Goal: Task Accomplishment & Management: Use online tool/utility

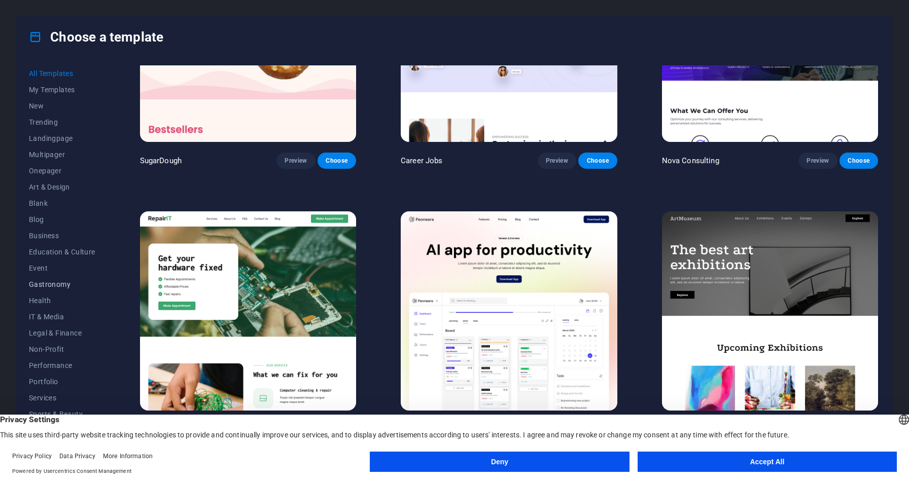
scroll to position [17, 0]
click at [49, 284] on span "Health" at bounding box center [62, 283] width 66 height 8
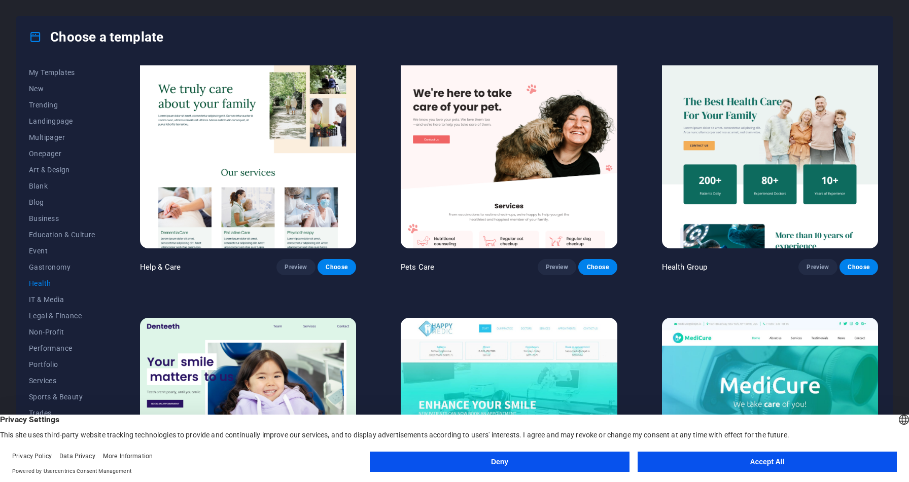
scroll to position [18, 0]
click at [548, 175] on img at bounding box center [509, 148] width 216 height 199
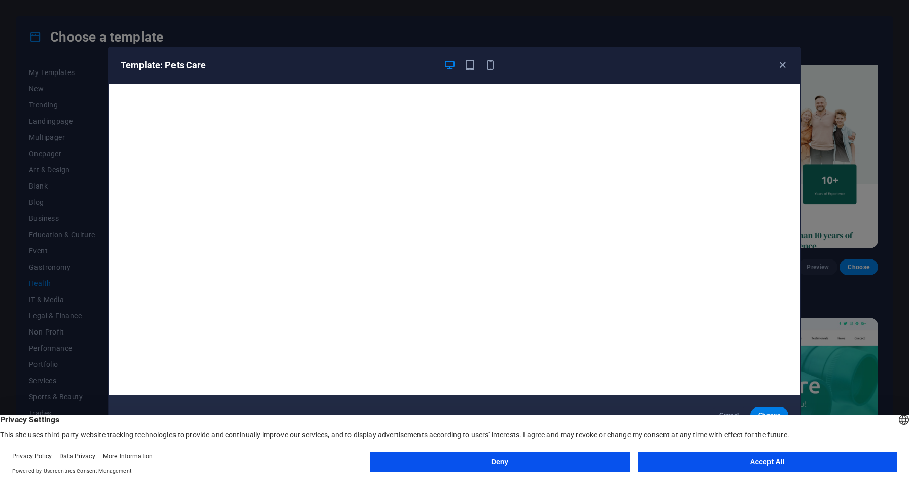
scroll to position [2, 0]
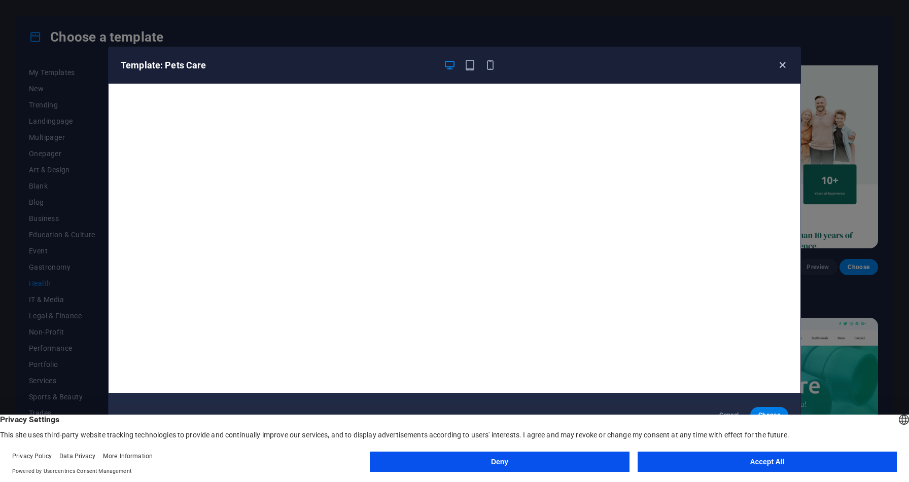
click at [787, 66] on icon "button" at bounding box center [783, 65] width 12 height 12
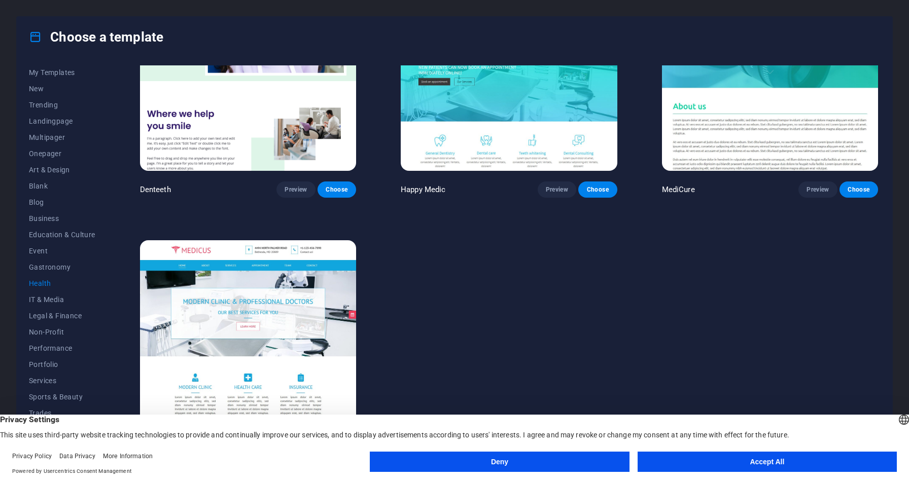
scroll to position [374, 0]
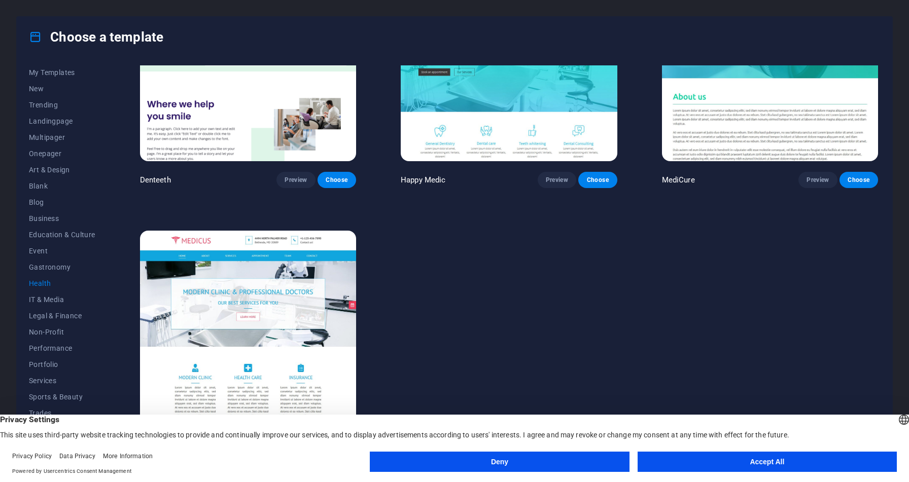
click at [746, 464] on button "Accept All" at bounding box center [767, 462] width 259 height 20
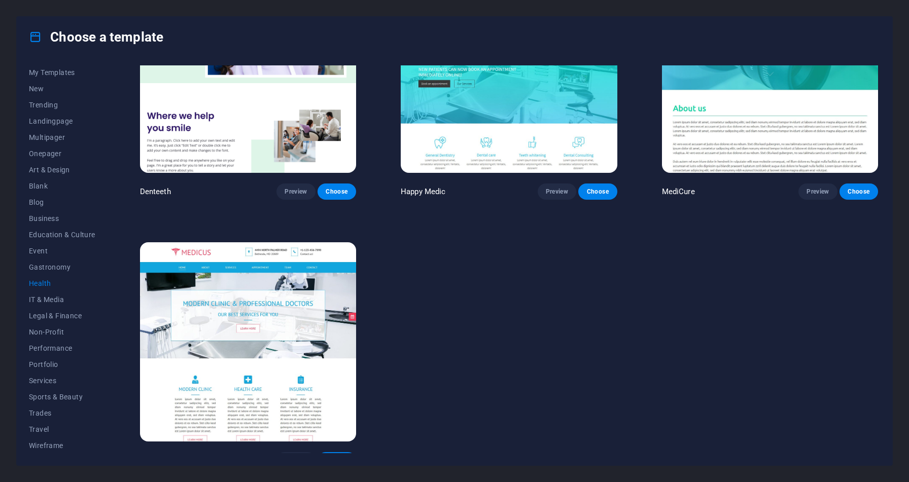
scroll to position [359, 0]
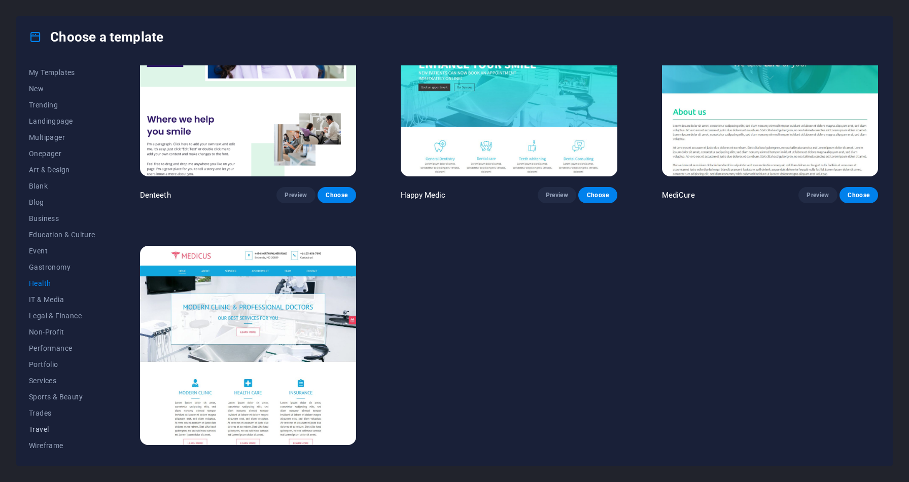
click at [51, 429] on span "Travel" at bounding box center [62, 430] width 66 height 8
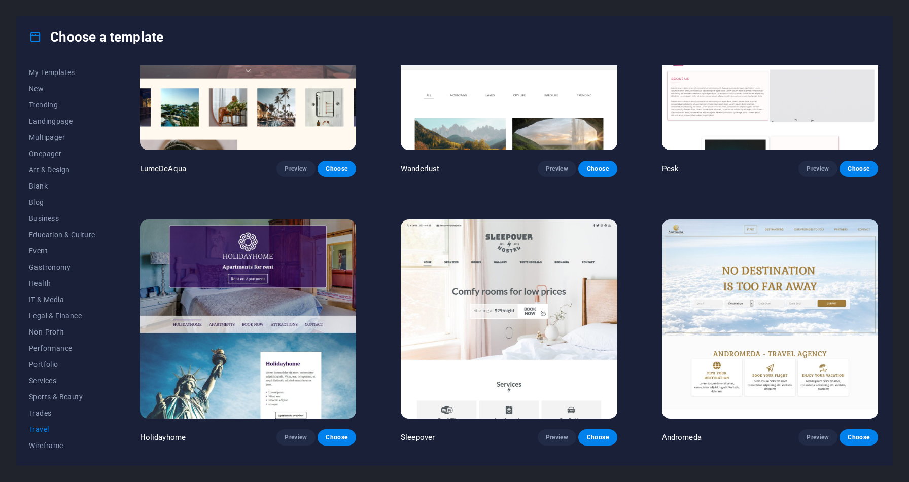
scroll to position [0, 0]
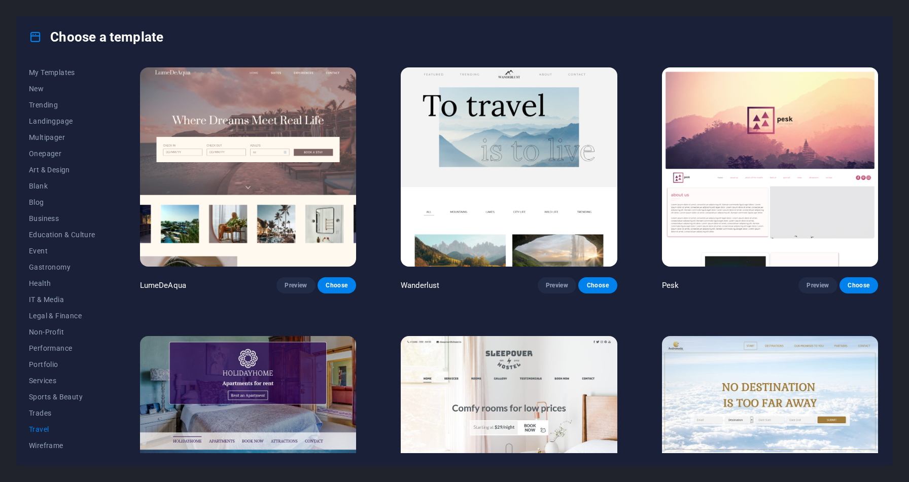
click at [699, 143] on img at bounding box center [770, 166] width 216 height 199
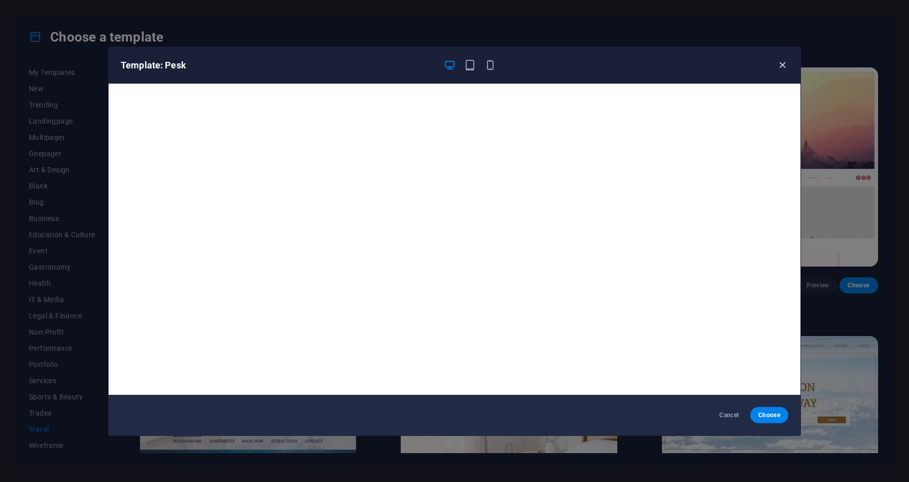
click at [778, 66] on icon "button" at bounding box center [783, 65] width 12 height 12
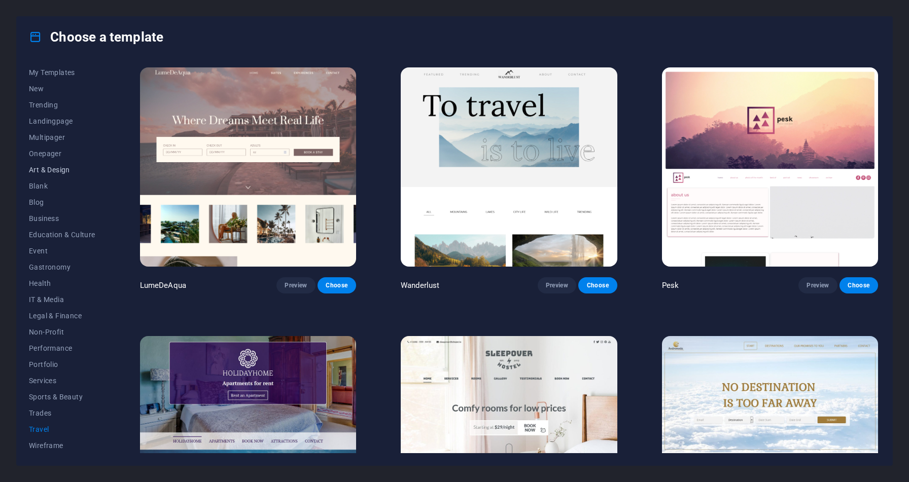
click at [67, 167] on span "Art & Design" at bounding box center [62, 170] width 66 height 8
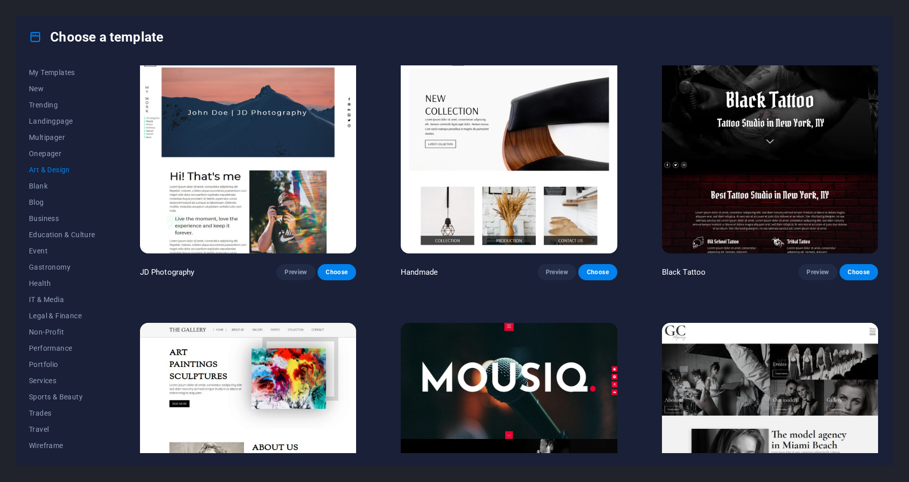
scroll to position [311, 0]
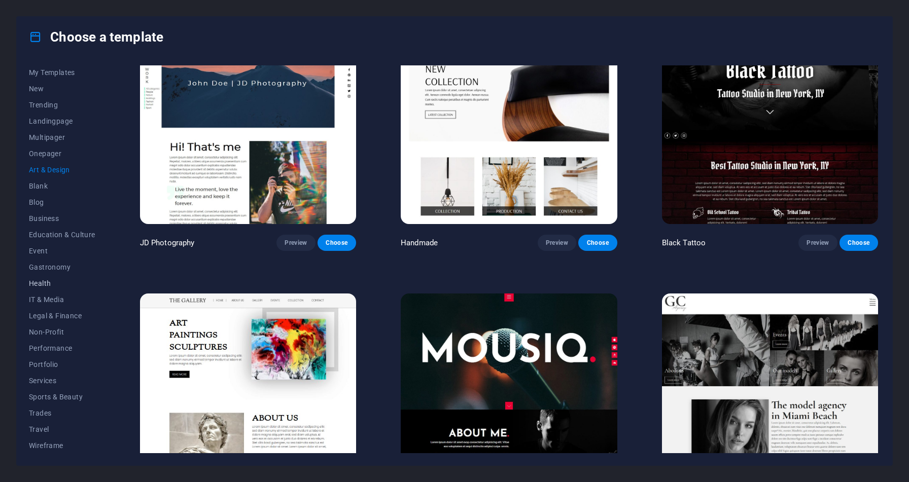
click at [44, 281] on span "Health" at bounding box center [62, 283] width 66 height 8
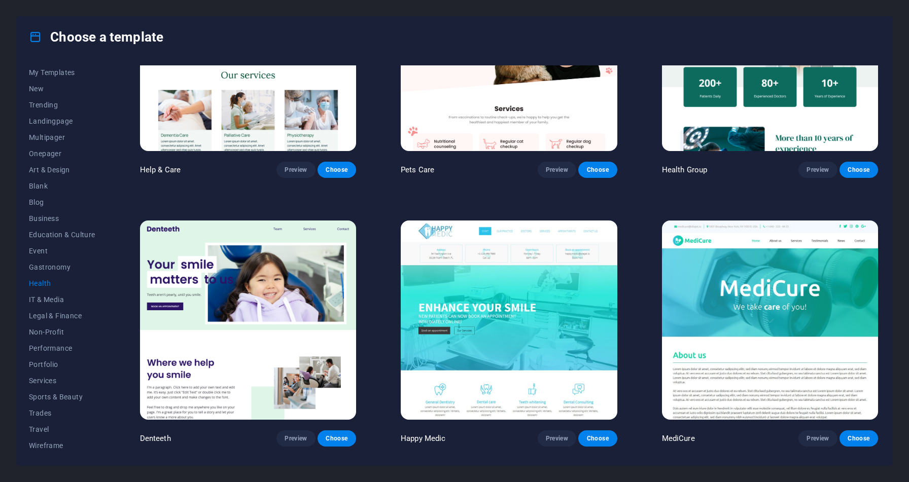
scroll to position [116, 0]
click at [706, 294] on img at bounding box center [770, 320] width 216 height 199
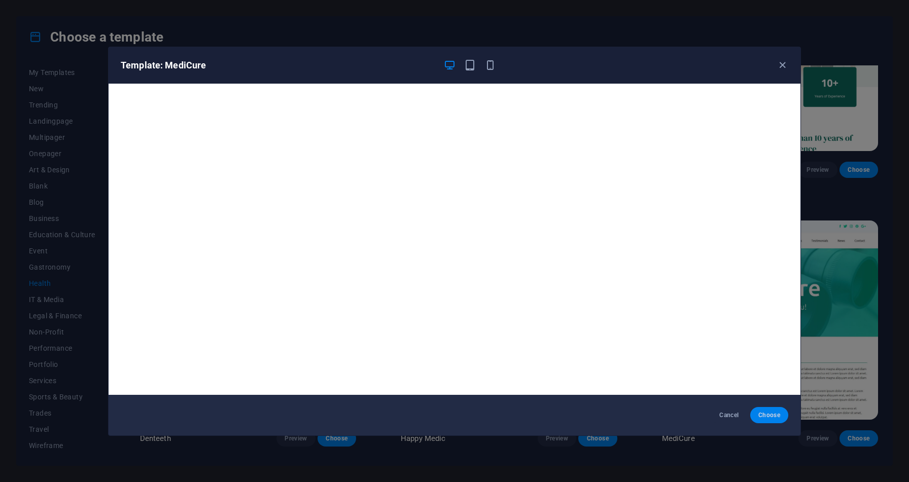
click at [773, 417] on span "Choose" at bounding box center [769, 415] width 22 height 8
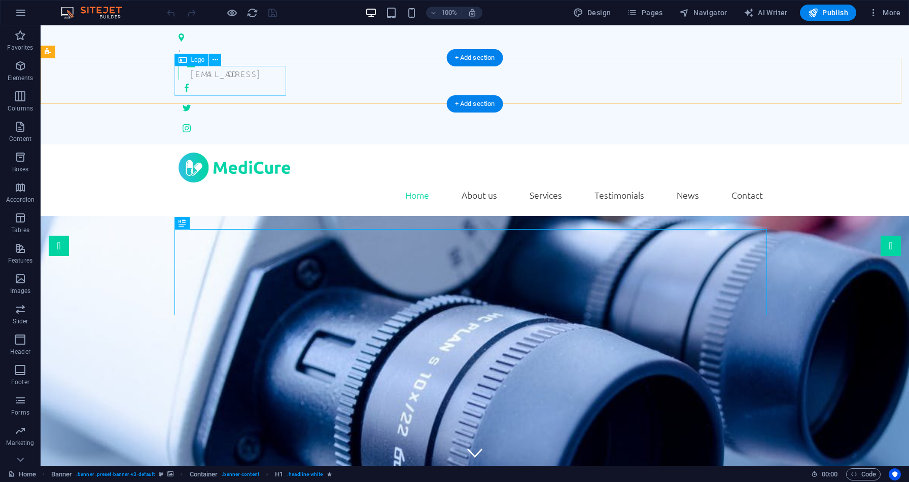
click at [276, 153] on div at bounding box center [475, 168] width 592 height 30
select select "px"
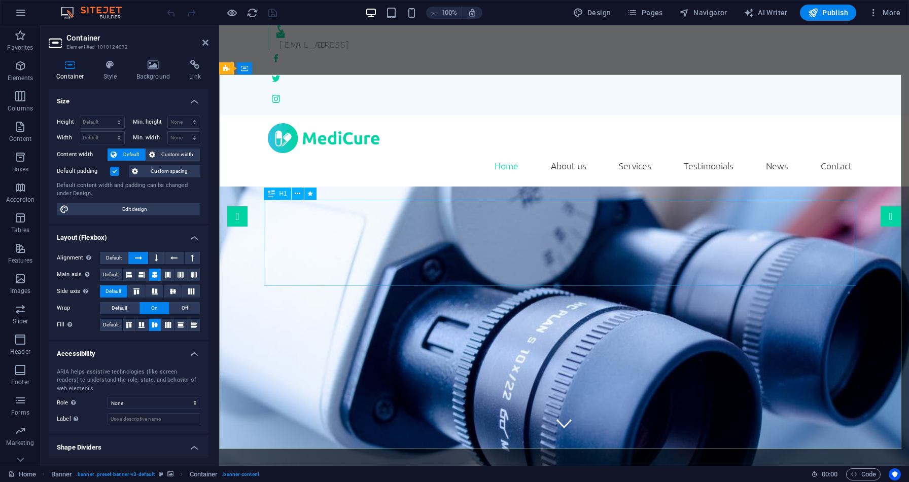
scroll to position [28, 0]
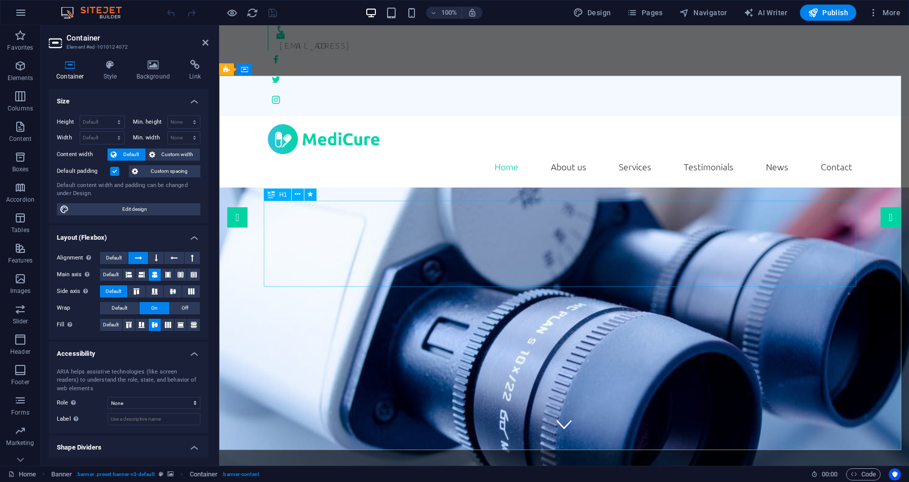
click at [574, 154] on nav "Home About us Services Testimonials News Contact" at bounding box center [564, 166] width 592 height 25
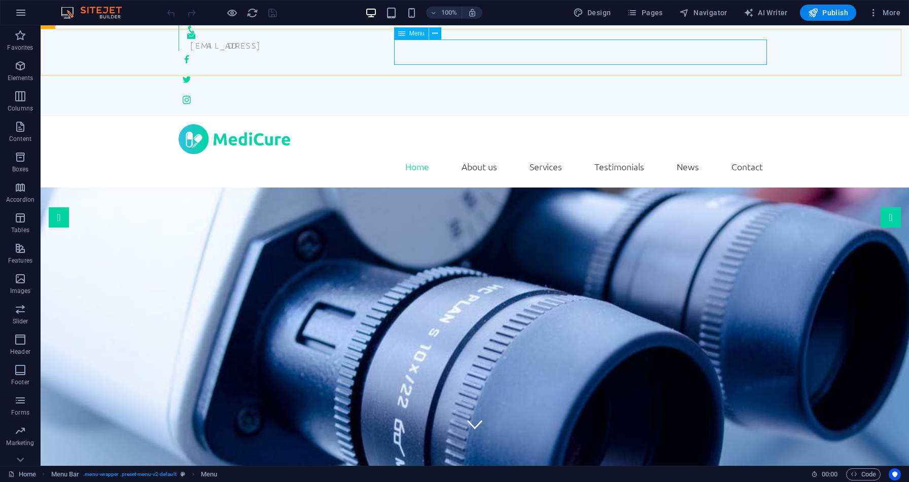
click at [416, 36] on span "Menu" at bounding box center [416, 33] width 15 height 6
click at [401, 35] on icon at bounding box center [401, 33] width 7 height 12
click at [434, 33] on icon at bounding box center [435, 33] width 6 height 11
click at [588, 154] on nav "Home About us Services Testimonials News Contact" at bounding box center [475, 166] width 592 height 25
click at [547, 154] on nav "Home About us Services Testimonials News Contact" at bounding box center [475, 166] width 592 height 25
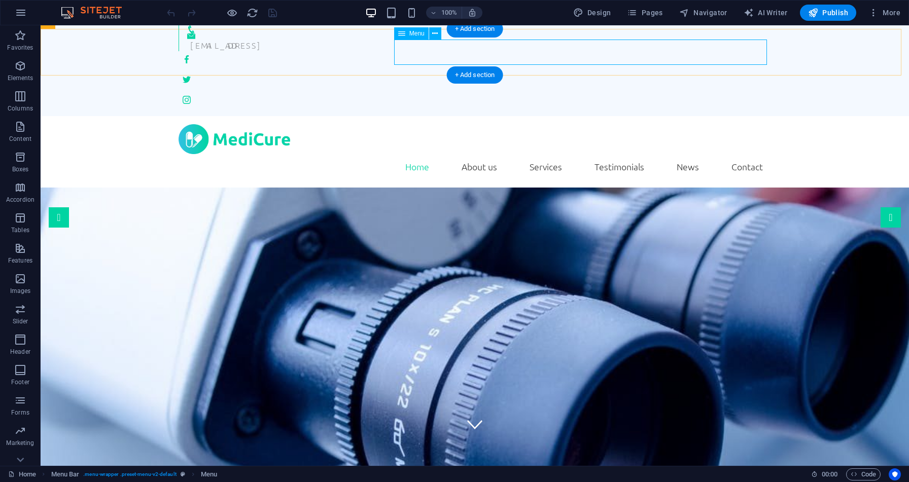
click at [547, 154] on nav "Home About us Services Testimonials News Contact" at bounding box center [475, 166] width 592 height 25
click at [598, 154] on nav "Home About us Services Testimonials News Contact" at bounding box center [475, 166] width 592 height 25
click at [681, 154] on nav "Home About us Services Testimonials News Contact" at bounding box center [475, 166] width 592 height 25
click at [710, 15] on span "Navigator" at bounding box center [703, 13] width 48 height 10
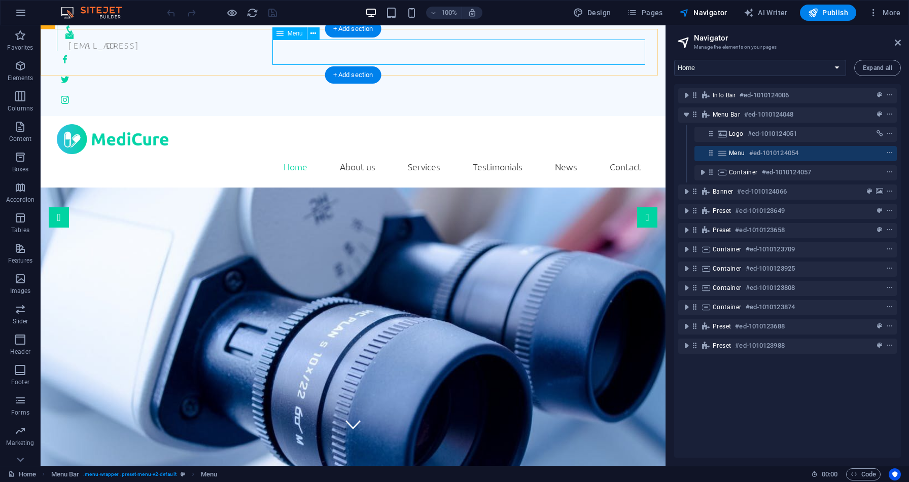
click at [353, 154] on nav "Home About us Services Testimonials News Contact" at bounding box center [353, 166] width 592 height 25
click at [415, 154] on nav "Home About us Services Testimonials News Contact" at bounding box center [353, 166] width 592 height 25
click at [504, 154] on nav "Home About us Services Testimonials News Contact" at bounding box center [353, 166] width 592 height 25
click at [561, 154] on nav "Home About us Services Testimonials News Contact" at bounding box center [353, 166] width 592 height 25
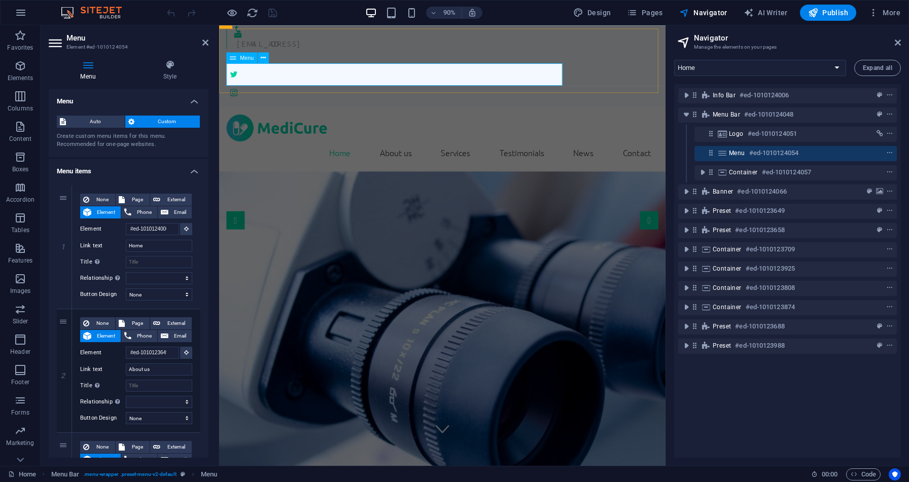
click at [574, 154] on nav "Home About us Services Testimonials News Contact" at bounding box center [467, 166] width 480 height 25
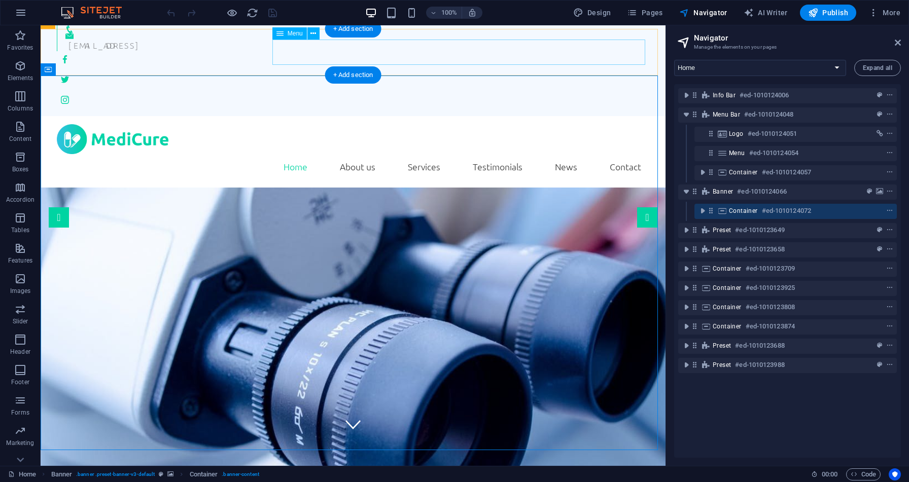
click at [349, 154] on nav "Home About us Services Testimonials News Contact" at bounding box center [353, 166] width 592 height 25
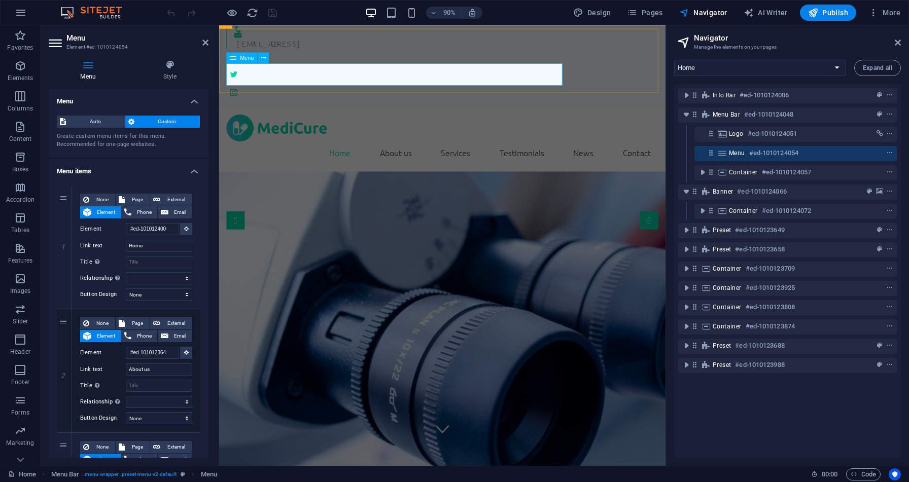
click at [306, 154] on nav "Home About us Services Testimonials News Contact" at bounding box center [467, 166] width 480 height 25
click at [253, 154] on nav "Home About us Services Testimonials News Contact" at bounding box center [467, 166] width 480 height 25
click at [311, 154] on nav "Home About us Services Testimonials News Contact" at bounding box center [467, 166] width 480 height 25
click at [395, 154] on nav "Home About us Services Testimonials News Contact" at bounding box center [467, 166] width 480 height 25
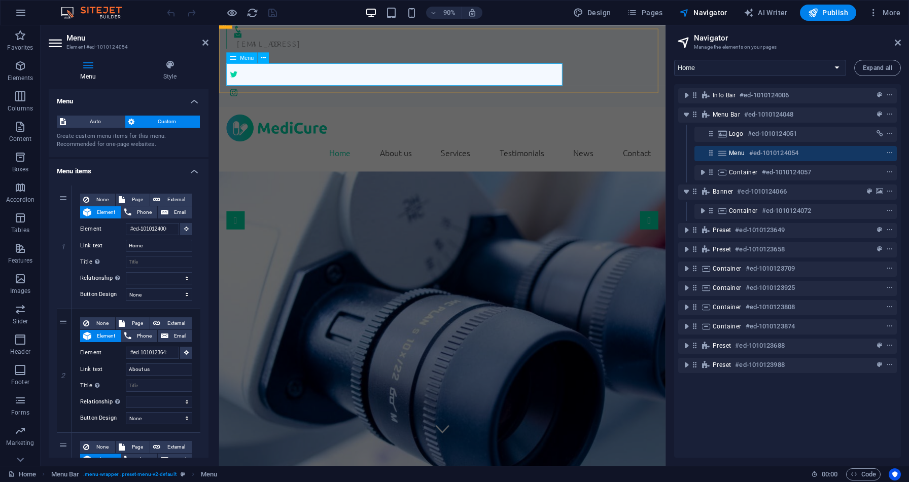
click at [445, 154] on nav "Home About us Services Testimonials News Contact" at bounding box center [467, 166] width 480 height 25
click at [515, 154] on nav "Home About us Services Testimonials News Contact" at bounding box center [467, 166] width 480 height 25
click at [576, 154] on nav "Home About us Services Testimonials News Contact" at bounding box center [467, 166] width 480 height 25
click at [21, 14] on icon "button" at bounding box center [21, 13] width 12 height 12
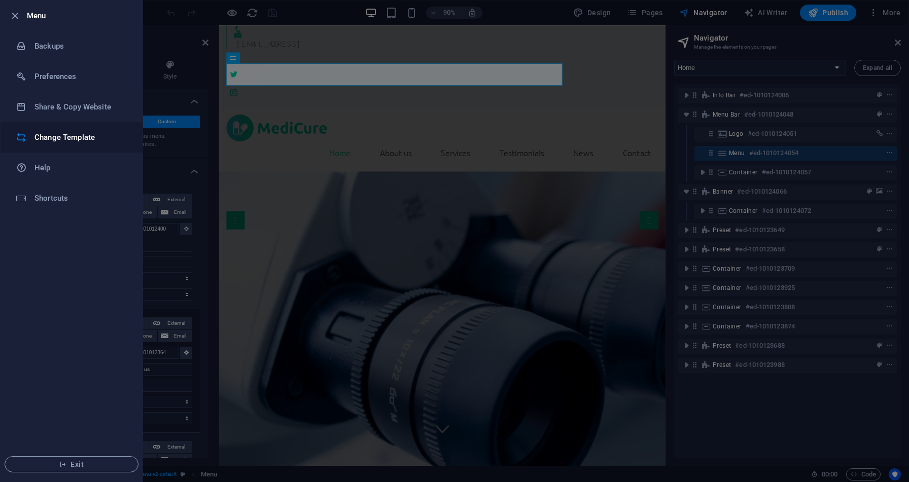
click at [48, 133] on h6 "Change Template" at bounding box center [81, 137] width 94 height 12
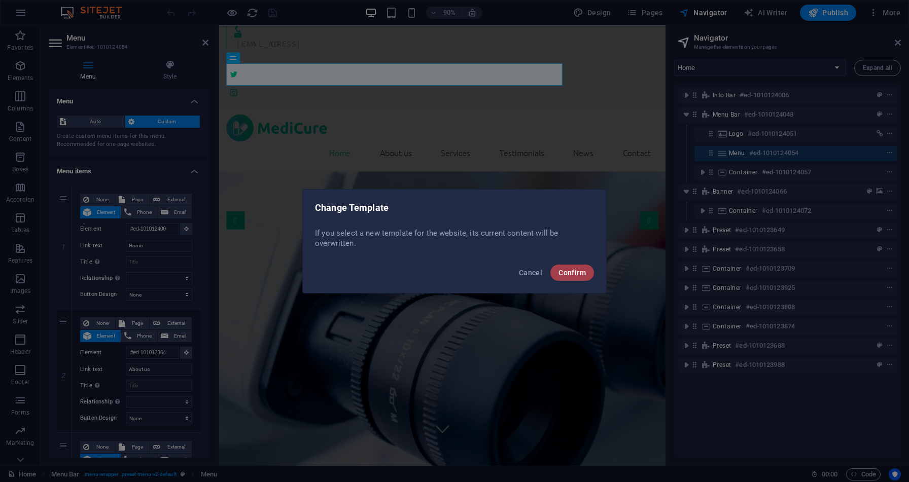
click at [572, 271] on span "Confirm" at bounding box center [571, 273] width 27 height 8
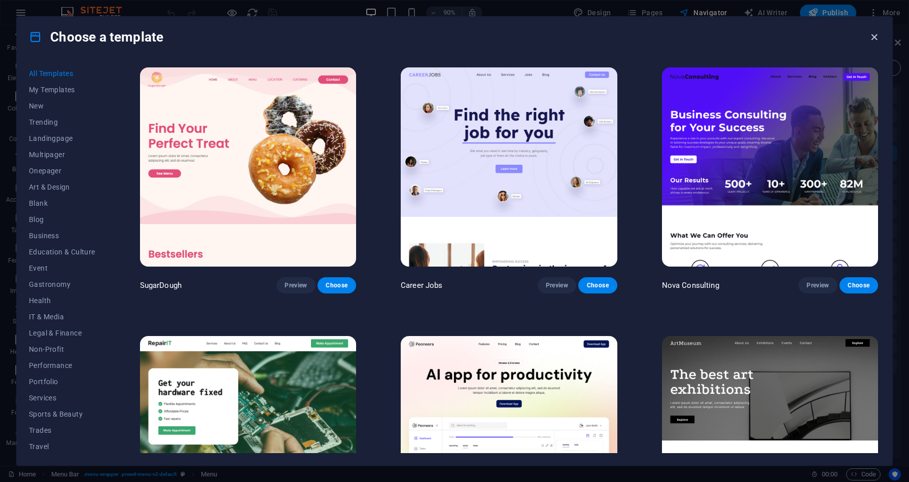
click at [878, 35] on icon "button" at bounding box center [874, 37] width 12 height 12
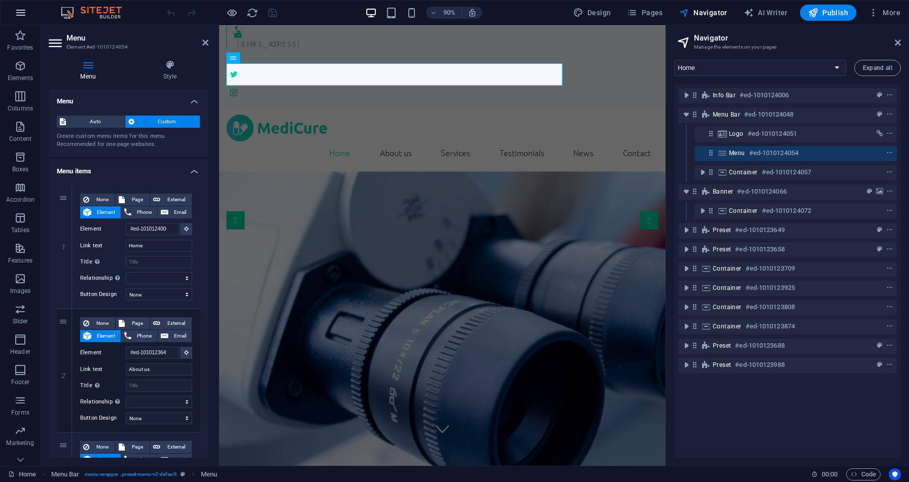
click at [15, 18] on icon "button" at bounding box center [21, 13] width 12 height 12
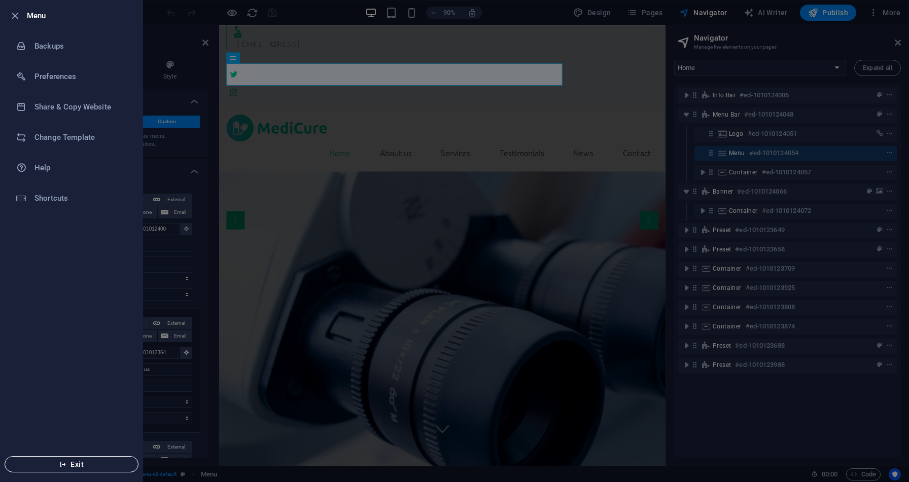
click at [124, 463] on span "Exit" at bounding box center [71, 465] width 117 height 8
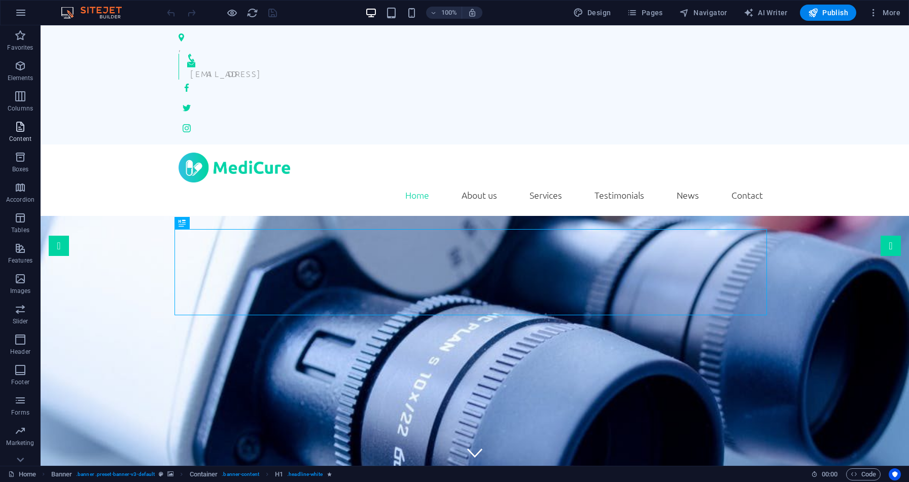
click at [18, 136] on p "Content" at bounding box center [20, 139] width 22 height 8
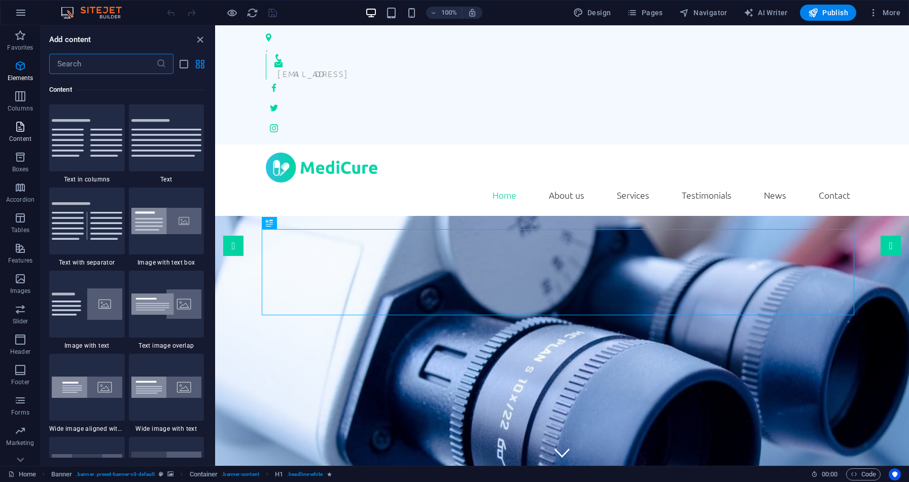
scroll to position [1775, 0]
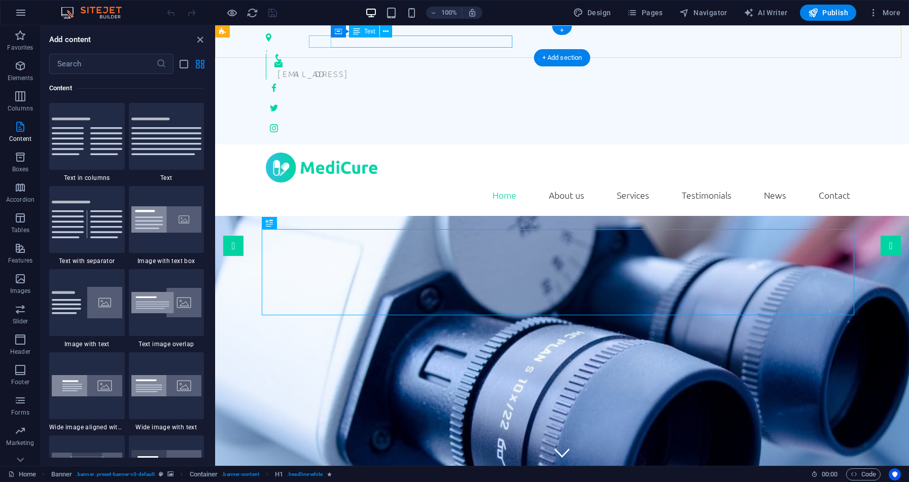
click at [425, 67] on div "[EMAIL_ADDRESS]" at bounding box center [563, 73] width 573 height 12
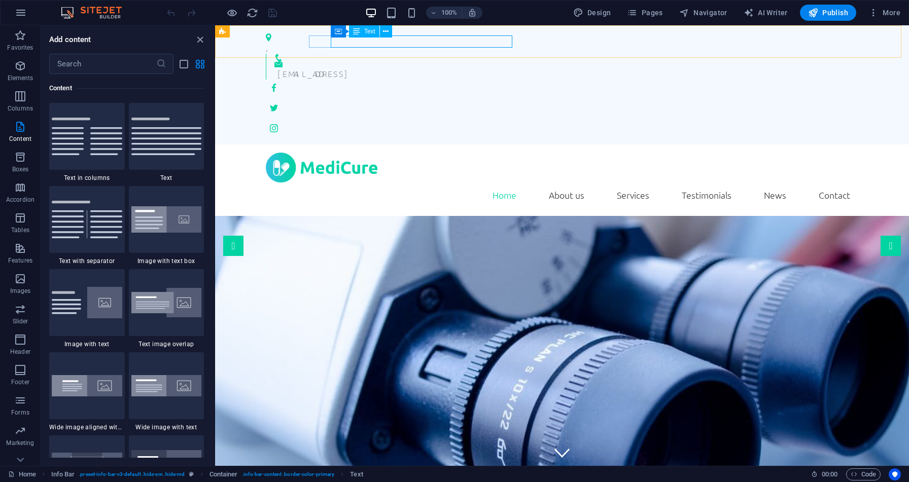
click at [365, 31] on span "Text" at bounding box center [369, 31] width 11 height 6
click at [387, 32] on icon at bounding box center [386, 31] width 6 height 11
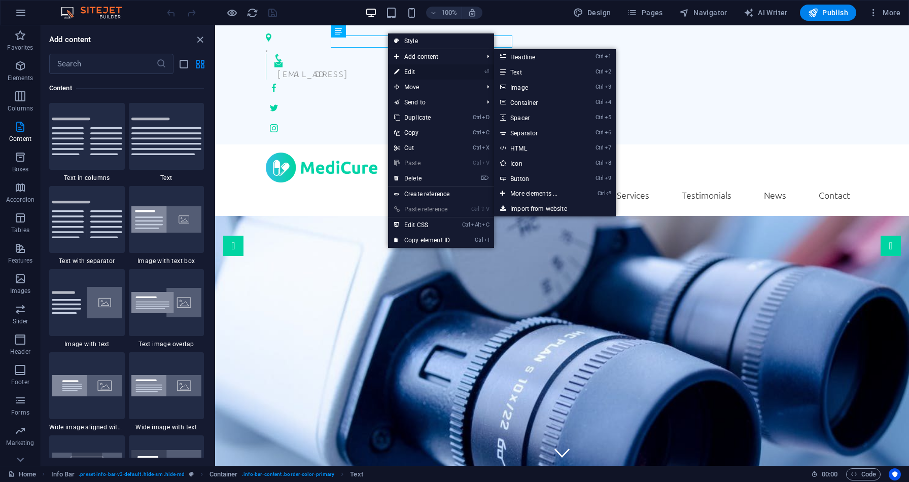
click at [408, 68] on link "⏎ Edit" at bounding box center [422, 71] width 68 height 15
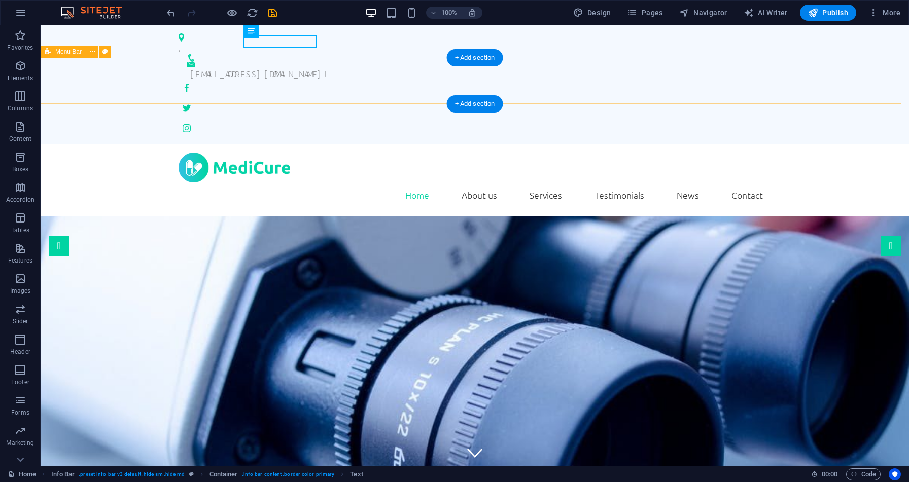
click at [368, 145] on div "Home About us Services Testimonials News Contact Menu" at bounding box center [475, 181] width 868 height 72
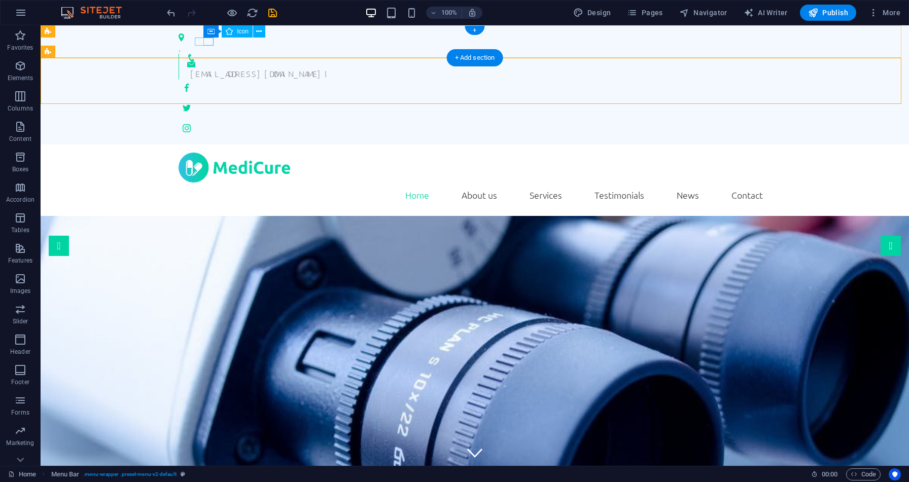
click at [206, 54] on figure at bounding box center [475, 58] width 576 height 8
click at [182, 41] on figure at bounding box center [471, 37] width 584 height 8
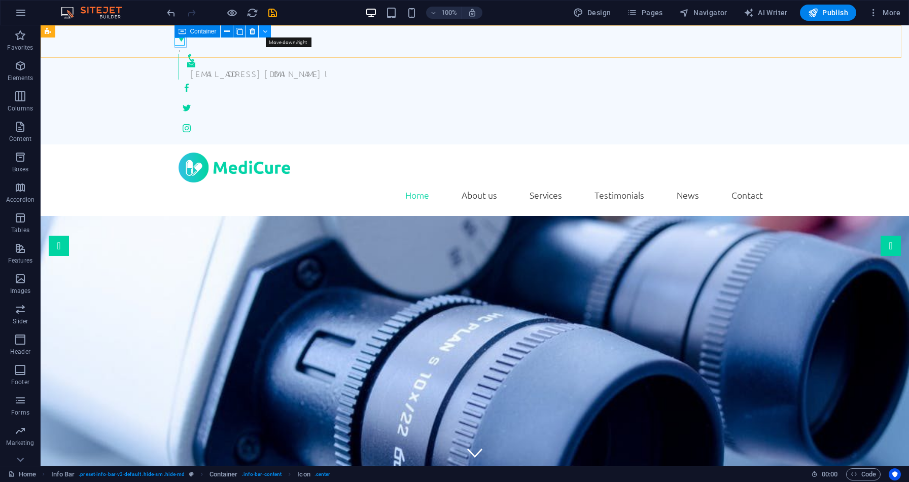
click at [264, 30] on icon at bounding box center [265, 31] width 5 height 11
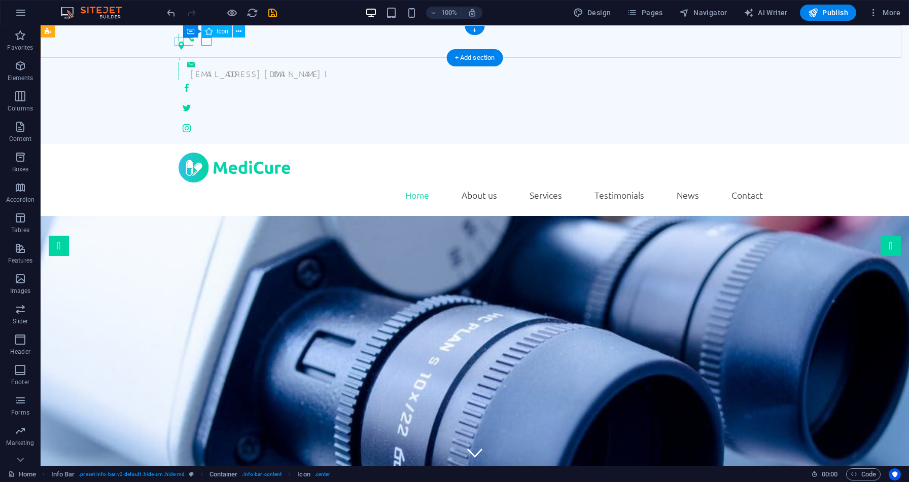
click at [187, 40] on figure at bounding box center [475, 37] width 576 height 8
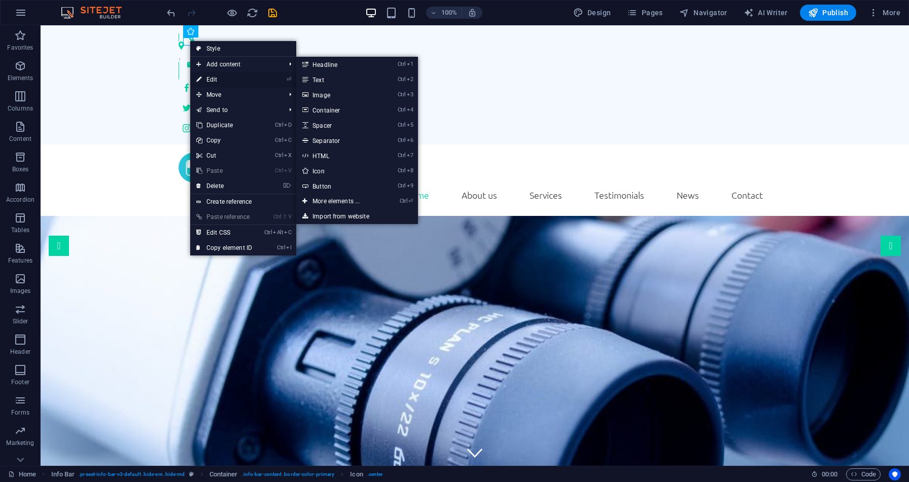
click at [209, 77] on link "⏎ Edit" at bounding box center [224, 79] width 68 height 15
select select "xMidYMid"
select select "px"
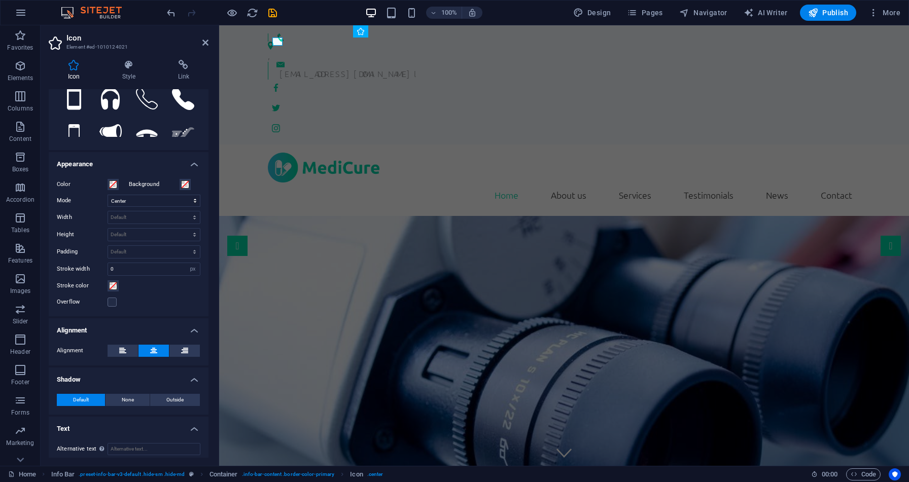
scroll to position [162, 0]
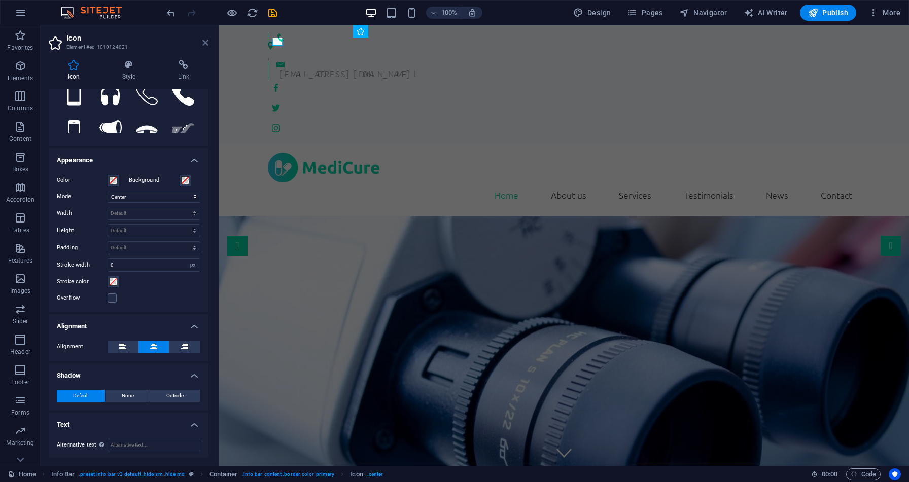
click at [202, 42] on icon at bounding box center [205, 43] width 6 height 8
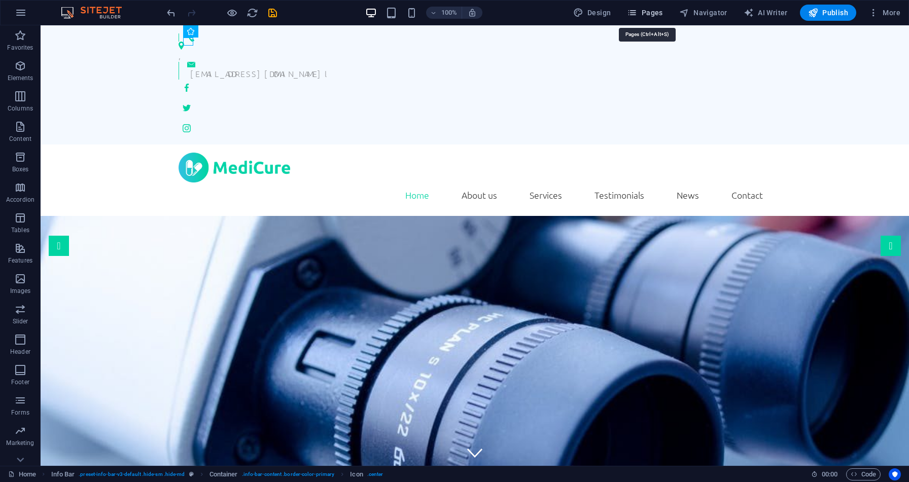
click at [653, 18] on button "Pages" at bounding box center [645, 13] width 44 height 16
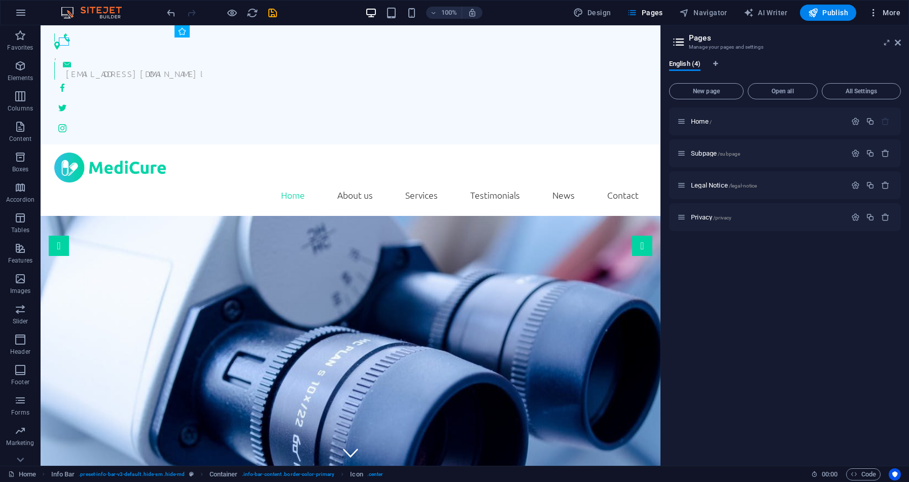
click at [895, 15] on span "More" at bounding box center [884, 13] width 32 height 10
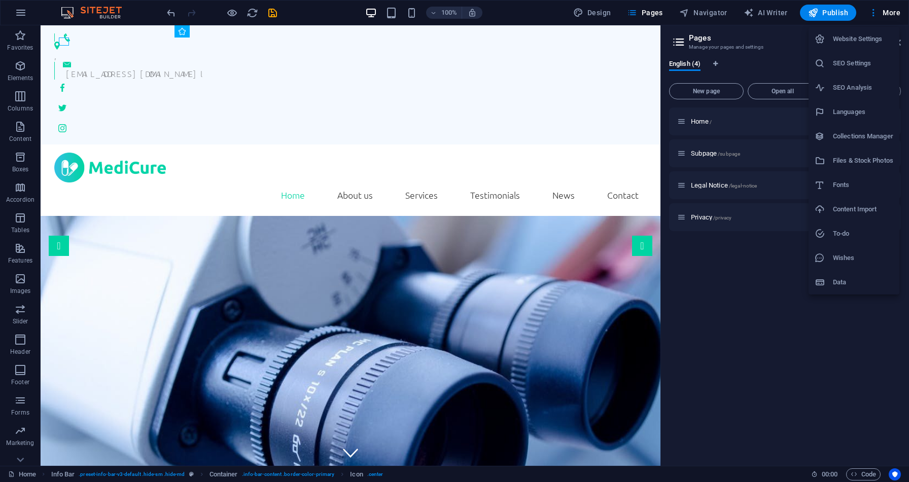
click at [885, 33] on h6 "Website Settings" at bounding box center [863, 39] width 60 height 12
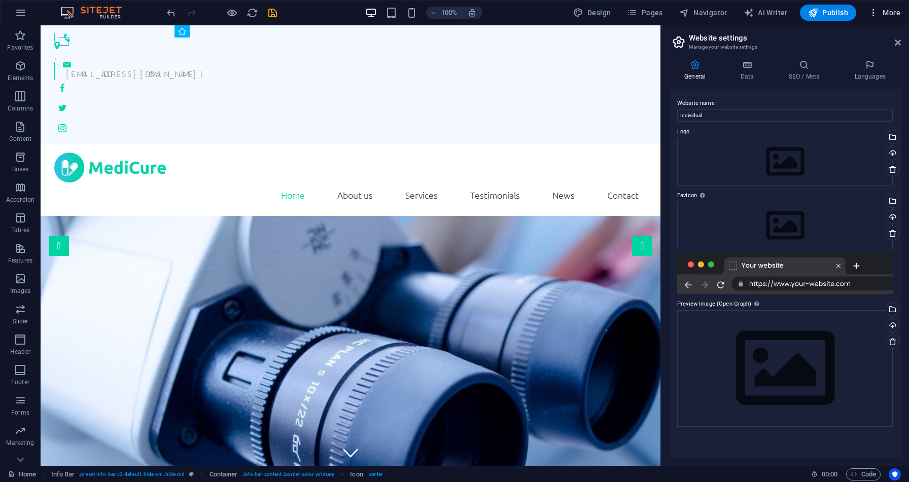
click at [890, 14] on span "More" at bounding box center [884, 13] width 32 height 10
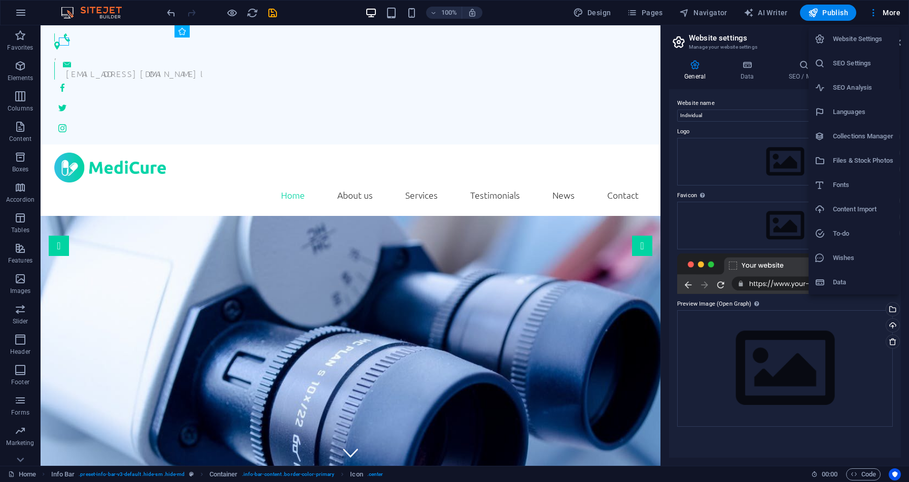
click at [876, 55] on li "SEO Settings" at bounding box center [853, 63] width 91 height 24
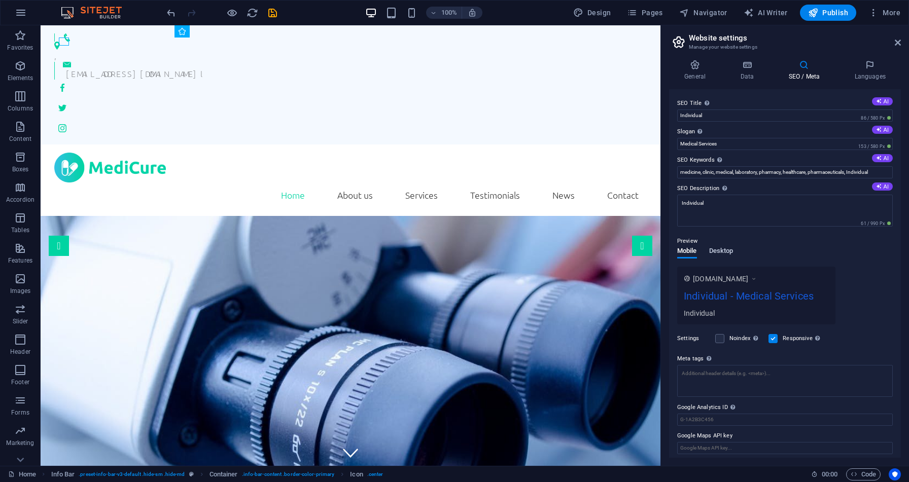
click at [728, 253] on span "Desktop" at bounding box center [721, 252] width 24 height 14
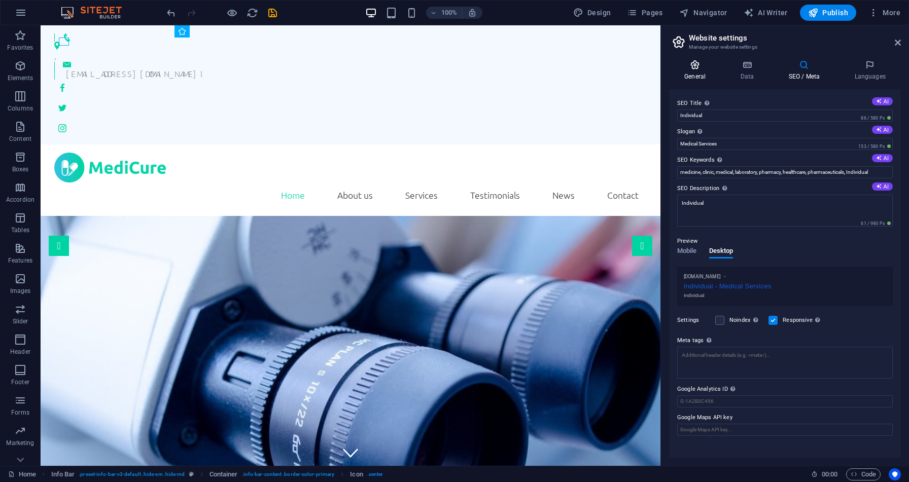
click at [699, 72] on h4 "General" at bounding box center [697, 70] width 56 height 21
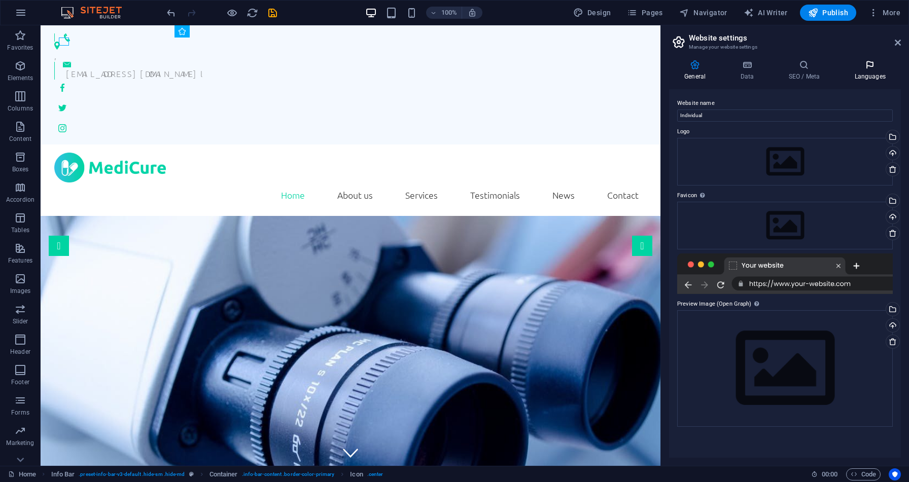
click at [862, 77] on h4 "Languages" at bounding box center [870, 70] width 62 height 21
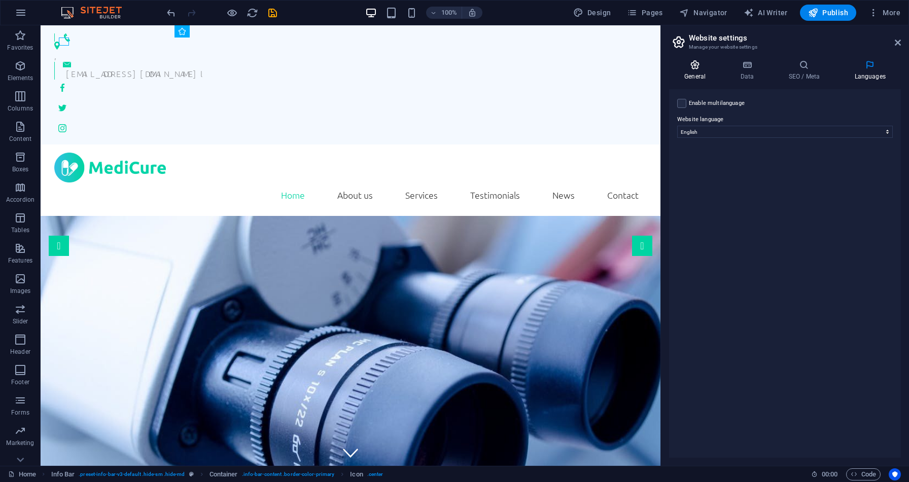
click at [694, 70] on h4 "General" at bounding box center [697, 70] width 56 height 21
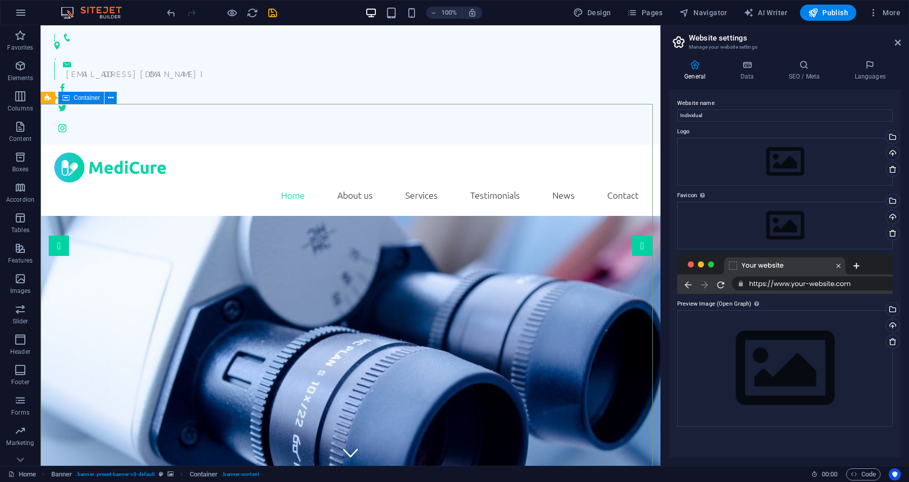
click at [77, 100] on span "Container" at bounding box center [87, 98] width 26 height 6
click at [109, 97] on icon at bounding box center [111, 98] width 6 height 11
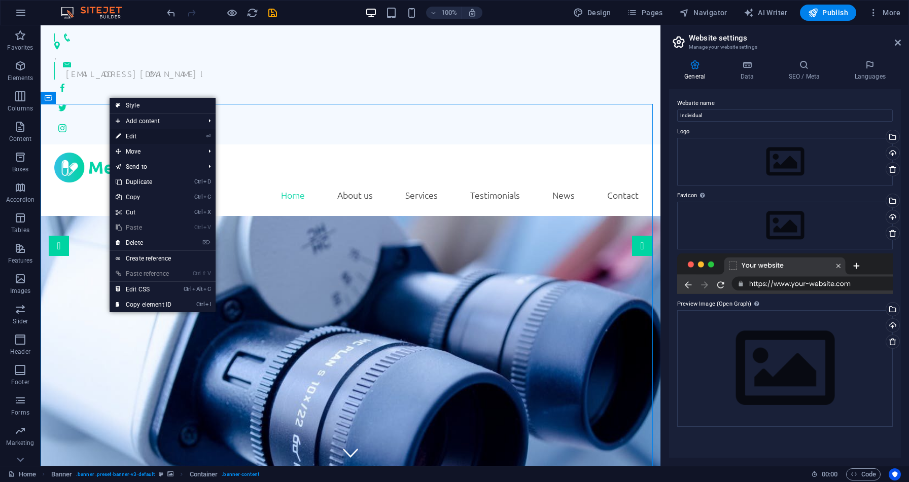
click at [126, 137] on link "⏎ Edit" at bounding box center [144, 136] width 68 height 15
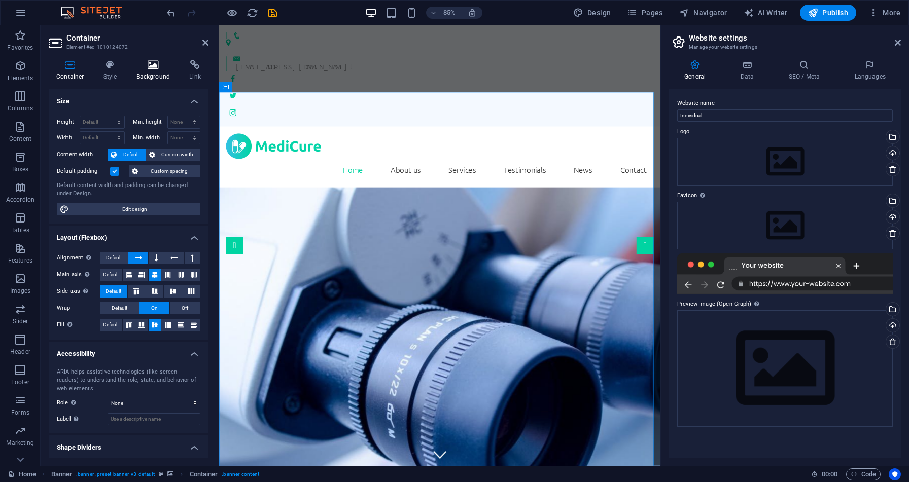
click at [153, 60] on icon at bounding box center [153, 65] width 49 height 10
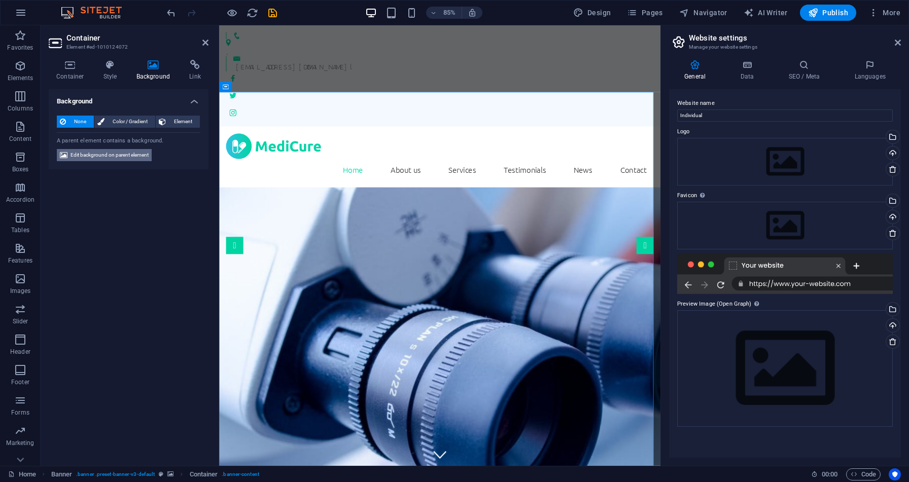
click at [122, 156] on span "Edit background on parent element" at bounding box center [109, 155] width 78 height 12
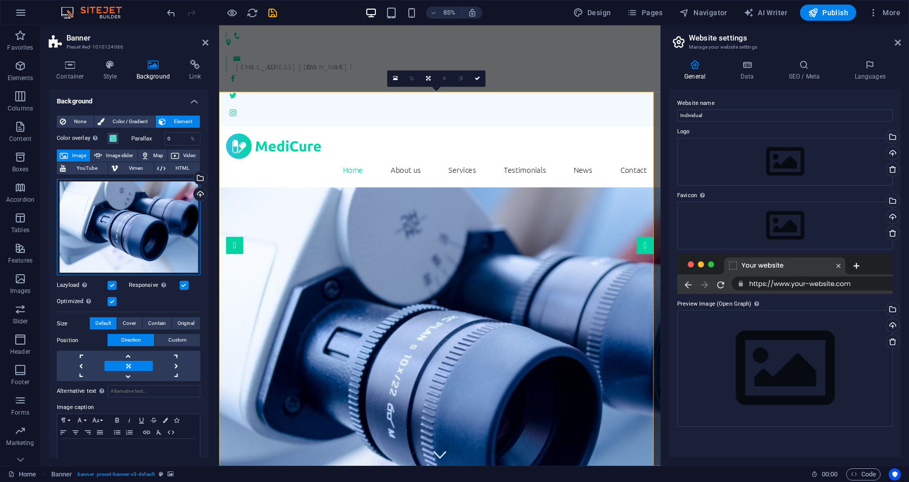
click at [126, 201] on div "Drag files here, click to choose files or select files from Files or our free s…" at bounding box center [129, 227] width 144 height 97
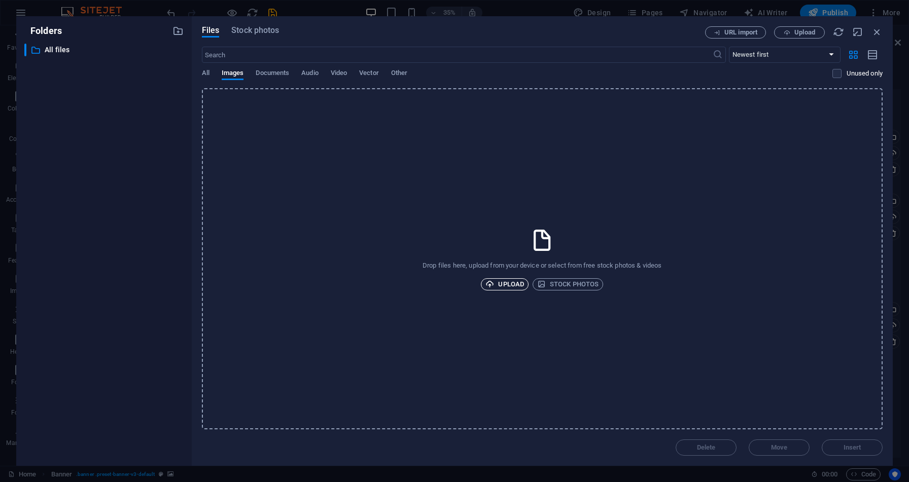
click at [507, 282] on span "Upload" at bounding box center [504, 284] width 39 height 12
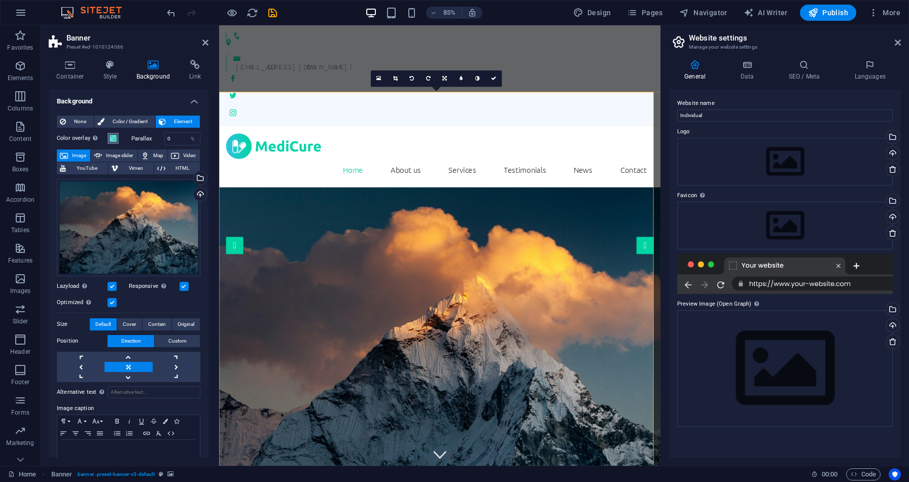
click at [115, 136] on span at bounding box center [113, 138] width 8 height 8
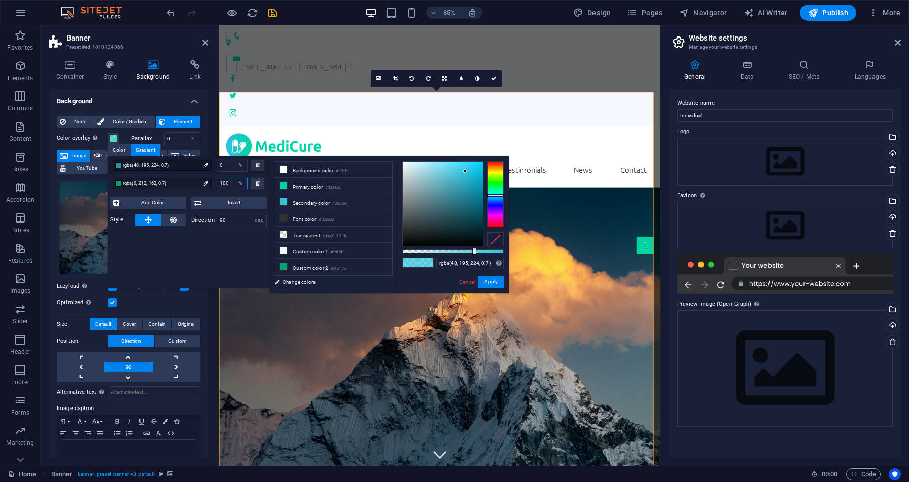
drag, startPoint x: 231, startPoint y: 182, endPoint x: 212, endPoint y: 178, distance: 19.3
click at [212, 178] on div "100 %" at bounding box center [229, 183] width 36 height 13
type input "rgba(0, 212, 162, 0.7)"
type input "0"
click at [495, 284] on button "Apply" at bounding box center [490, 282] width 25 height 12
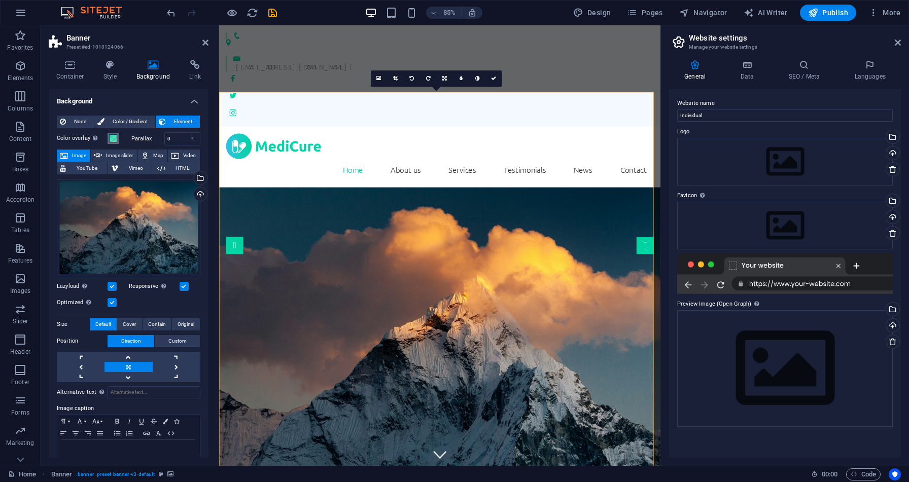
click at [115, 139] on span at bounding box center [113, 138] width 8 height 8
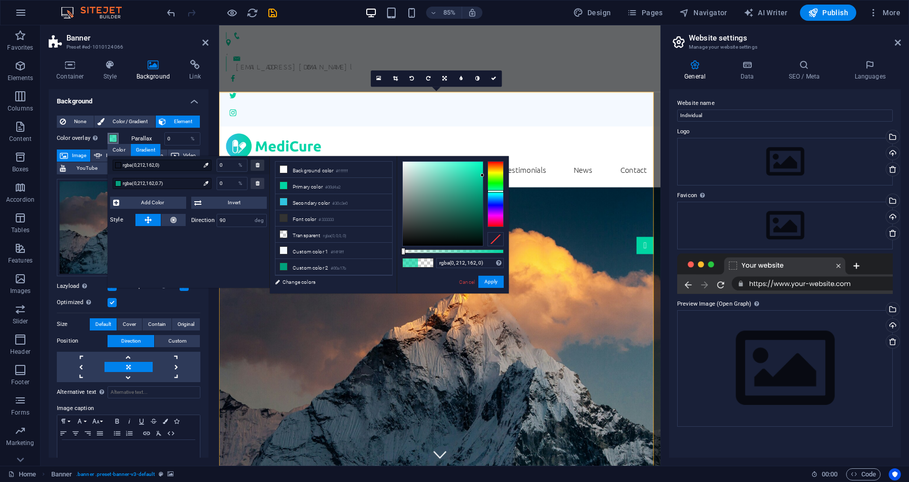
drag, startPoint x: 473, startPoint y: 253, endPoint x: 402, endPoint y: 250, distance: 71.1
click at [402, 250] on div at bounding box center [403, 251] width 4 height 7
click at [489, 282] on button "Apply" at bounding box center [490, 282] width 25 height 12
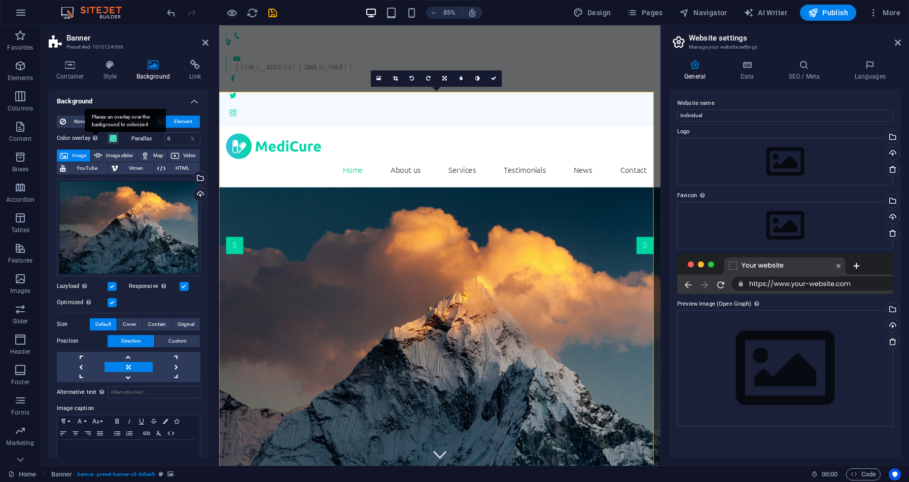
click at [95, 132] on div "Places an overlay over the background to colorize it" at bounding box center [125, 120] width 81 height 23
click at [108, 135] on button "Color overlay Places an overlay over the background to colorize it" at bounding box center [113, 138] width 11 height 11
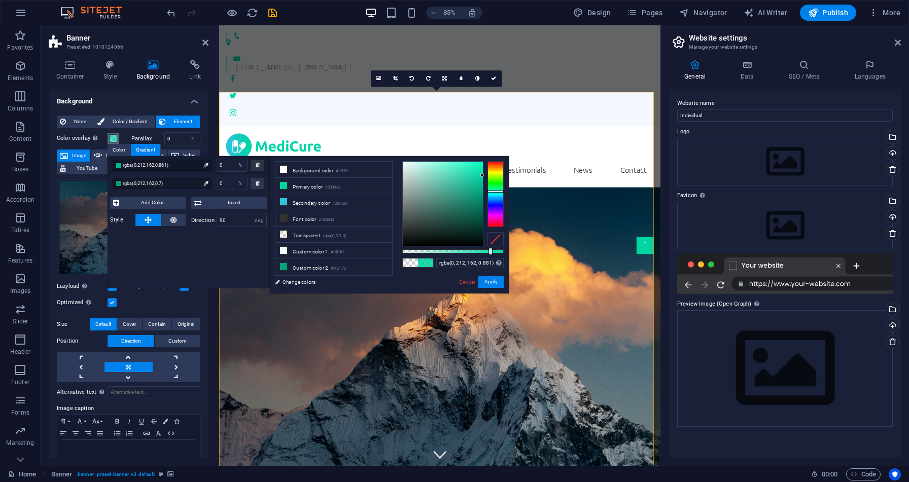
drag, startPoint x: 403, startPoint y: 249, endPoint x: 491, endPoint y: 254, distance: 88.9
click at [491, 254] on div at bounding box center [490, 251] width 4 height 7
click at [91, 132] on div "Places an overlay over the background to colorize it" at bounding box center [125, 120] width 81 height 23
click at [108, 139] on button "Color overlay Places an overlay over the background to colorize it" at bounding box center [113, 138] width 11 height 11
click at [67, 120] on button "None" at bounding box center [75, 122] width 37 height 12
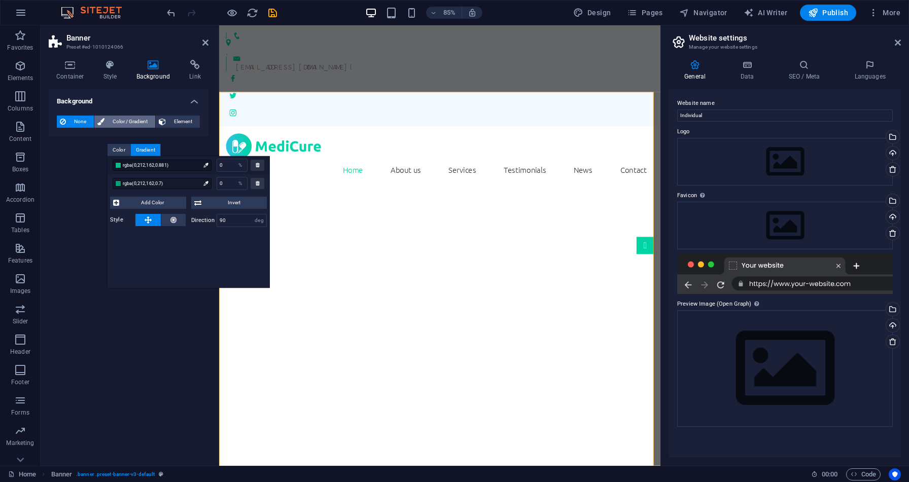
click at [105, 123] on button "Color / Gradient" at bounding box center [124, 122] width 61 height 12
click at [174, 120] on span "Element" at bounding box center [183, 122] width 28 height 12
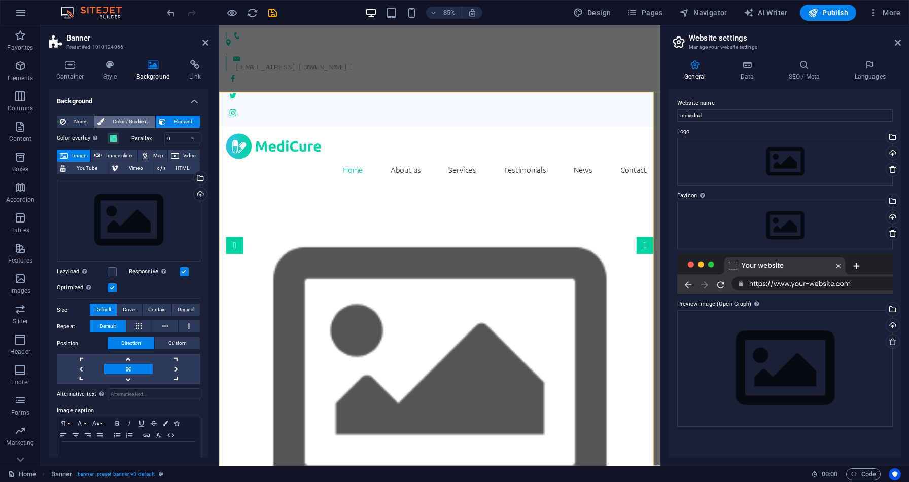
click at [142, 118] on span "Color / Gradient" at bounding box center [130, 122] width 45 height 12
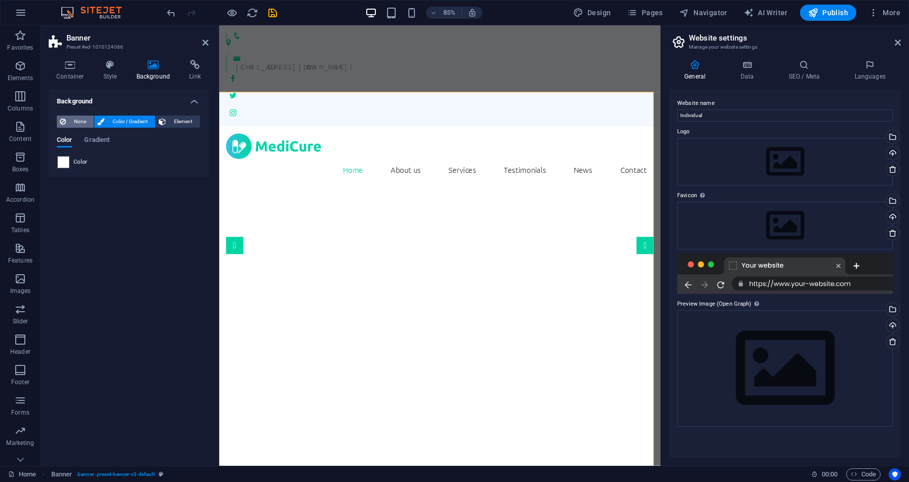
click at [79, 120] on span "None" at bounding box center [80, 122] width 22 height 12
click at [117, 119] on span "Color / Gradient" at bounding box center [130, 122] width 45 height 12
click at [181, 118] on span "Element" at bounding box center [183, 122] width 28 height 12
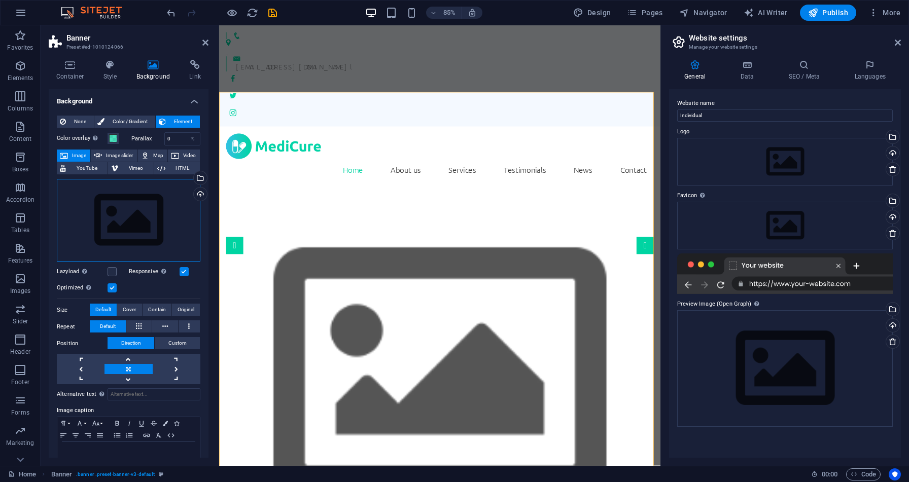
click at [160, 207] on div "Drag files here, click to choose files or select files from Files or our free s…" at bounding box center [129, 220] width 144 height 83
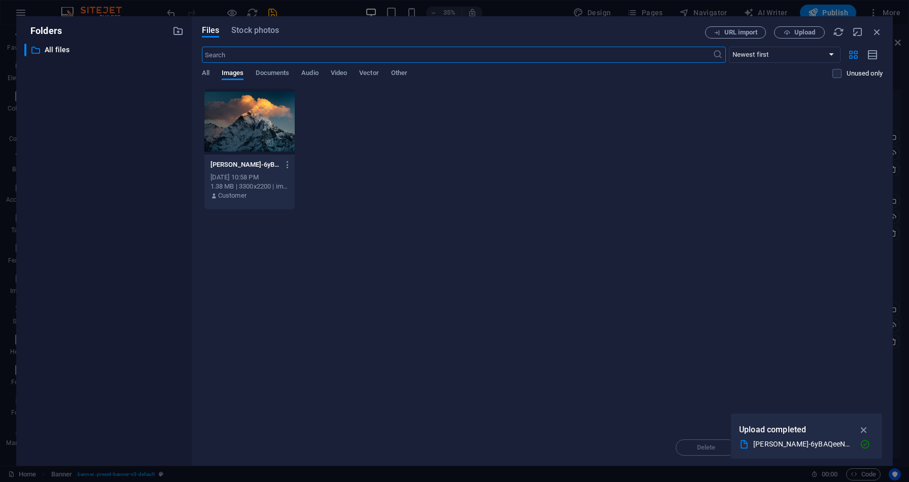
click at [253, 129] on div at bounding box center [249, 122] width 90 height 66
click at [253, 129] on div "1" at bounding box center [249, 122] width 90 height 66
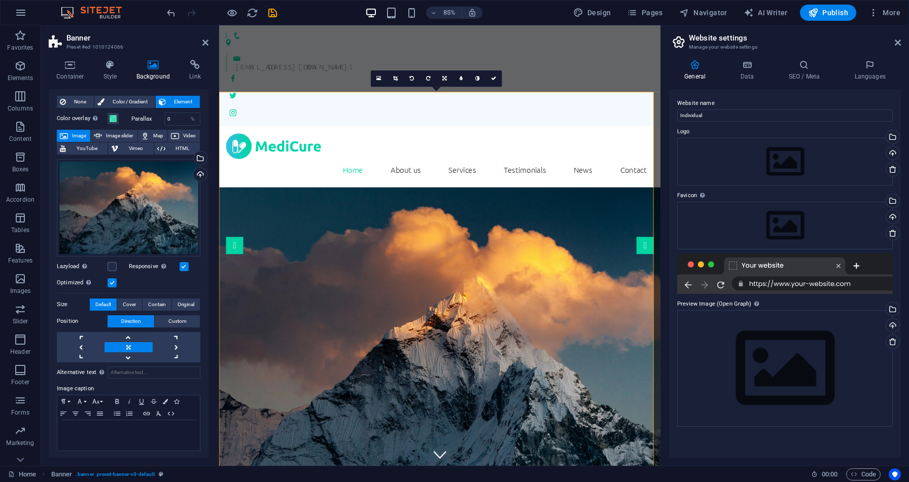
scroll to position [0, 0]
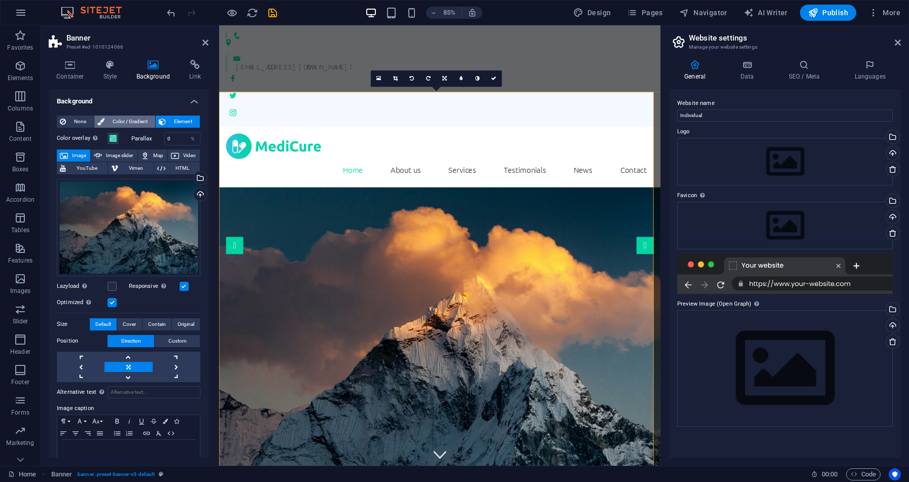
click at [117, 126] on span "Color / Gradient" at bounding box center [130, 122] width 45 height 12
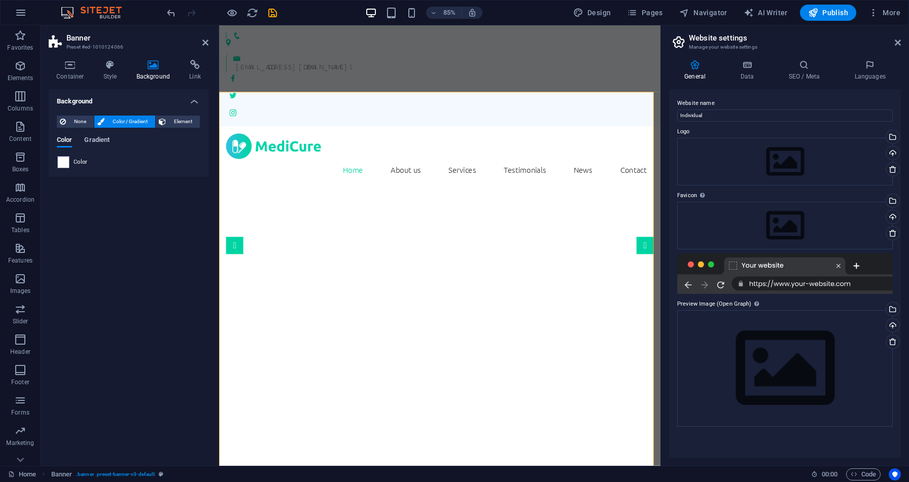
click at [97, 139] on span "Gradient" at bounding box center [96, 141] width 25 height 14
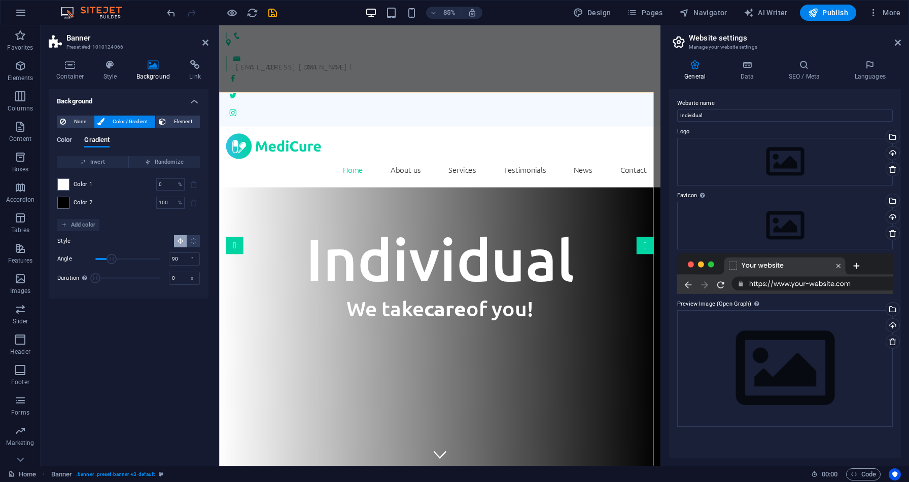
click at [65, 138] on span "Color" at bounding box center [64, 141] width 15 height 14
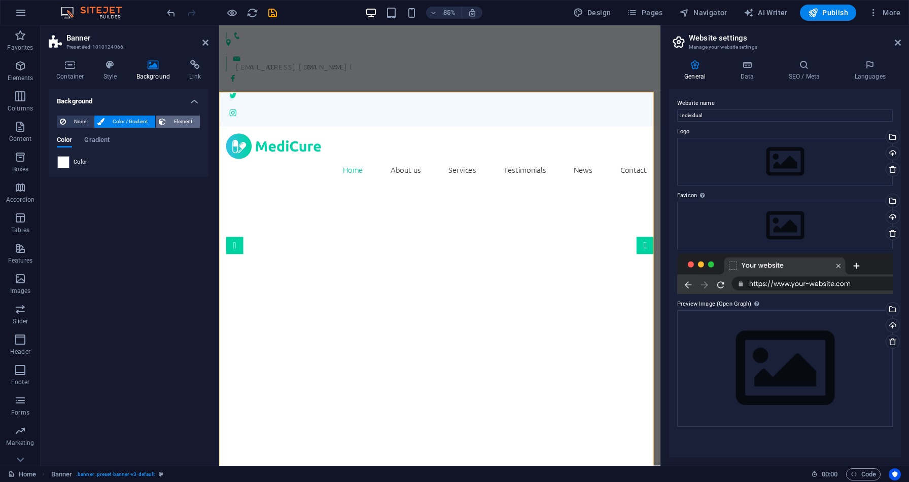
click at [165, 121] on icon at bounding box center [162, 122] width 7 height 12
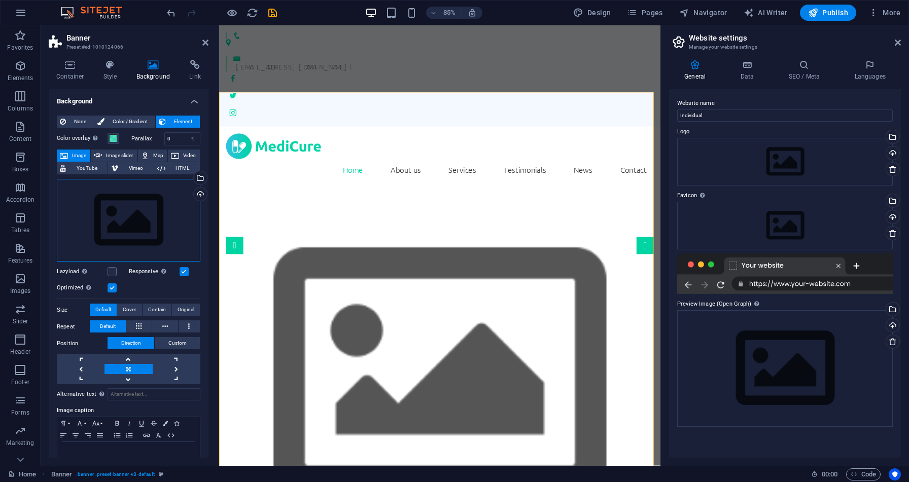
click at [103, 246] on div "Drag files here, click to choose files or select files from Files or our free s…" at bounding box center [129, 220] width 144 height 83
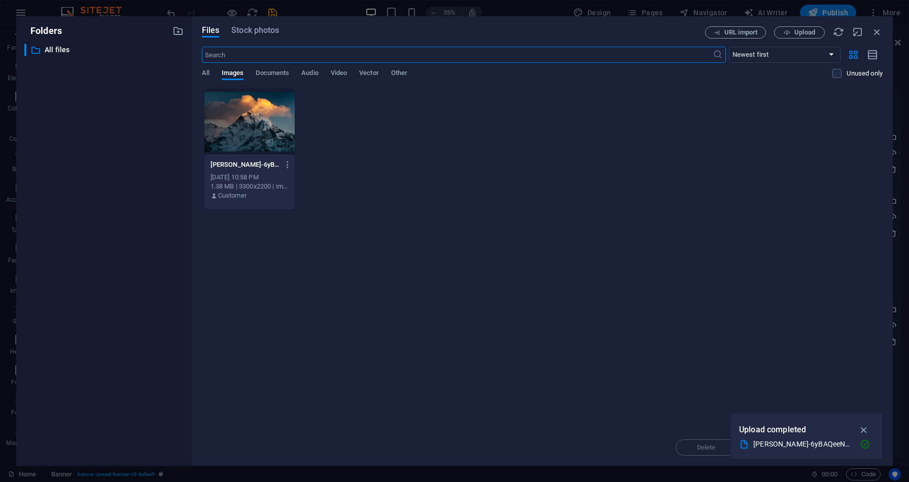
click at [258, 111] on div at bounding box center [249, 122] width 90 height 66
click at [258, 111] on div "1" at bounding box center [249, 122] width 90 height 66
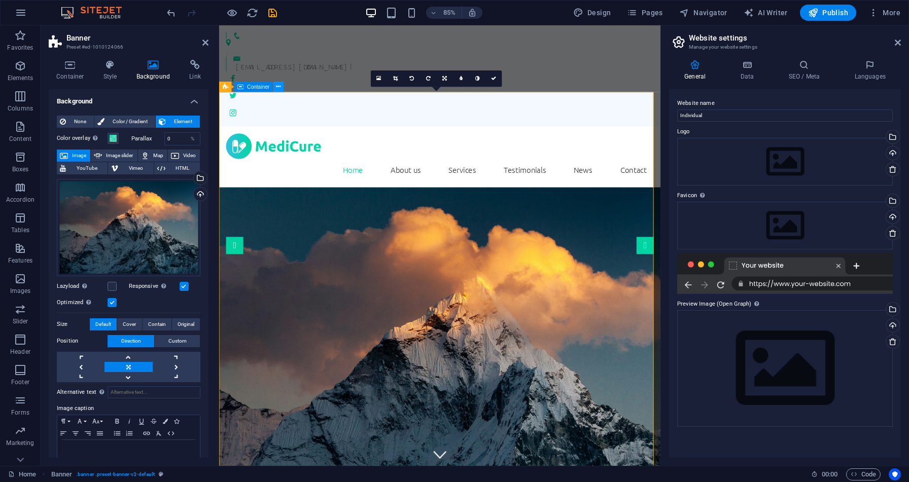
click at [277, 90] on icon at bounding box center [278, 87] width 5 height 9
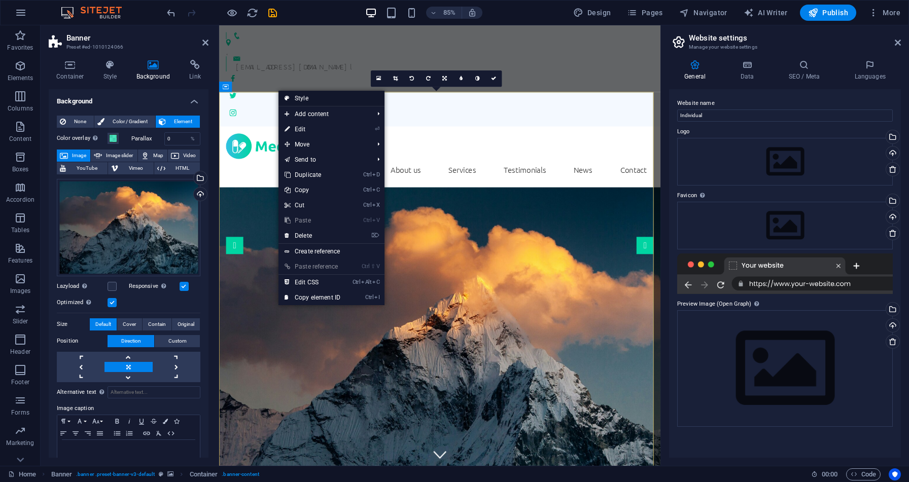
click at [289, 100] on icon at bounding box center [287, 98] width 5 height 15
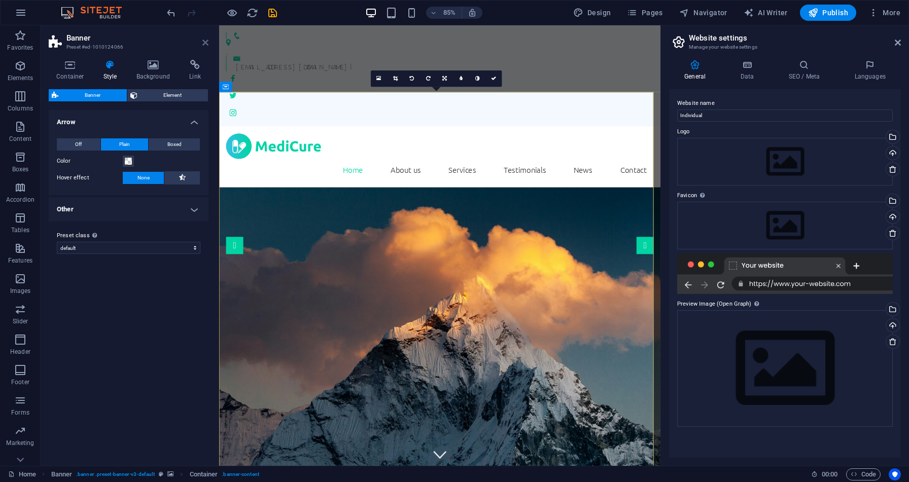
click at [203, 45] on icon at bounding box center [205, 43] width 6 height 8
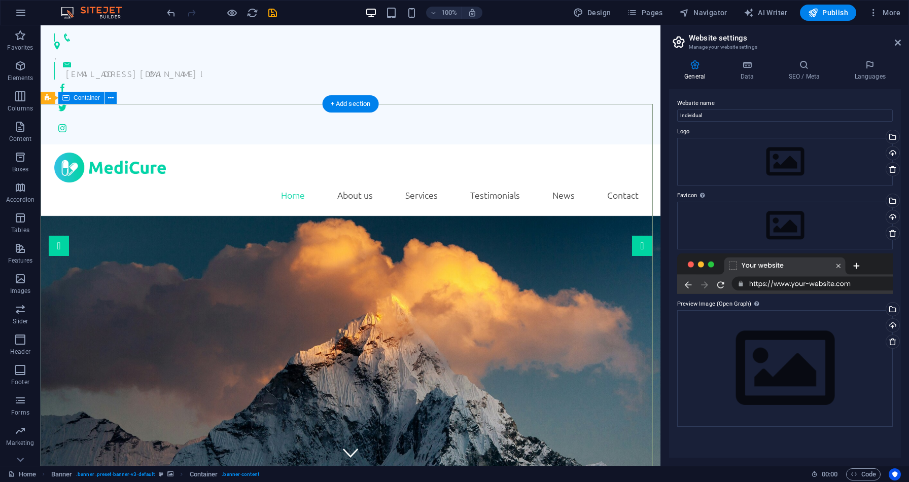
click at [82, 99] on span "Container" at bounding box center [87, 98] width 26 height 6
click at [112, 100] on icon at bounding box center [111, 98] width 6 height 11
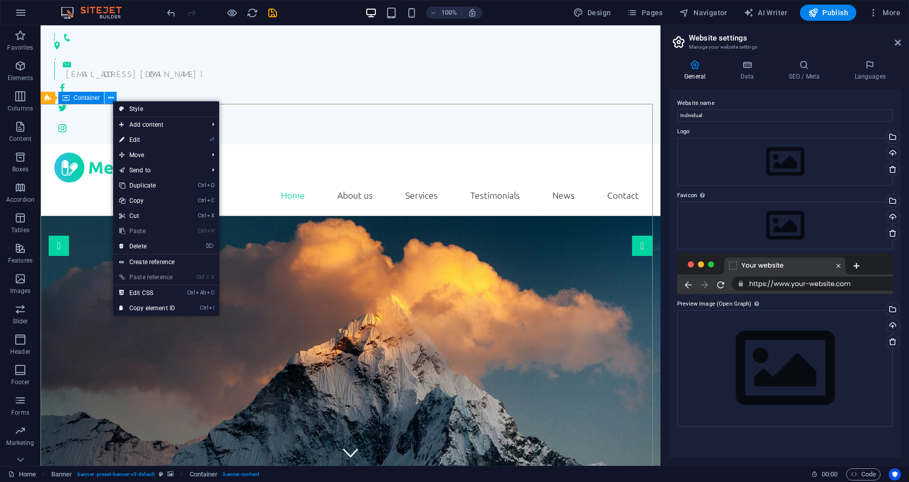
click at [112, 100] on icon at bounding box center [111, 98] width 6 height 11
click at [126, 108] on link "Style" at bounding box center [166, 108] width 106 height 15
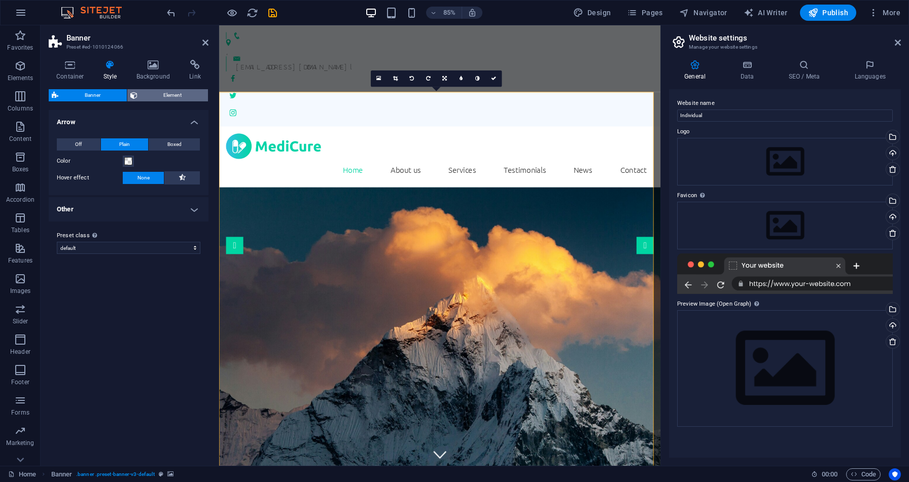
click at [156, 97] on span "Element" at bounding box center [172, 95] width 65 height 12
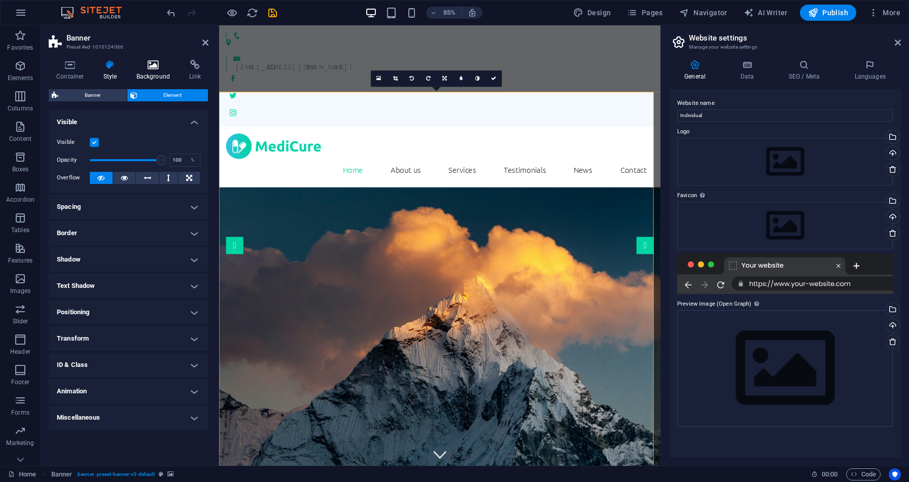
click at [153, 72] on h4 "Background" at bounding box center [155, 70] width 53 height 21
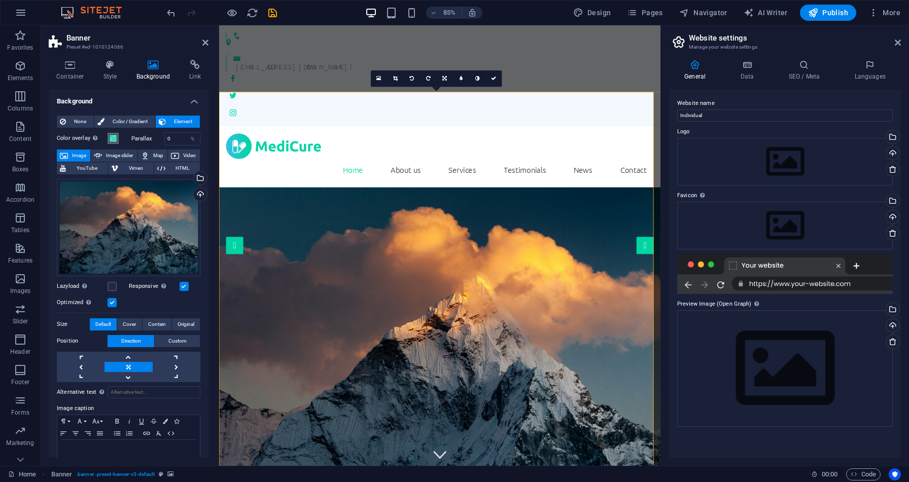
click at [112, 136] on span at bounding box center [113, 138] width 8 height 8
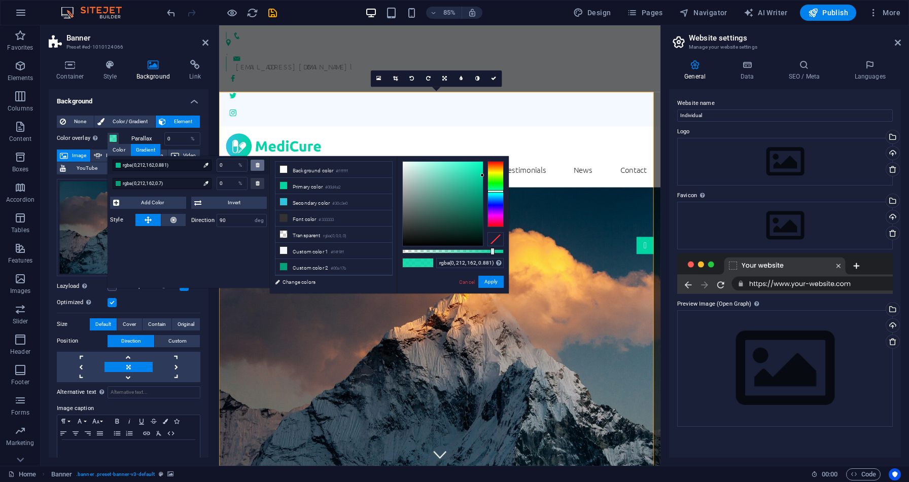
click at [256, 167] on icon at bounding box center [258, 164] width 4 height 5
click at [254, 180] on div at bounding box center [258, 183] width 14 height 11
click at [250, 200] on span "Invert" at bounding box center [234, 203] width 60 height 12
click at [178, 222] on button at bounding box center [173, 220] width 24 height 12
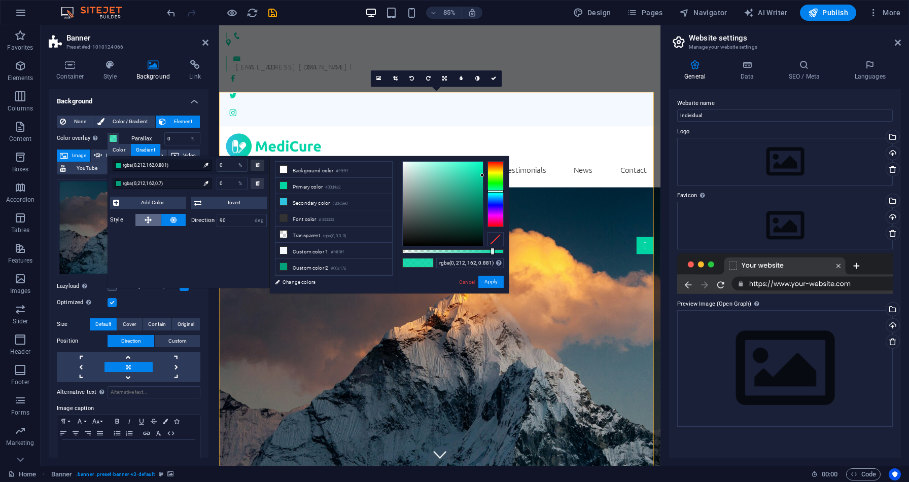
click at [154, 223] on button at bounding box center [147, 220] width 25 height 12
click at [341, 172] on small "#ffffff" at bounding box center [342, 171] width 12 height 7
type input "rgba(255, 255, 255, 0.881)"
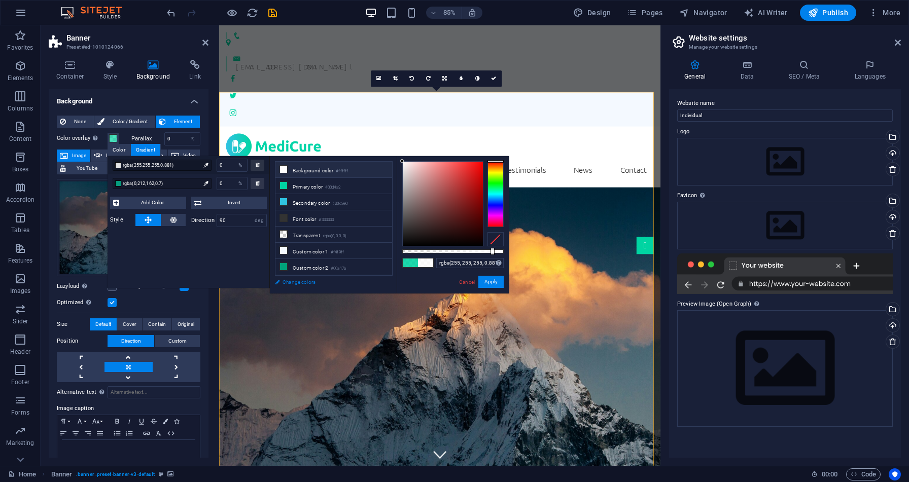
click at [313, 279] on link "Change colors" at bounding box center [329, 282] width 118 height 13
select select "rem"
select select "300"
select select "px"
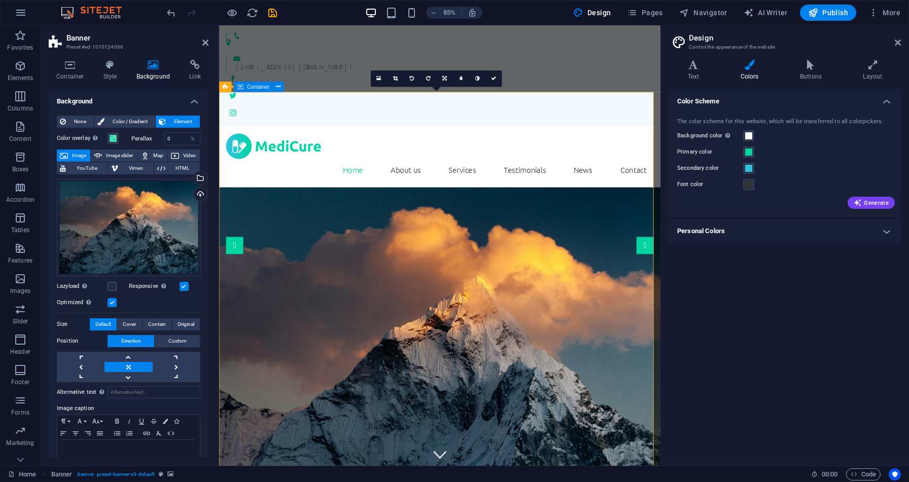
click at [760, 174] on div "Secondary color" at bounding box center [785, 168] width 216 height 12
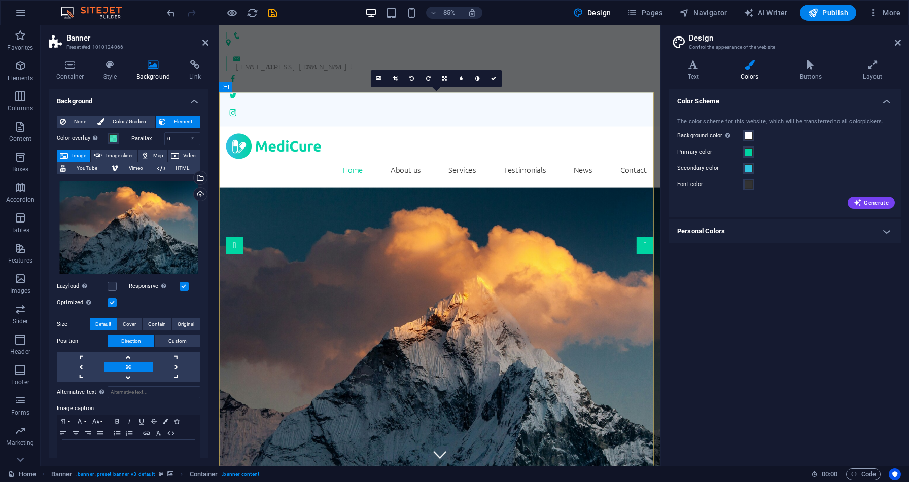
click at [759, 173] on div "Secondary color" at bounding box center [785, 168] width 216 height 12
click at [751, 152] on span at bounding box center [749, 152] width 8 height 8
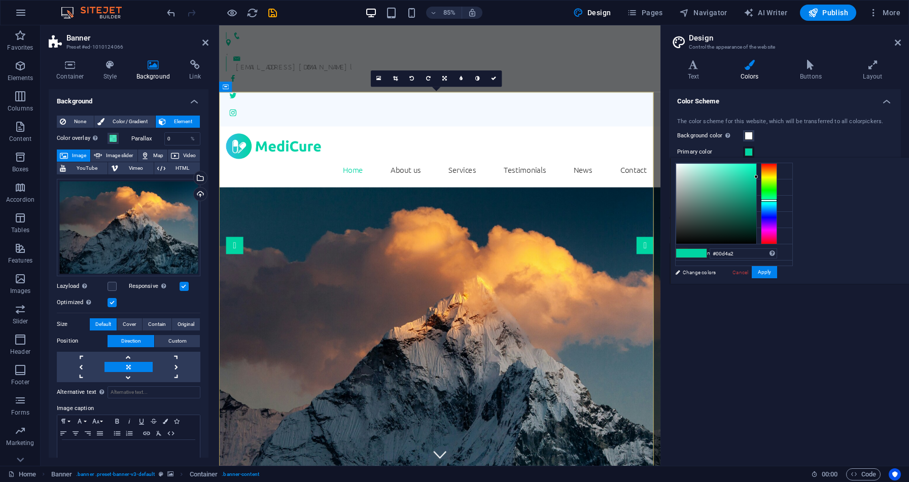
click at [768, 142] on div "The color scheme for this website, which will be transferred to all colorpicker…" at bounding box center [785, 163] width 236 height 110
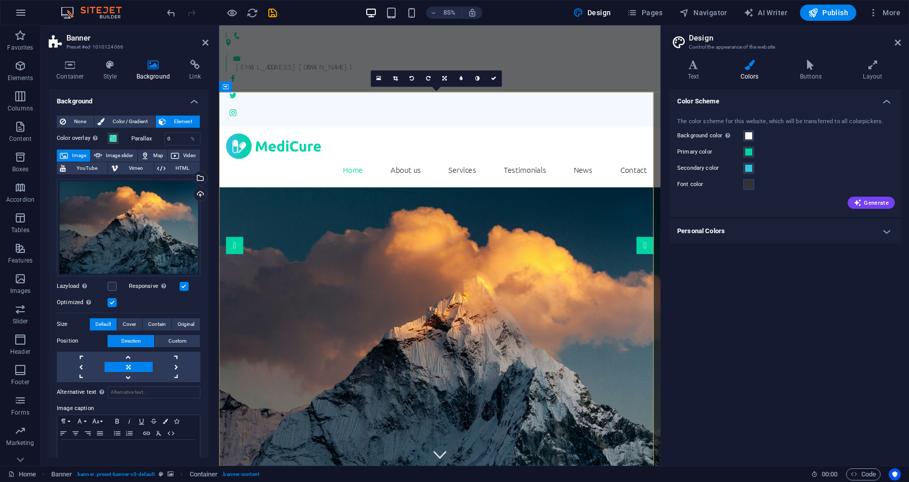
click at [768, 142] on div "The color scheme for this website, which will be transferred to all colorpicker…" at bounding box center [785, 163] width 236 height 110
click at [495, 80] on icon at bounding box center [493, 79] width 5 height 5
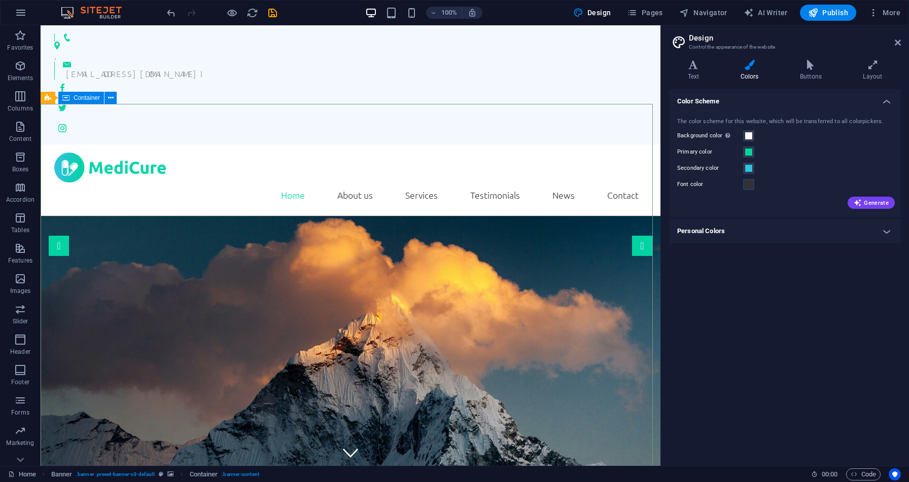
click at [87, 99] on span "Container" at bounding box center [87, 98] width 26 height 6
click at [55, 98] on span "Banner" at bounding box center [65, 98] width 20 height 6
click at [88, 97] on icon at bounding box center [86, 98] width 6 height 11
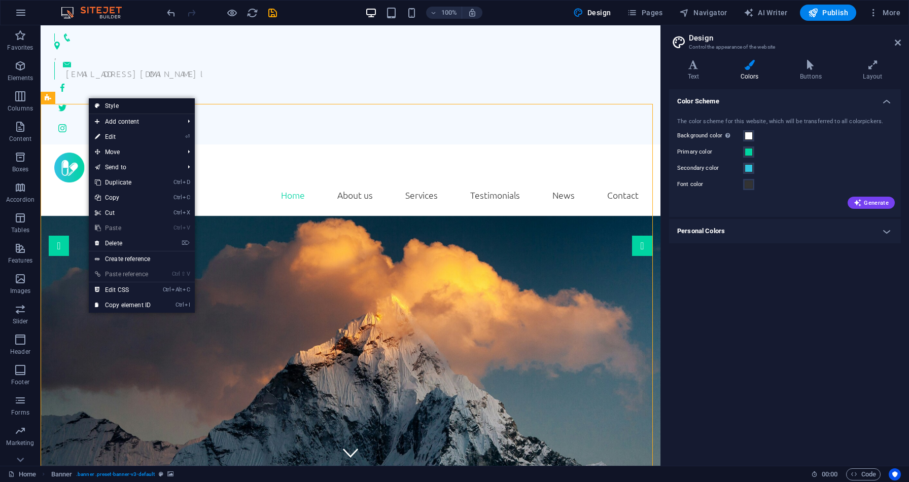
click at [101, 105] on link "Style" at bounding box center [142, 105] width 106 height 15
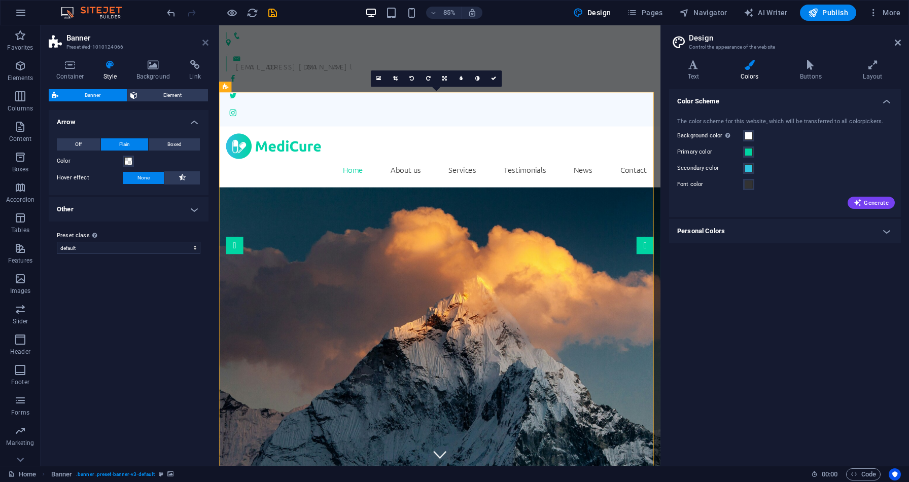
click at [205, 39] on icon at bounding box center [205, 43] width 6 height 8
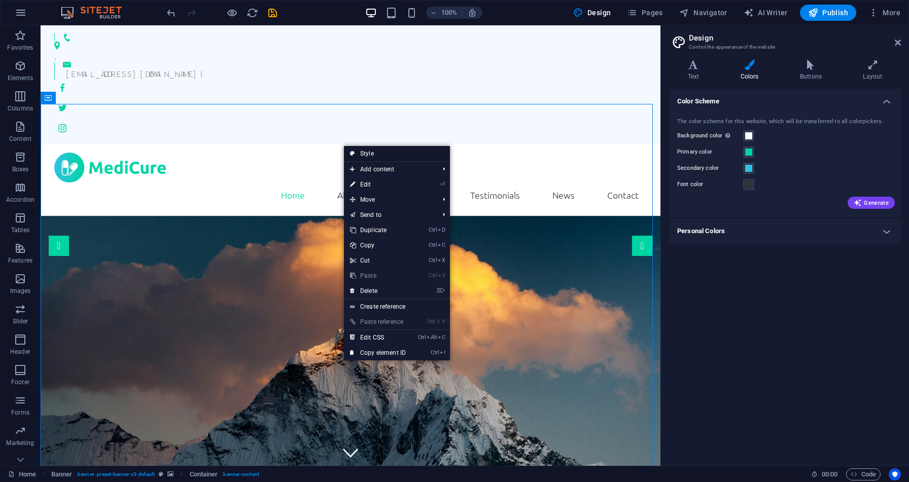
click at [417, 155] on link "Style" at bounding box center [397, 153] width 106 height 15
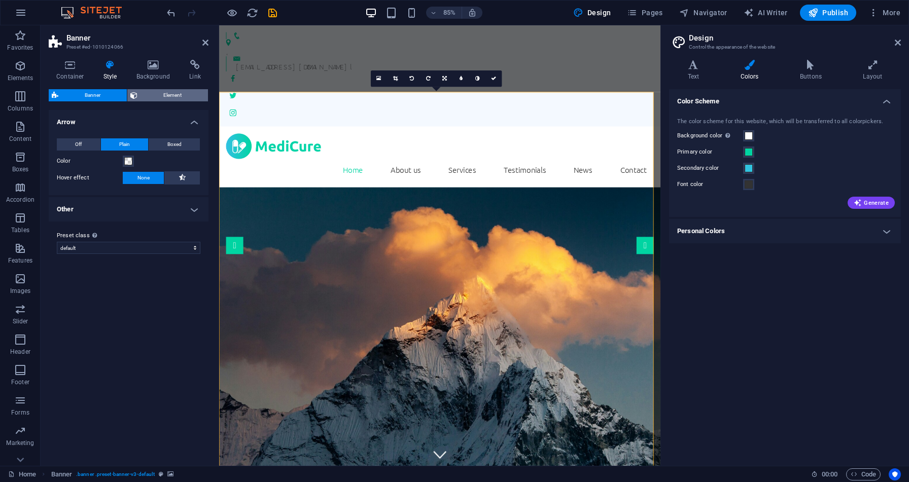
click at [199, 100] on span "Element" at bounding box center [172, 95] width 65 height 12
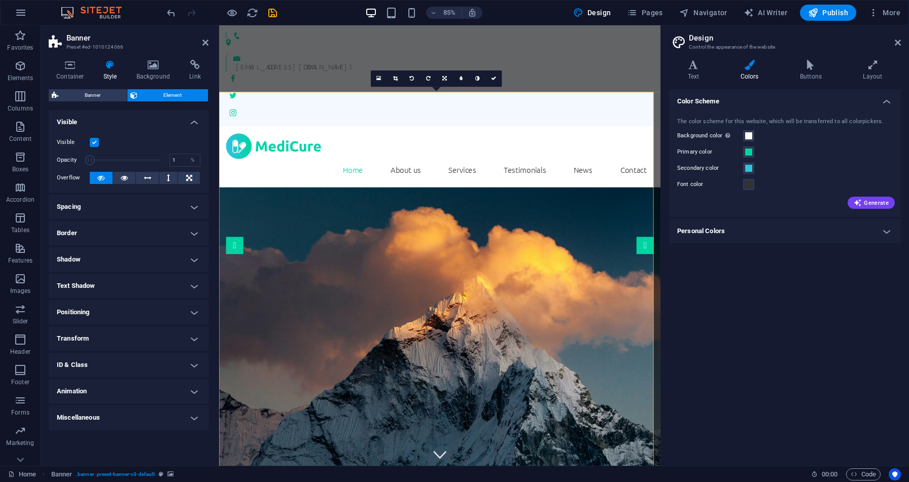
drag, startPoint x: 161, startPoint y: 158, endPoint x: 86, endPoint y: 160, distance: 74.6
click at [86, 160] on span at bounding box center [90, 160] width 10 height 10
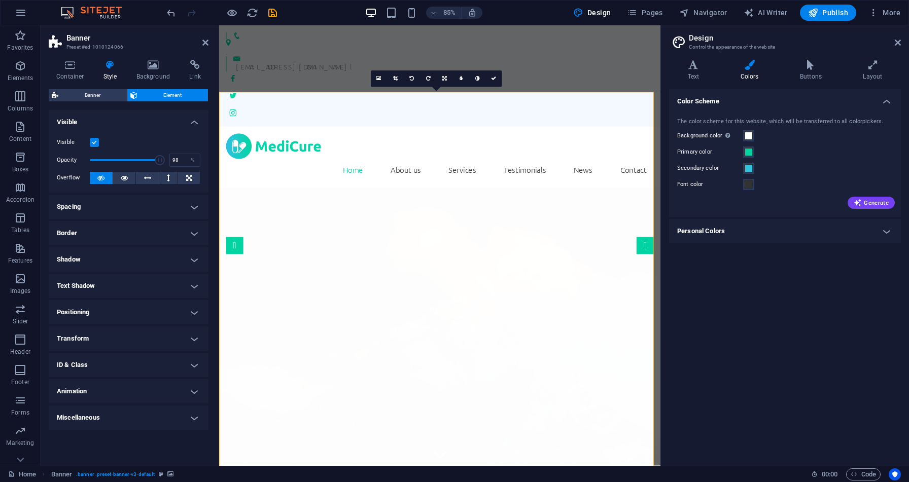
type input "100"
drag, startPoint x: 86, startPoint y: 160, endPoint x: 167, endPoint y: 159, distance: 80.7
click at [166, 159] on span at bounding box center [161, 160] width 10 height 10
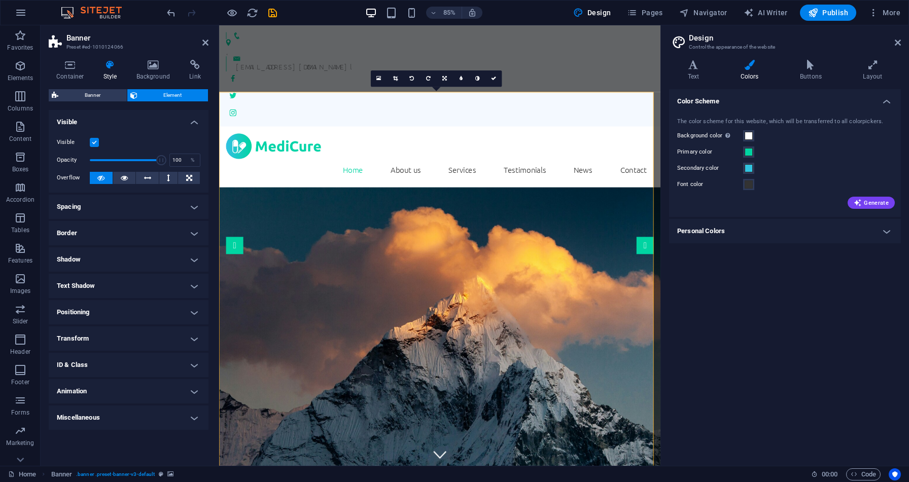
click at [91, 142] on label at bounding box center [94, 142] width 9 height 9
click at [0, 0] on input "Visible" at bounding box center [0, 0] width 0 height 0
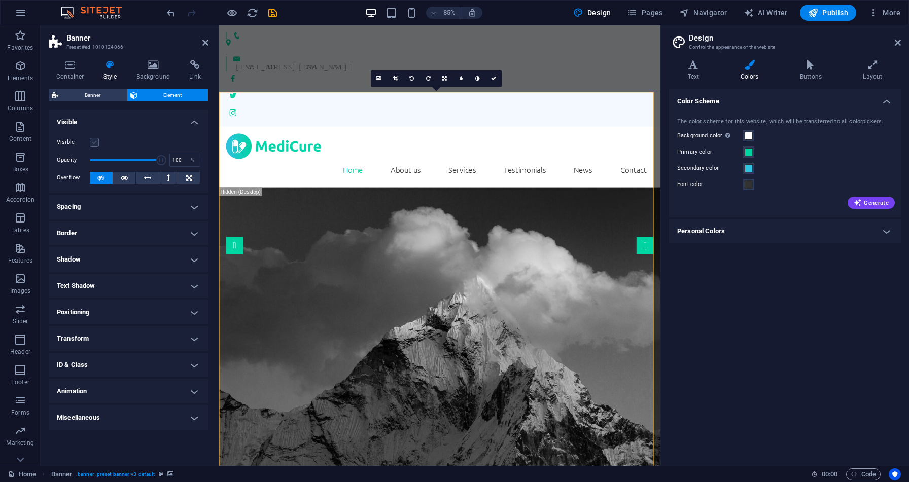
click at [91, 142] on label at bounding box center [94, 142] width 9 height 9
click at [0, 0] on input "Visible" at bounding box center [0, 0] width 0 height 0
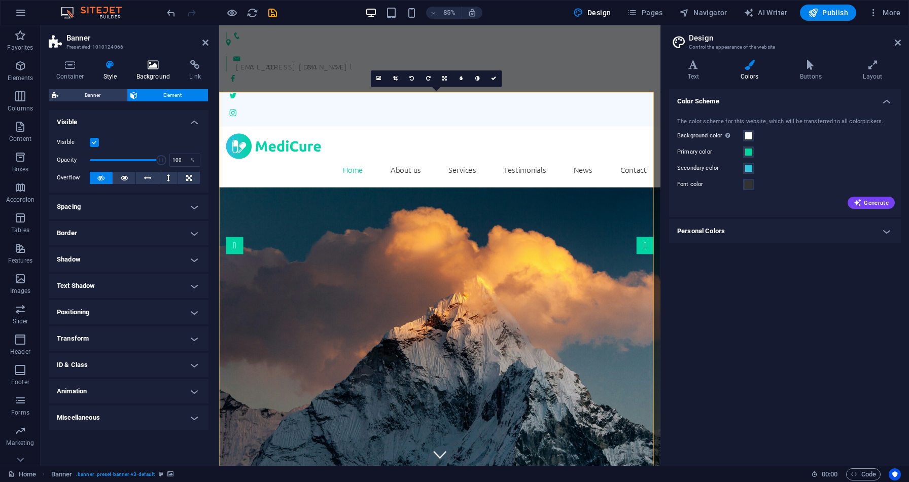
click at [150, 76] on h4 "Background" at bounding box center [155, 70] width 53 height 21
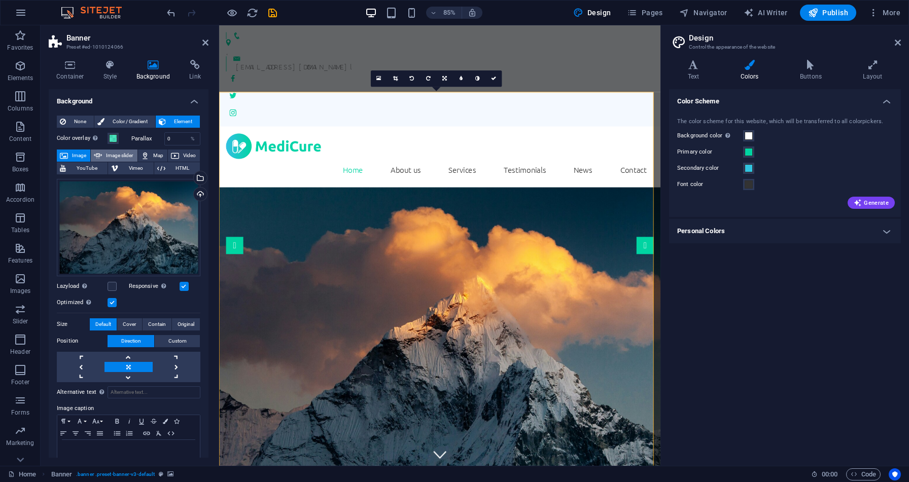
click at [107, 154] on span "Image slider" at bounding box center [119, 156] width 29 height 12
select select "ms"
select select "s"
select select "progressive"
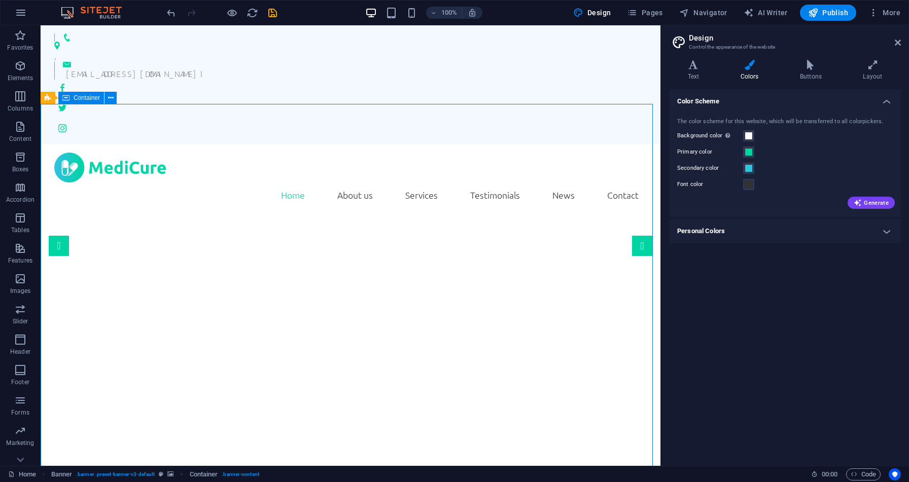
drag, startPoint x: 95, startPoint y: 160, endPoint x: 273, endPoint y: 162, distance: 178.0
drag, startPoint x: 273, startPoint y: 162, endPoint x: 270, endPoint y: 204, distance: 42.7
drag, startPoint x: 270, startPoint y: 204, endPoint x: 262, endPoint y: 159, distance: 46.4
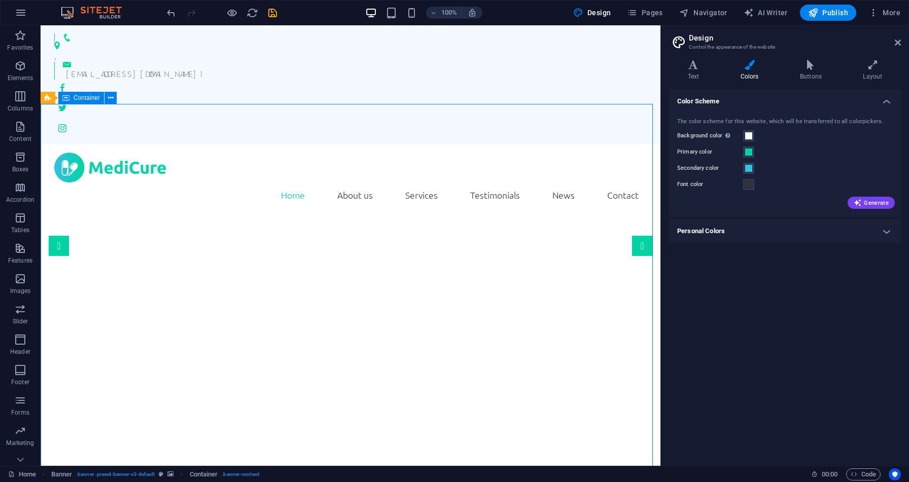
click at [110, 101] on icon at bounding box center [111, 98] width 6 height 11
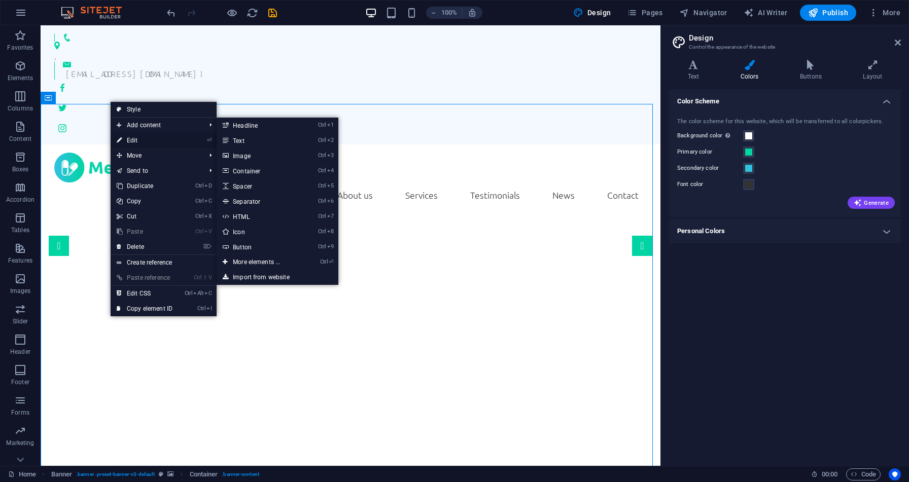
click at [130, 137] on link "⏎ Edit" at bounding box center [145, 140] width 68 height 15
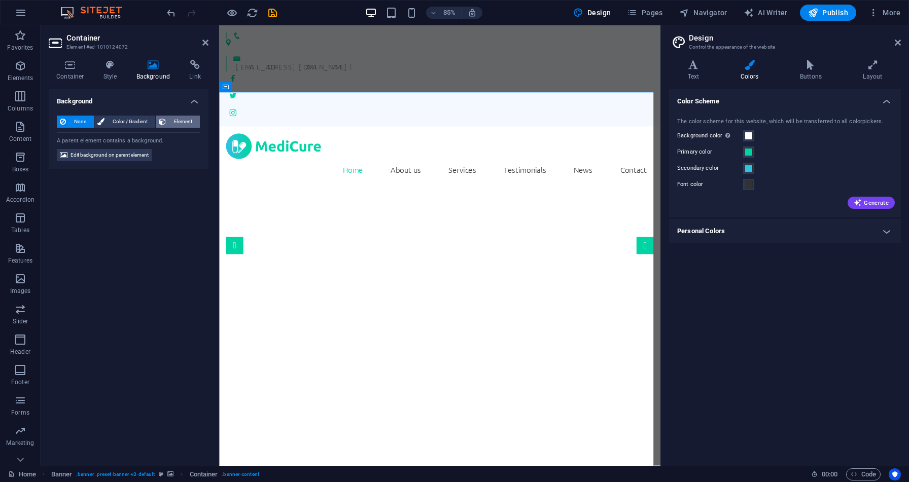
click at [181, 121] on span "Element" at bounding box center [183, 122] width 28 height 12
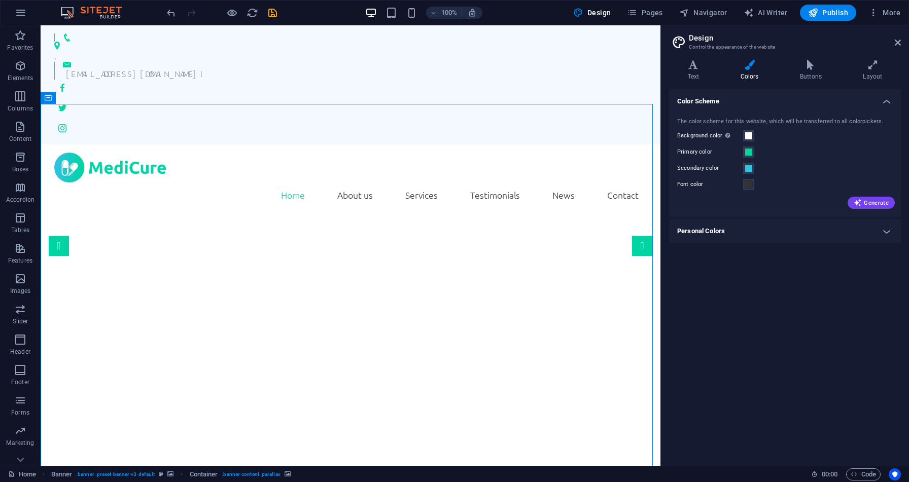
click at [110, 96] on icon at bounding box center [112, 98] width 8 height 11
select select "ms"
select select "s"
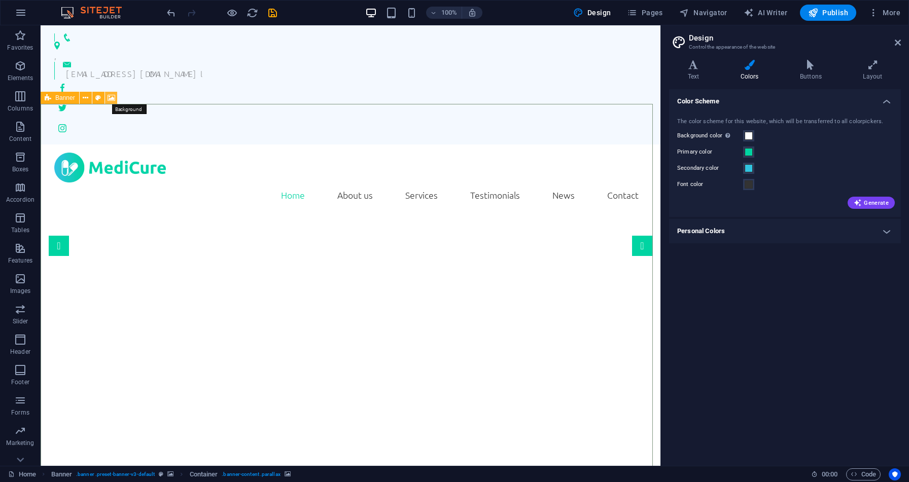
select select "progressive"
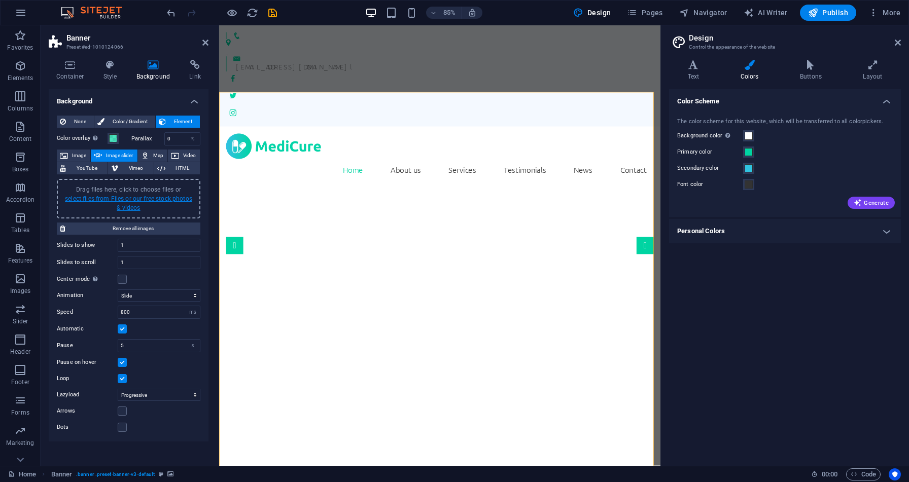
click at [126, 198] on link "select files from Files or our free stock photos & videos" at bounding box center [128, 203] width 127 height 16
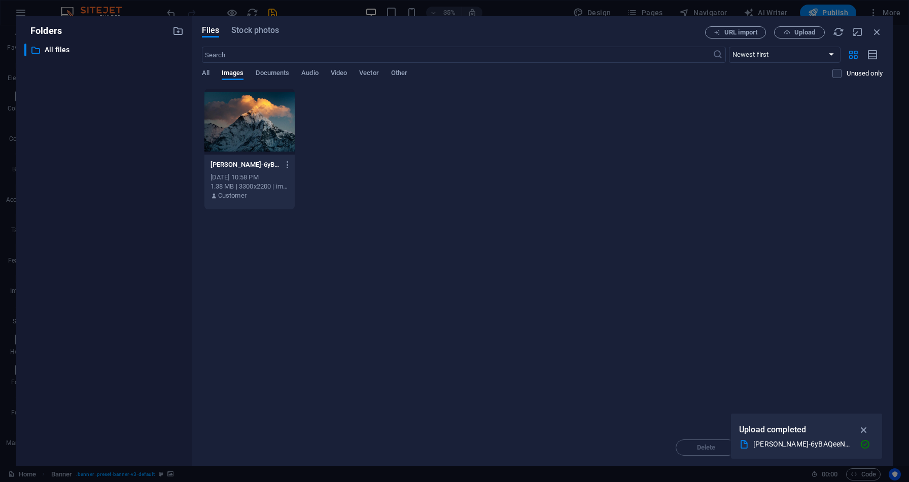
click at [248, 116] on div at bounding box center [249, 122] width 90 height 66
click at [248, 116] on div "1" at bounding box center [249, 122] width 90 height 66
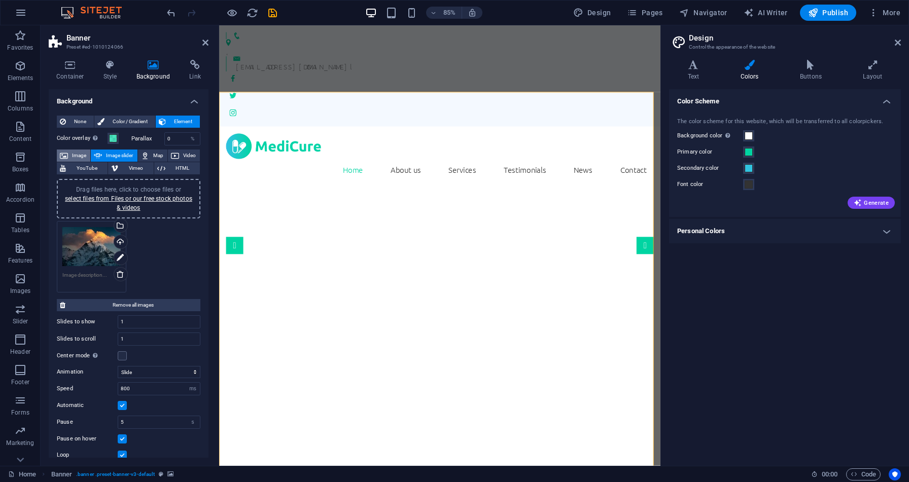
click at [78, 152] on span "Image" at bounding box center [79, 156] width 16 height 12
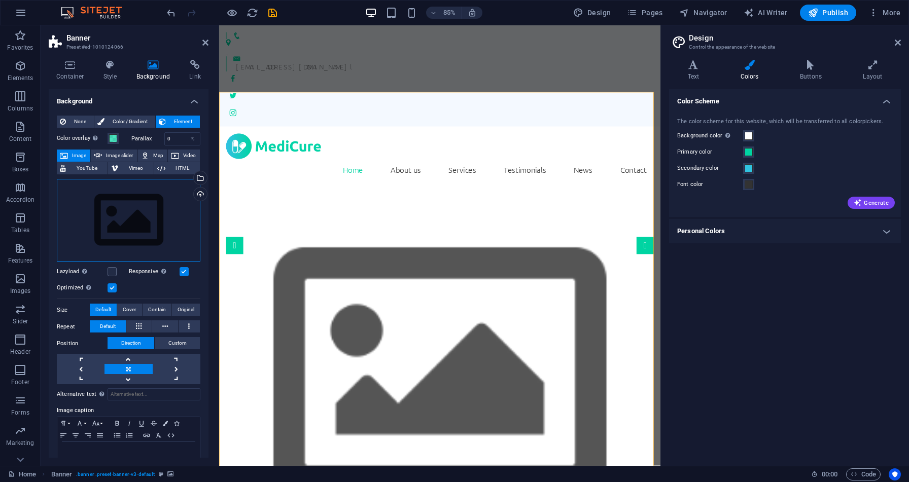
click at [105, 200] on div "Drag files here, click to choose files or select files from Files or our free s…" at bounding box center [129, 220] width 144 height 83
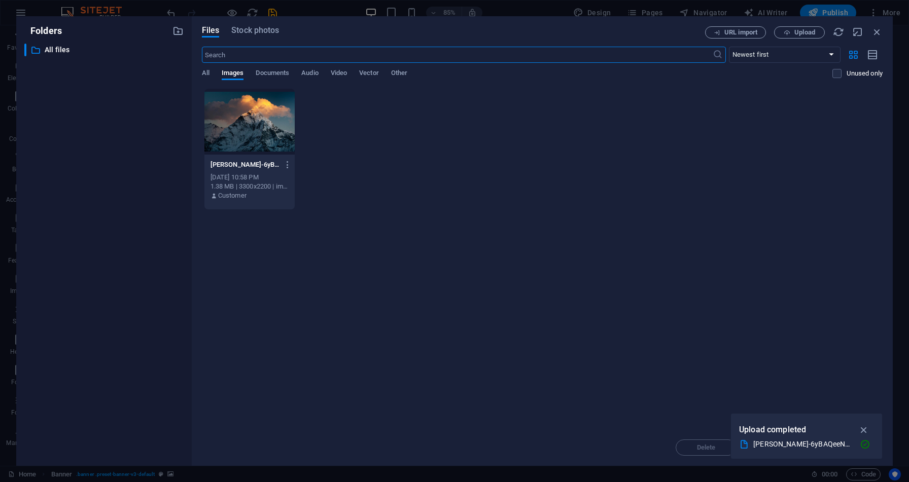
click at [105, 200] on div "​ All files All files" at bounding box center [103, 251] width 159 height 414
click at [228, 124] on div at bounding box center [249, 122] width 90 height 66
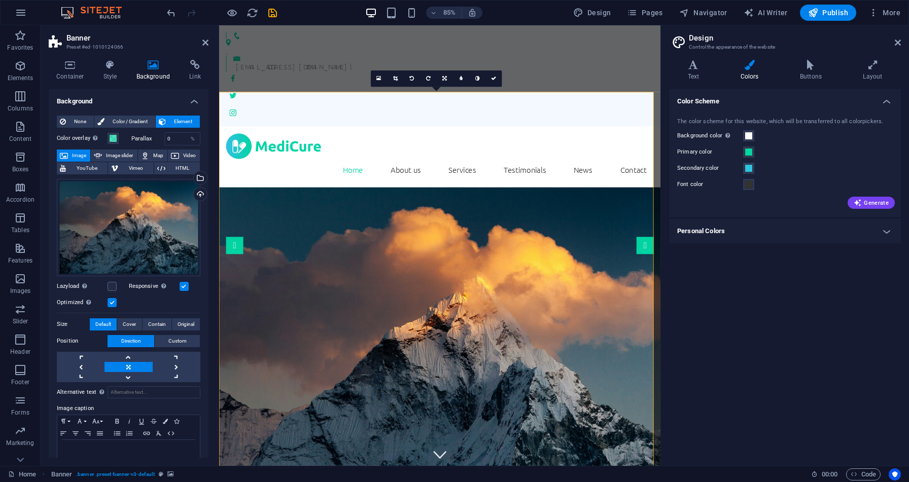
drag, startPoint x: 314, startPoint y: 133, endPoint x: 321, endPoint y: 215, distance: 81.9
click at [899, 14] on span "More" at bounding box center [884, 13] width 32 height 10
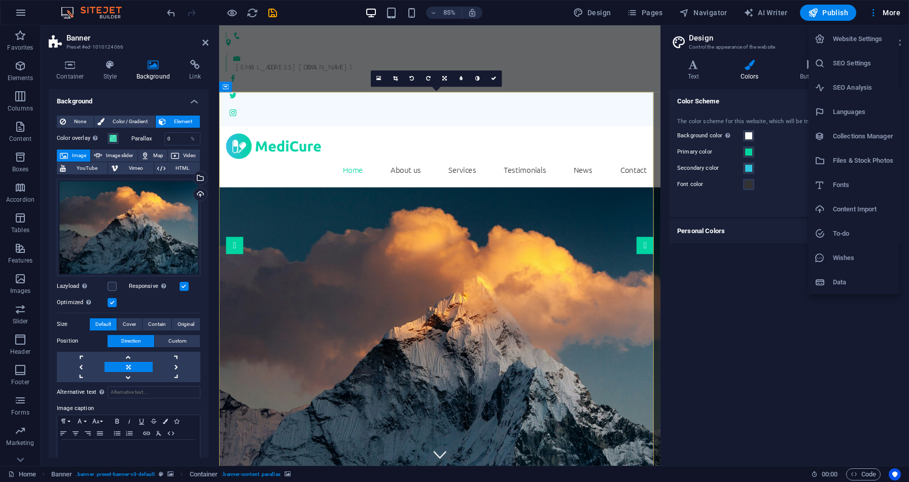
click at [853, 43] on h6 "Website Settings" at bounding box center [863, 39] width 60 height 12
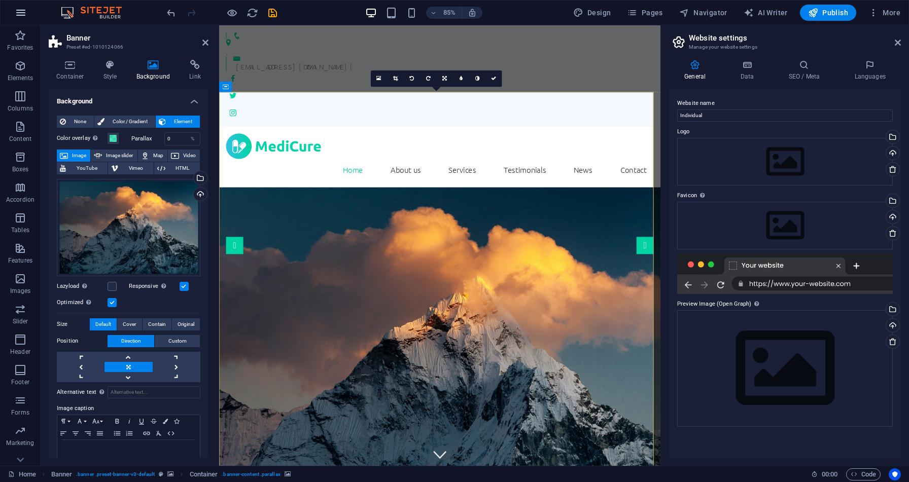
click at [18, 14] on icon "button" at bounding box center [21, 13] width 12 height 12
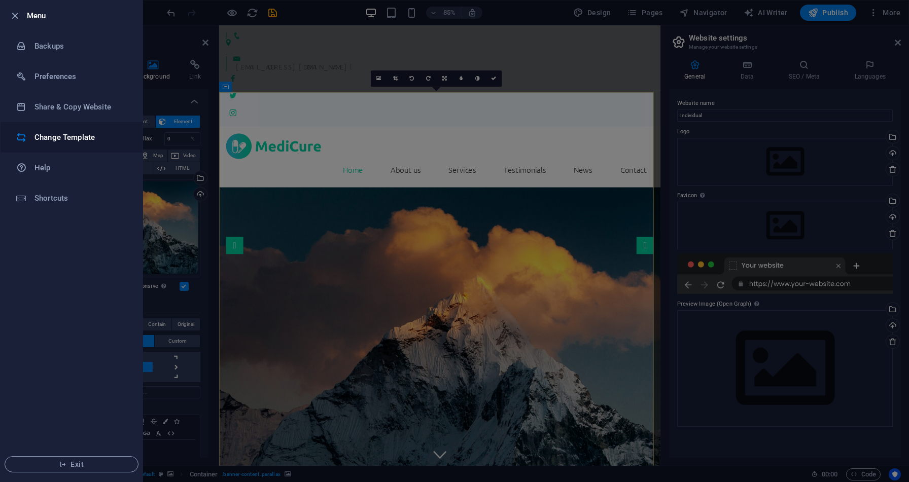
click at [79, 137] on h6 "Change Template" at bounding box center [81, 137] width 94 height 12
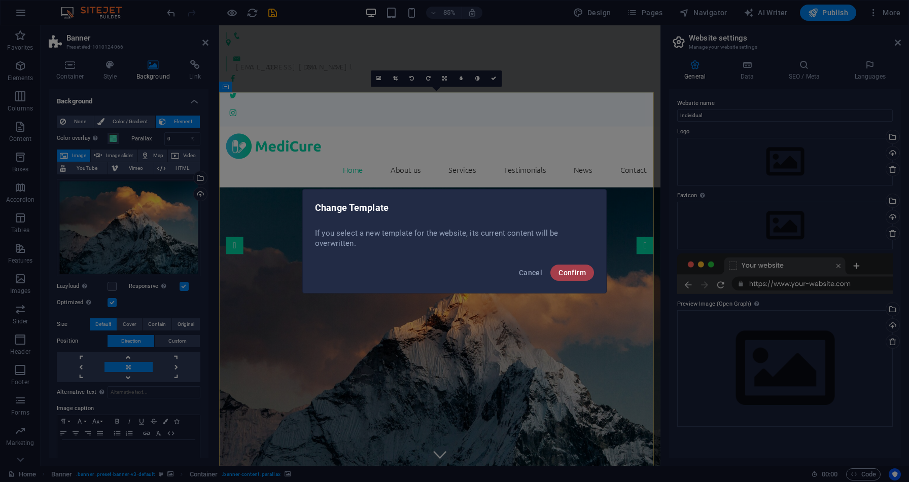
click at [573, 277] on button "Confirm" at bounding box center [572, 273] width 44 height 16
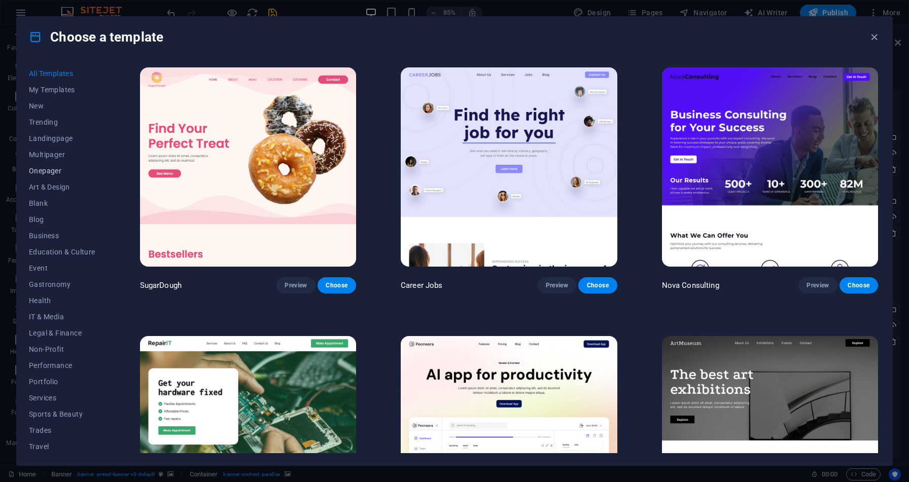
click at [40, 173] on span "Onepager" at bounding box center [62, 171] width 66 height 8
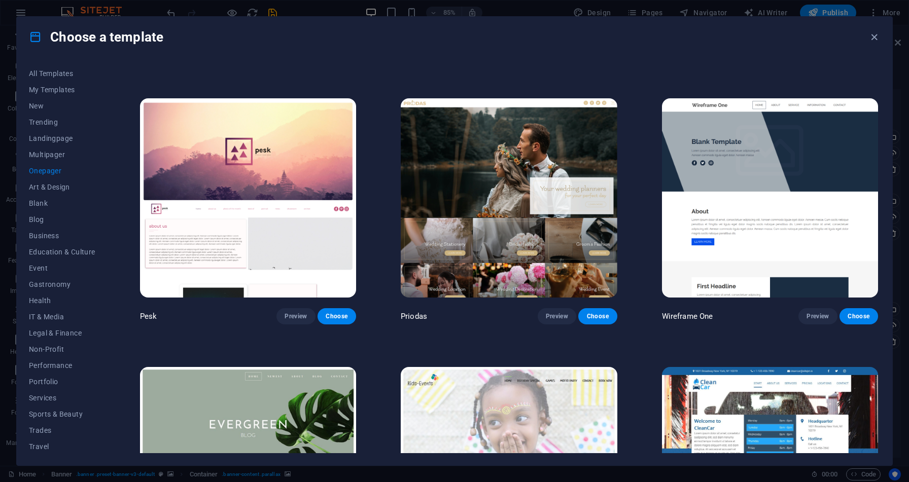
scroll to position [1580, 0]
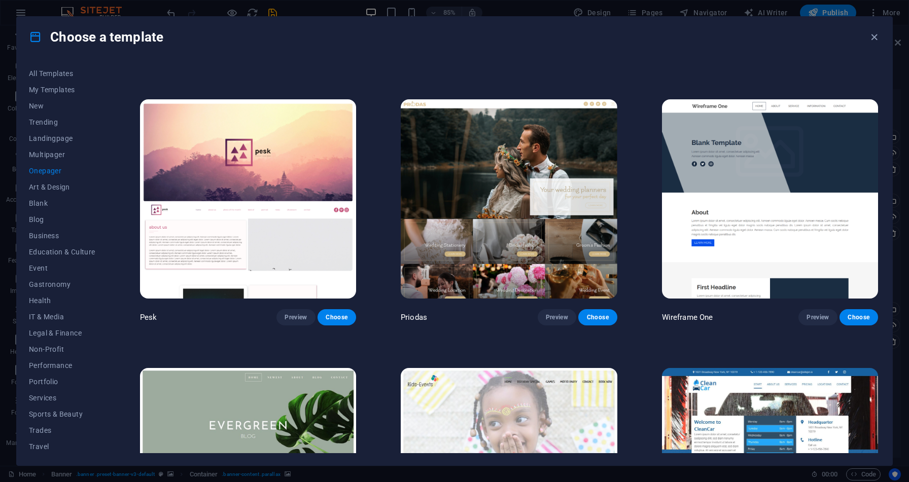
click at [736, 152] on img at bounding box center [770, 198] width 216 height 199
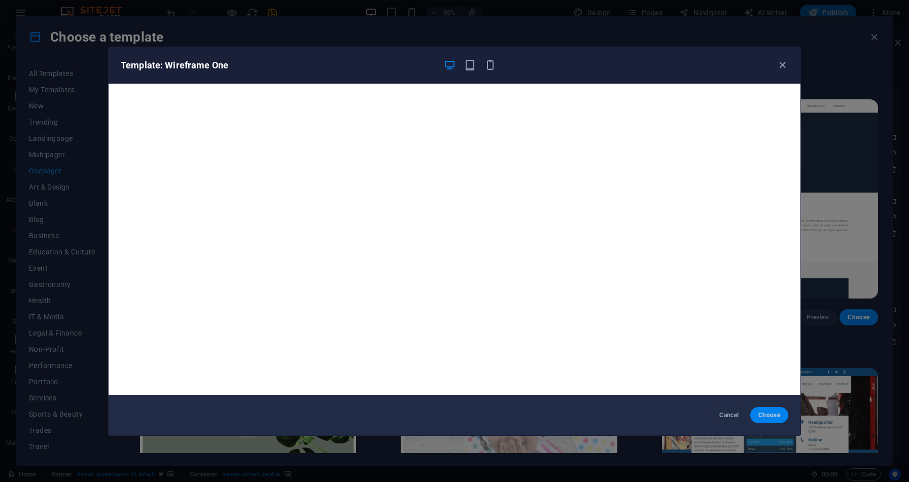
click at [761, 413] on span "Choose" at bounding box center [769, 415] width 22 height 8
checkbox input "false"
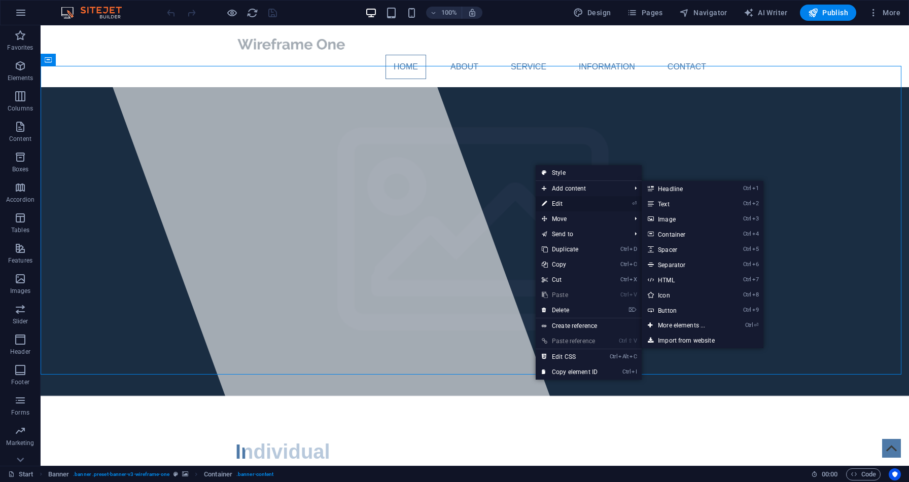
click at [554, 203] on link "⏎ Edit" at bounding box center [570, 203] width 68 height 15
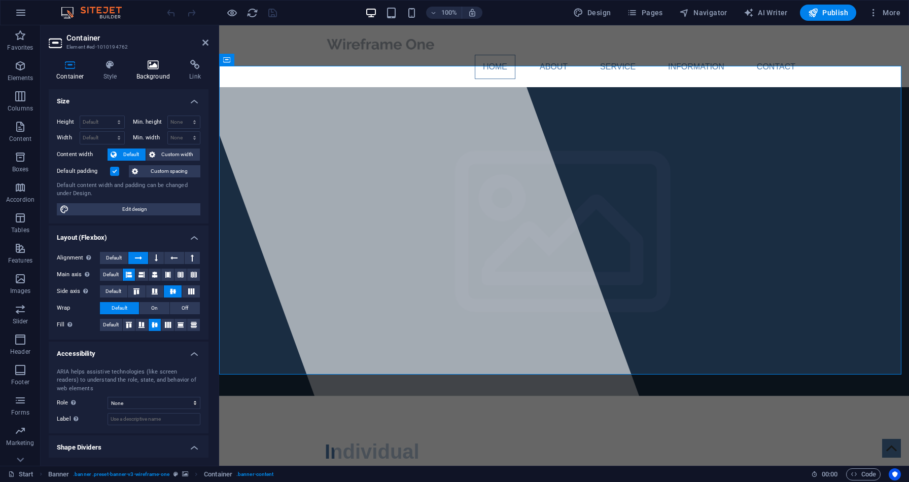
click at [149, 75] on h4 "Background" at bounding box center [155, 70] width 53 height 21
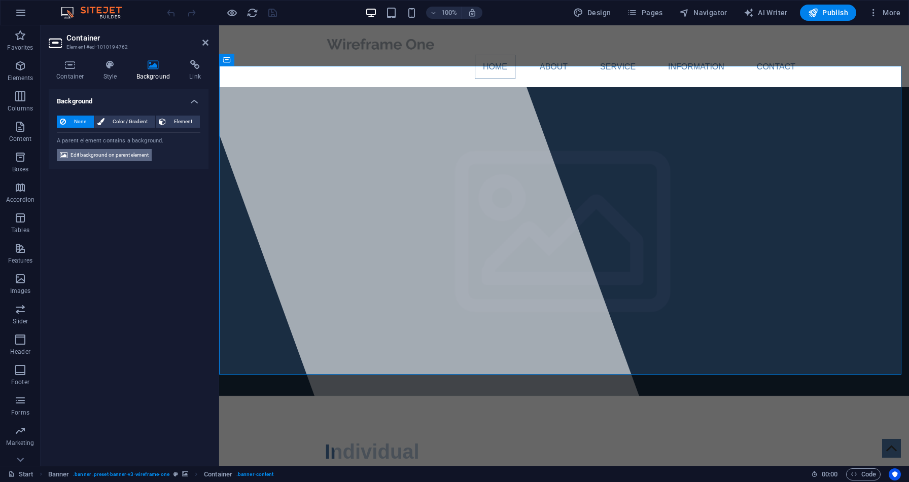
click at [120, 155] on span "Edit background on parent element" at bounding box center [109, 155] width 78 height 12
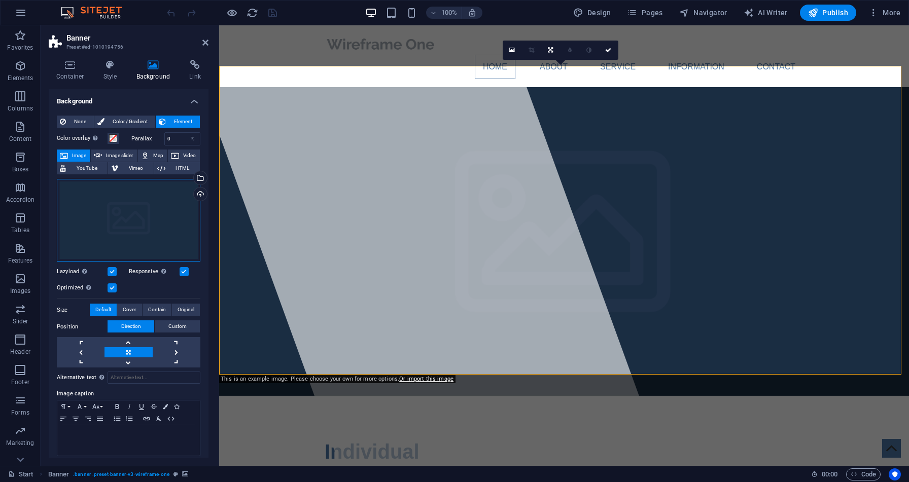
click at [101, 213] on div "Drag files here, click to choose files or select files from Files or our free s…" at bounding box center [129, 220] width 144 height 83
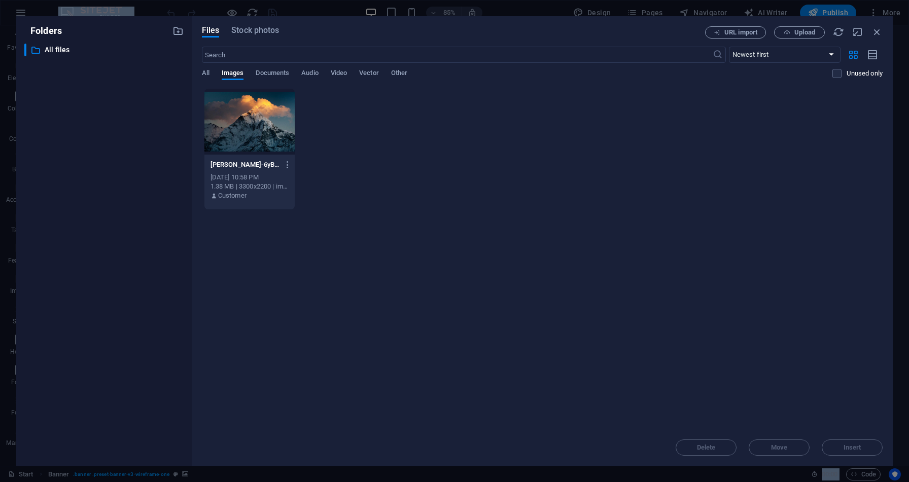
click at [101, 213] on div "​ All files All files" at bounding box center [103, 251] width 159 height 414
click at [239, 124] on div at bounding box center [249, 122] width 90 height 66
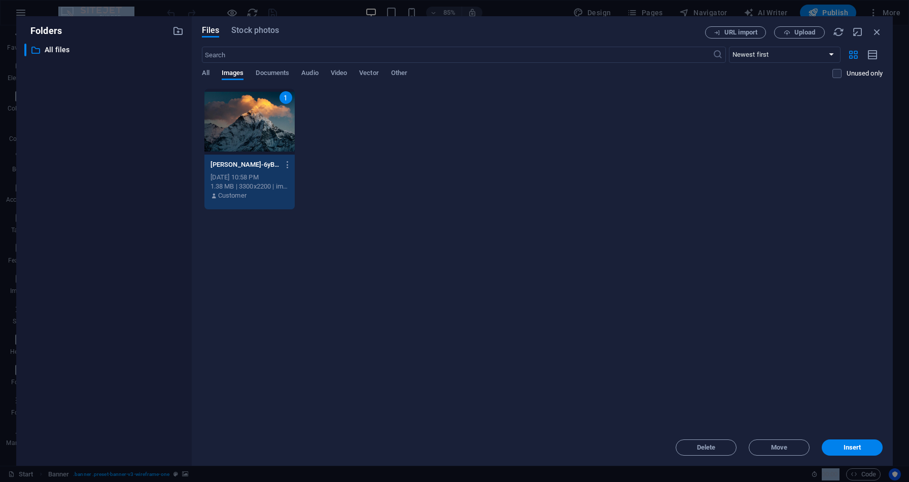
click at [239, 124] on div "1" at bounding box center [249, 122] width 90 height 66
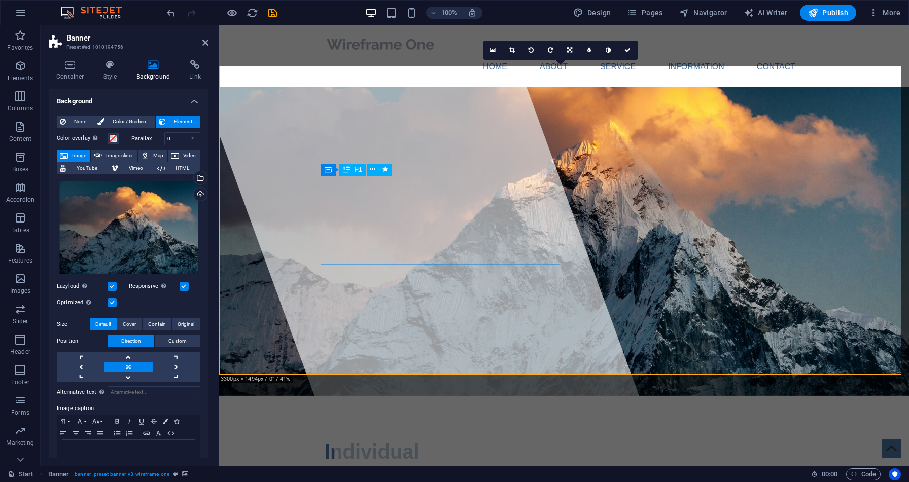
click at [392, 441] on span "Individual" at bounding box center [372, 452] width 95 height 22
click at [403, 441] on span "Individual" at bounding box center [372, 452] width 95 height 22
drag, startPoint x: 325, startPoint y: 193, endPoint x: 403, endPoint y: 194, distance: 78.1
click at [403, 441] on span "Individual" at bounding box center [372, 452] width 95 height 22
click at [415, 437] on div "Individual" at bounding box center [564, 452] width 479 height 30
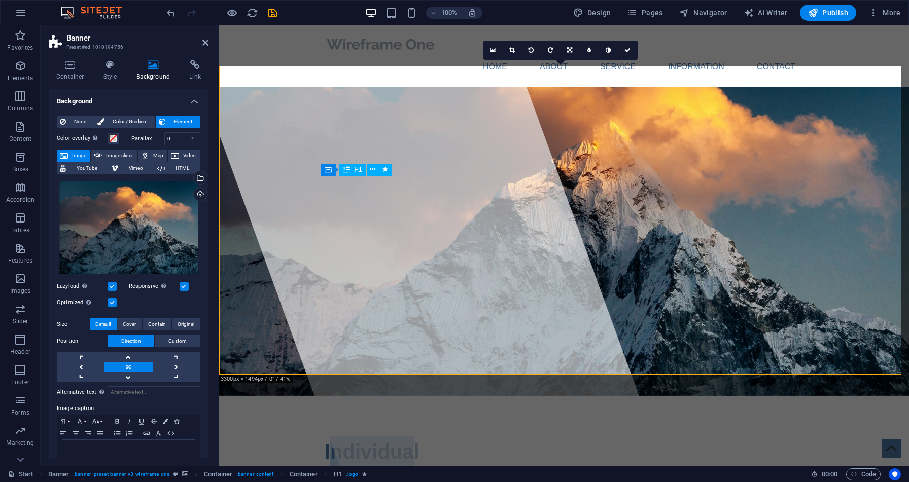
click at [410, 437] on div "Individual" at bounding box center [564, 452] width 479 height 30
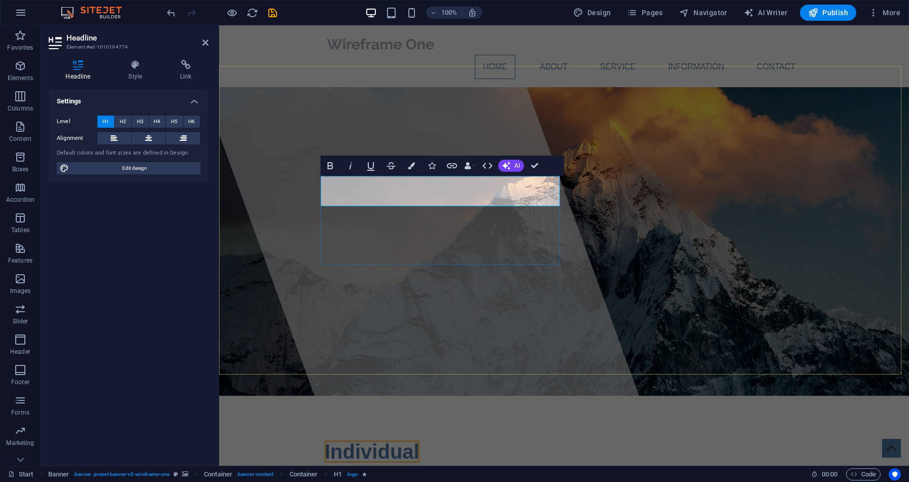
click at [410, 437] on h1 "Individual" at bounding box center [564, 452] width 479 height 30
click at [404, 441] on span "Individual" at bounding box center [372, 452] width 95 height 22
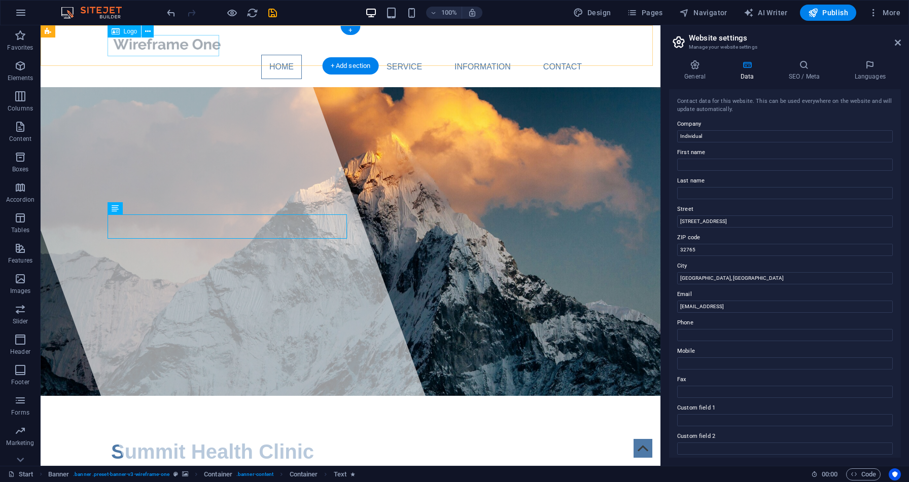
click at [207, 48] on div at bounding box center [350, 43] width 479 height 21
select select "px"
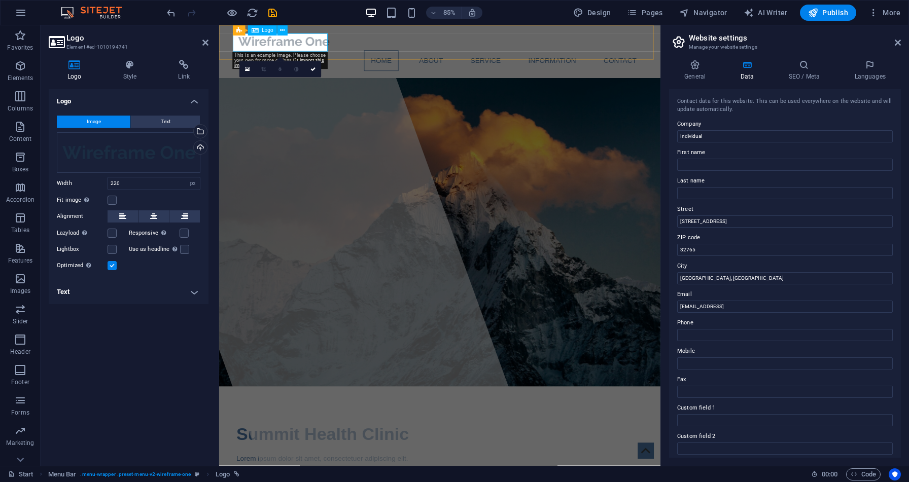
click at [345, 48] on div at bounding box center [478, 43] width 479 height 21
click at [340, 47] on div at bounding box center [478, 43] width 479 height 21
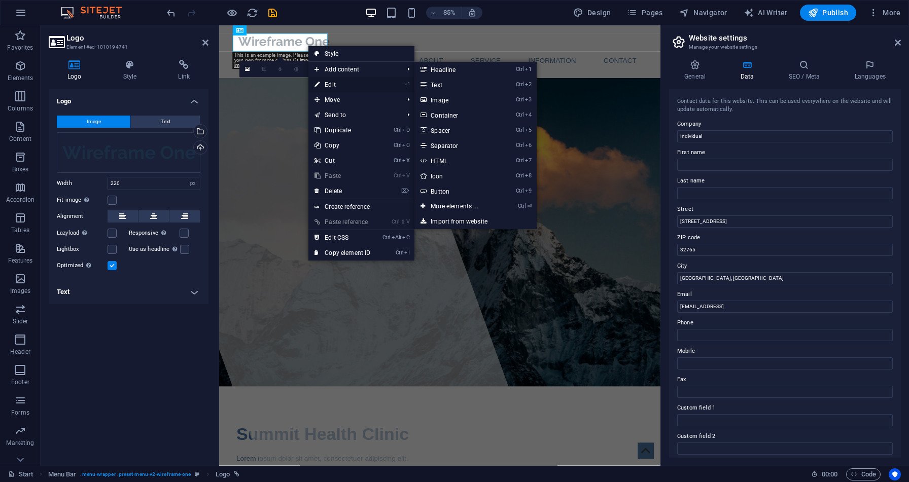
click at [330, 83] on link "⏎ Edit" at bounding box center [342, 84] width 68 height 15
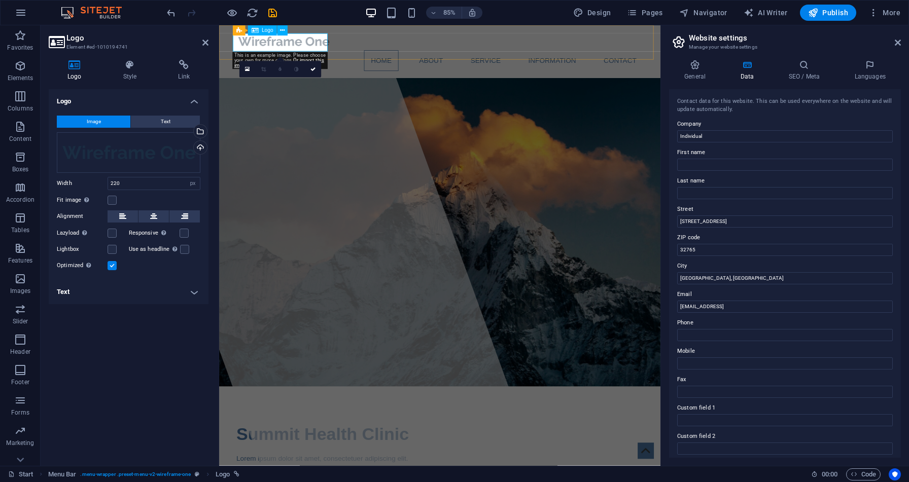
click at [320, 43] on div at bounding box center [478, 43] width 479 height 21
click at [373, 99] on div at bounding box center [336, 284] width 513 height 518
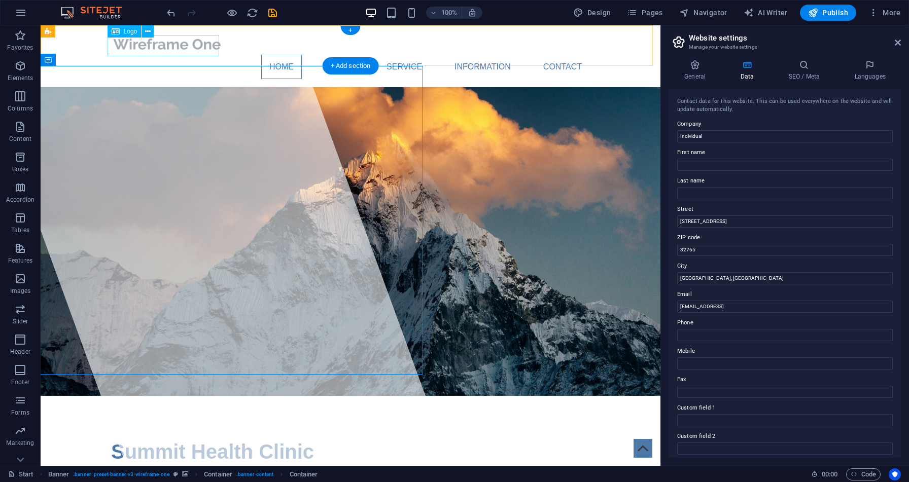
click at [203, 45] on div at bounding box center [350, 43] width 479 height 21
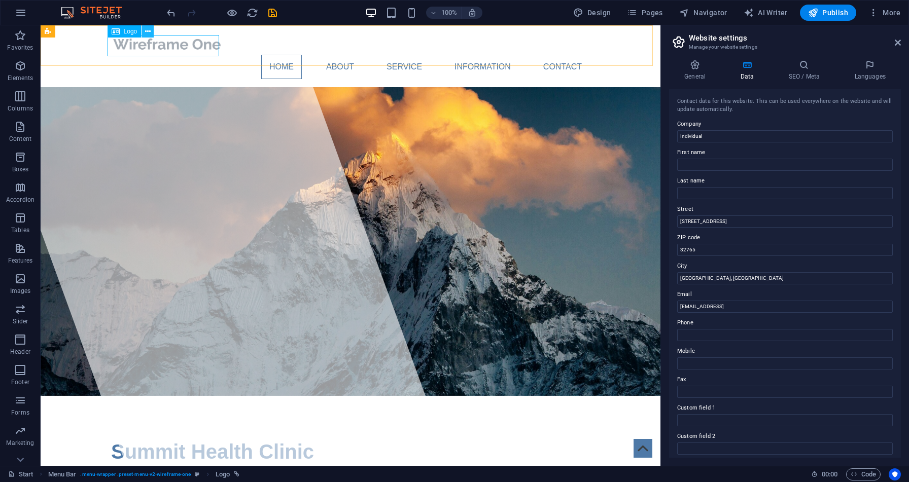
click at [147, 30] on icon at bounding box center [148, 31] width 6 height 11
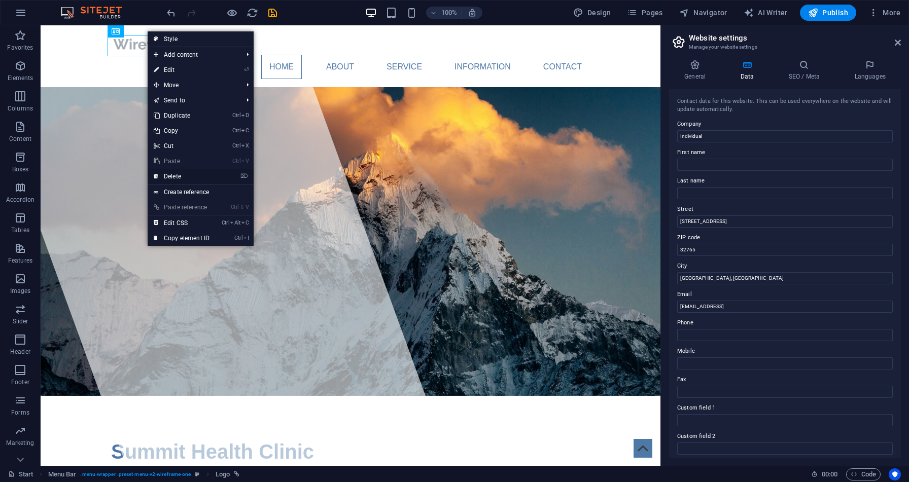
click at [174, 175] on link "⌦ Delete" at bounding box center [182, 176] width 68 height 15
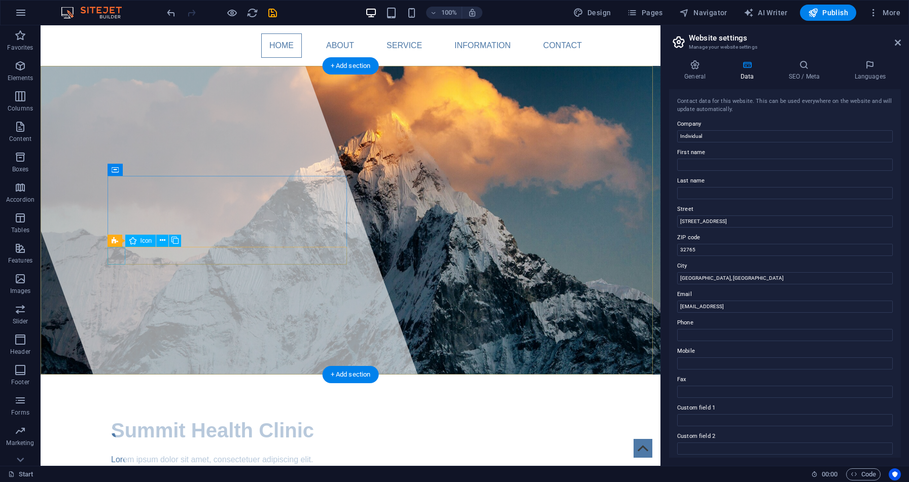
click at [290, 454] on div "Lorem ipsum dolor sit amet, consectetuer adipiscing elit. Aenean commodo ligula…" at bounding box center [350, 466] width 479 height 24
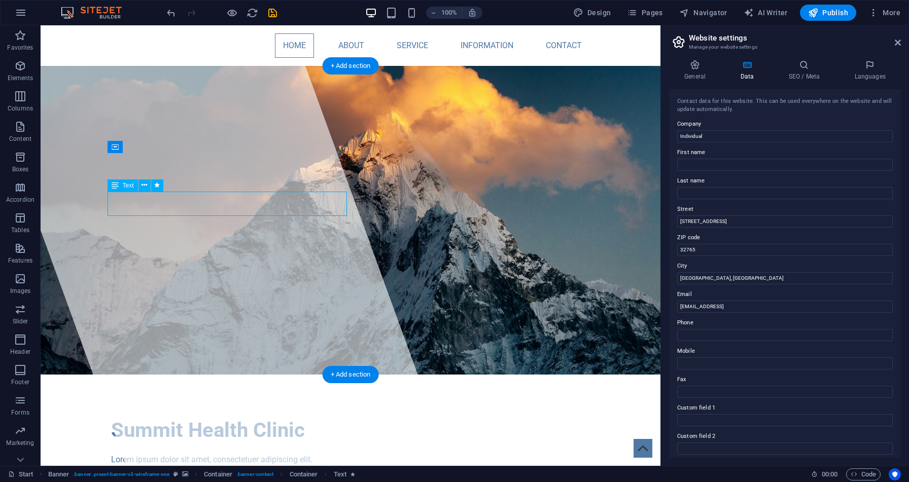
click at [290, 454] on div "Lorem ipsum dolor sit amet, consectetuer adipiscing elit. Aenean commodo ligula…" at bounding box center [350, 466] width 479 height 24
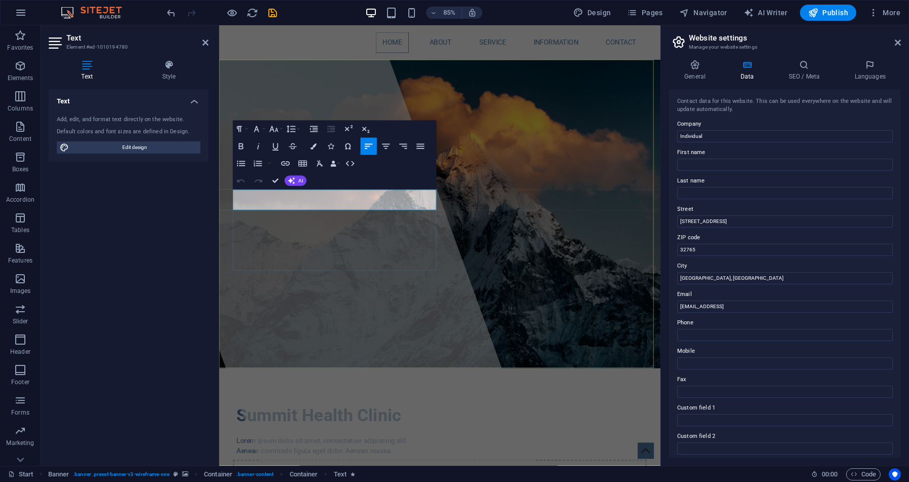
drag, startPoint x: 438, startPoint y: 240, endPoint x: 235, endPoint y: 216, distance: 204.4
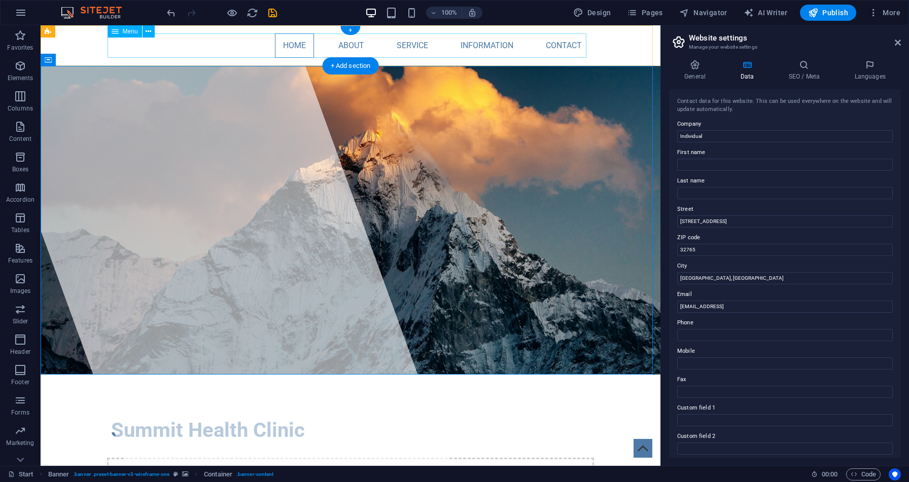
click at [550, 41] on nav "Home About Service Information Contact" at bounding box center [350, 45] width 479 height 24
click at [550, 44] on nav "Home About Service Information Contact" at bounding box center [350, 45] width 479 height 24
click at [724, 136] on input "Individual" at bounding box center [785, 136] width 216 height 12
drag, startPoint x: 724, startPoint y: 137, endPoint x: 672, endPoint y: 127, distance: 53.7
click at [672, 127] on div "Contact data for this website. This can be used everywhere on the website and w…" at bounding box center [785, 273] width 232 height 369
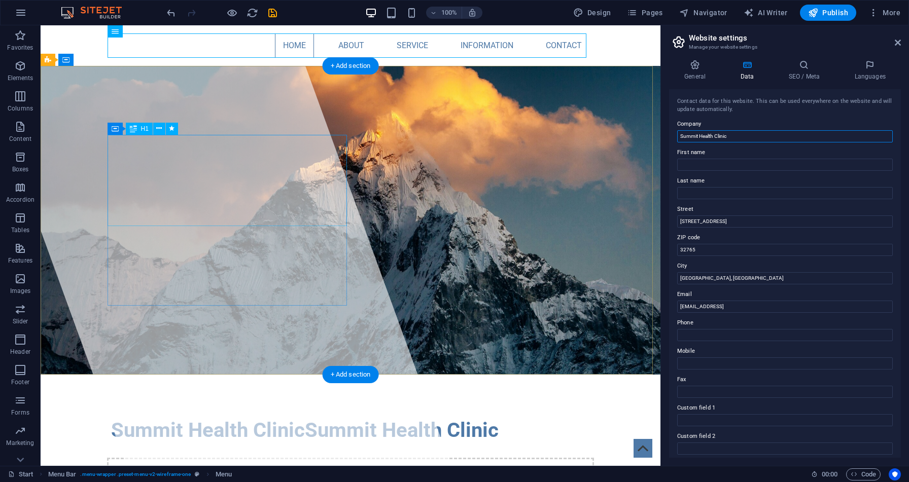
type input "Summit Health Clinic"
click at [268, 415] on div "Summit Health Clinic Summit Health Clinic" at bounding box center [350, 430] width 479 height 30
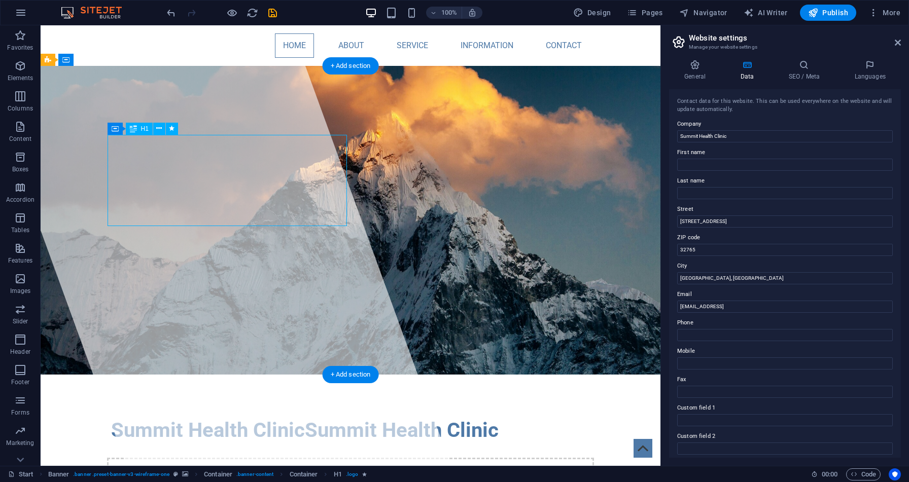
click at [158, 415] on div "Summit Health Clinic Summit Health Clinic" at bounding box center [350, 430] width 479 height 30
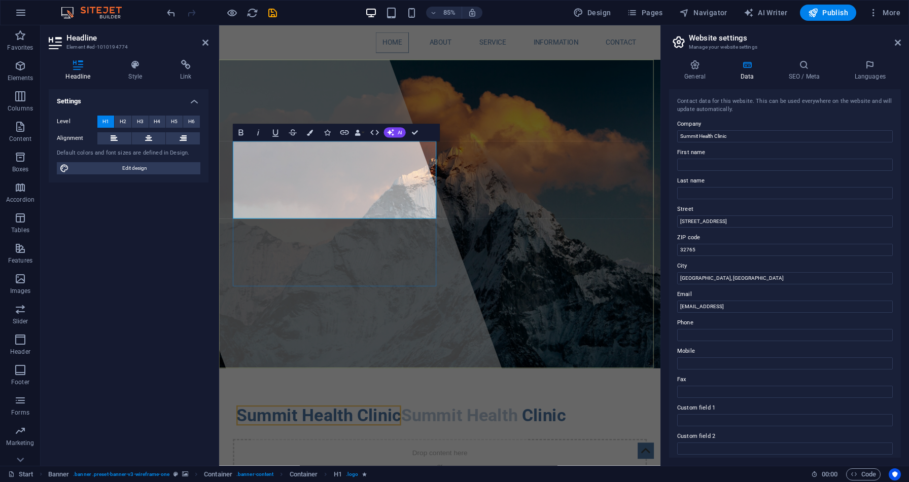
click at [278, 470] on h1 "Summit Health Clinic Summit Health Clinic" at bounding box center [478, 485] width 479 height 30
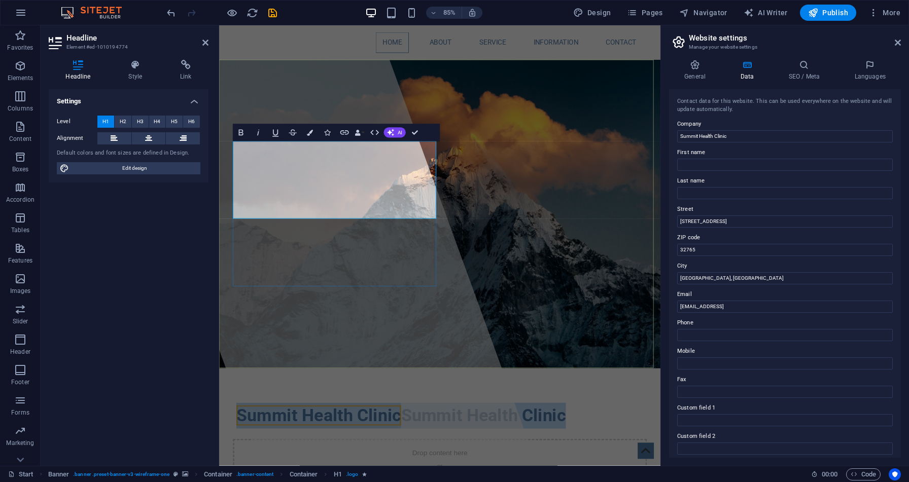
drag, startPoint x: 289, startPoint y: 242, endPoint x: 286, endPoint y: 217, distance: 25.6
click at [286, 470] on h1 "Summit Health Clinic Summit Health Clinic" at bounding box center [478, 485] width 479 height 30
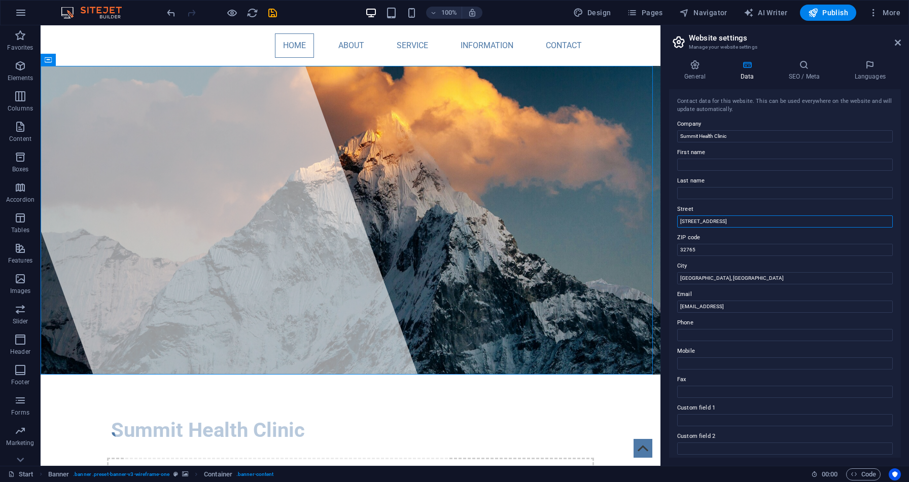
click at [741, 219] on input "353 N Central Ave" at bounding box center [785, 222] width 216 height 12
drag, startPoint x: 782, startPoint y: 244, endPoint x: 656, endPoint y: 214, distance: 128.8
type input "2"
type input "Unit 209 15315 66 Avenue"
type input "V3S2A1"
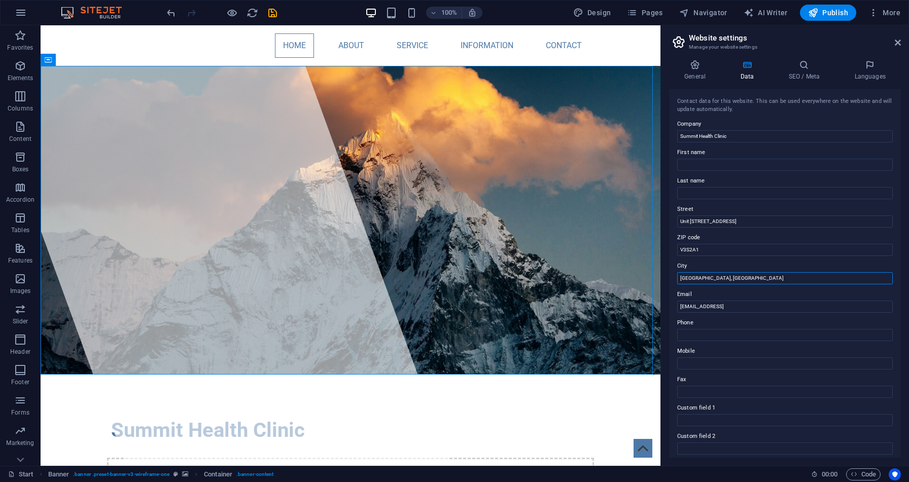
drag, startPoint x: 726, startPoint y: 278, endPoint x: 674, endPoint y: 283, distance: 52.5
click at [674, 283] on div "Contact data for this website. This can be used everywhere on the website and w…" at bounding box center [785, 273] width 232 height 369
type input "Surrey"
drag, startPoint x: 802, startPoint y: 306, endPoint x: 668, endPoint y: 292, distance: 134.6
click at [669, 292] on div "Contact data for this website. This can be used everywhere on the website and w…" at bounding box center [785, 273] width 232 height 369
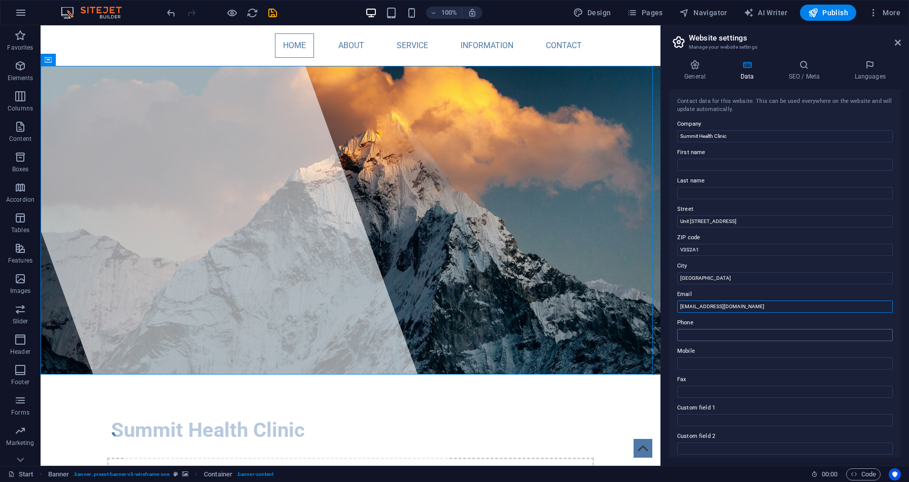
type input "[EMAIL_ADDRESS][DOMAIN_NAME]"
click at [706, 331] on input "Phone" at bounding box center [785, 335] width 216 height 12
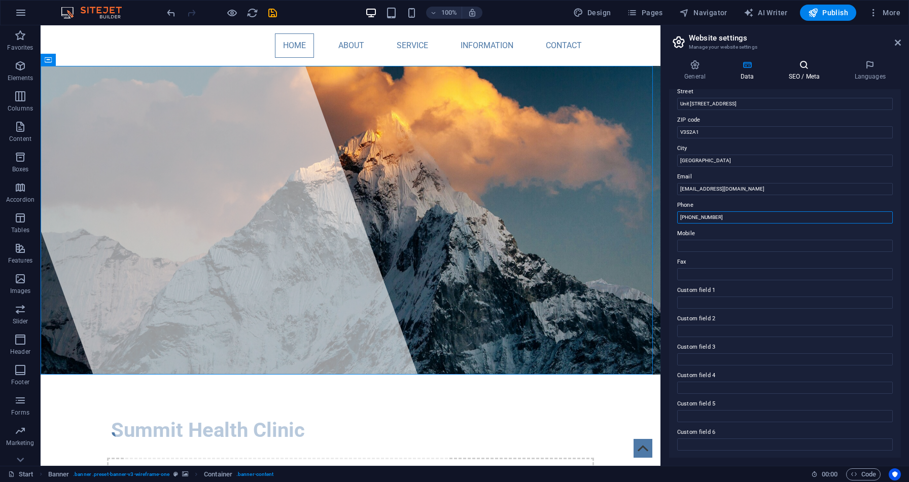
type input "604-423-4100"
click at [807, 73] on h4 "SEO / Meta" at bounding box center [806, 70] width 66 height 21
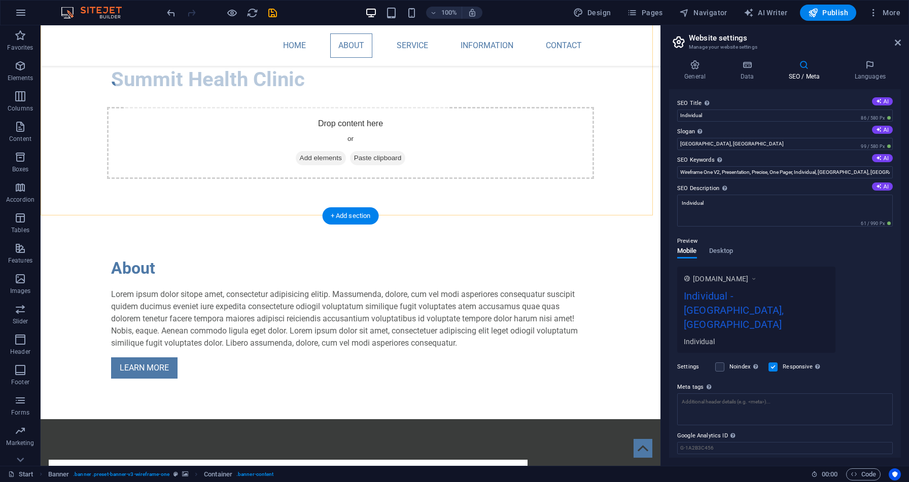
scroll to position [357, 0]
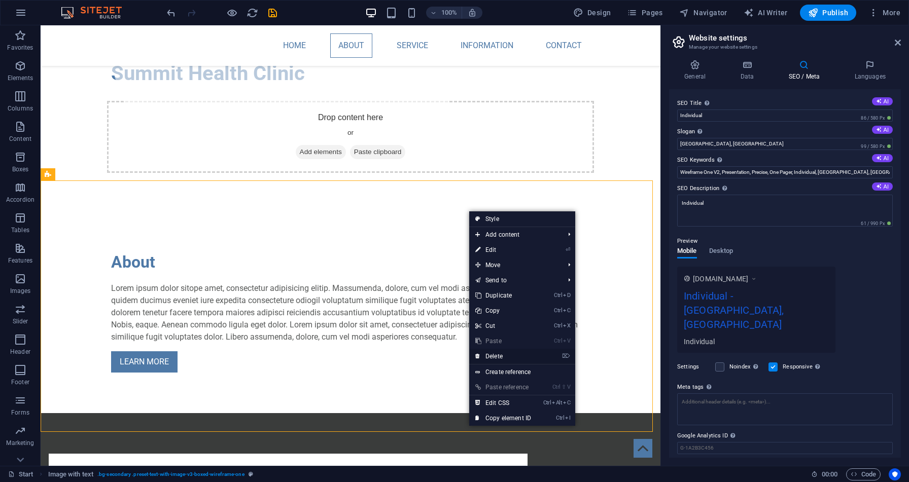
click at [497, 353] on link "⌦ Delete" at bounding box center [503, 356] width 68 height 15
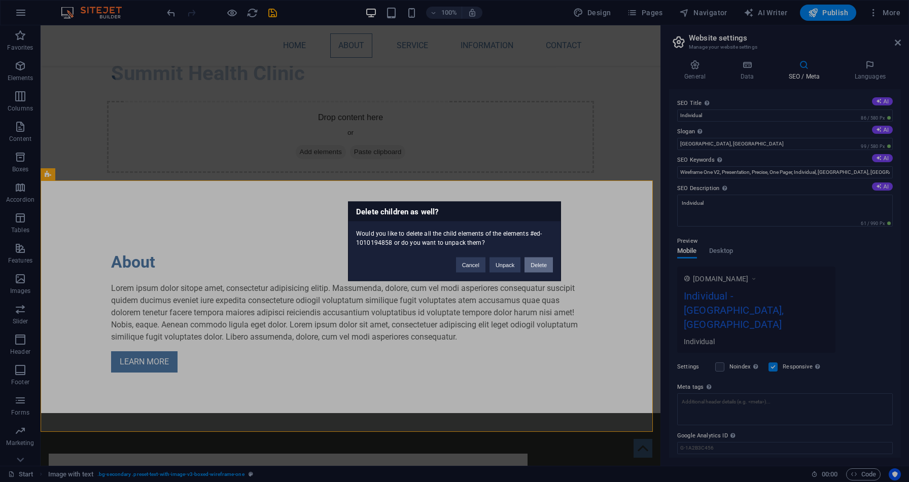
click at [533, 263] on button "Delete" at bounding box center [538, 264] width 28 height 15
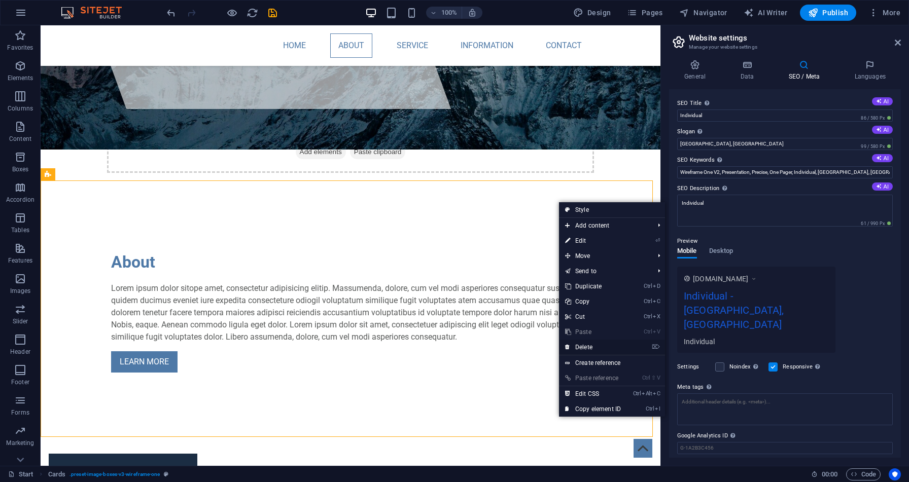
click at [583, 344] on link "⌦ Delete" at bounding box center [593, 347] width 68 height 15
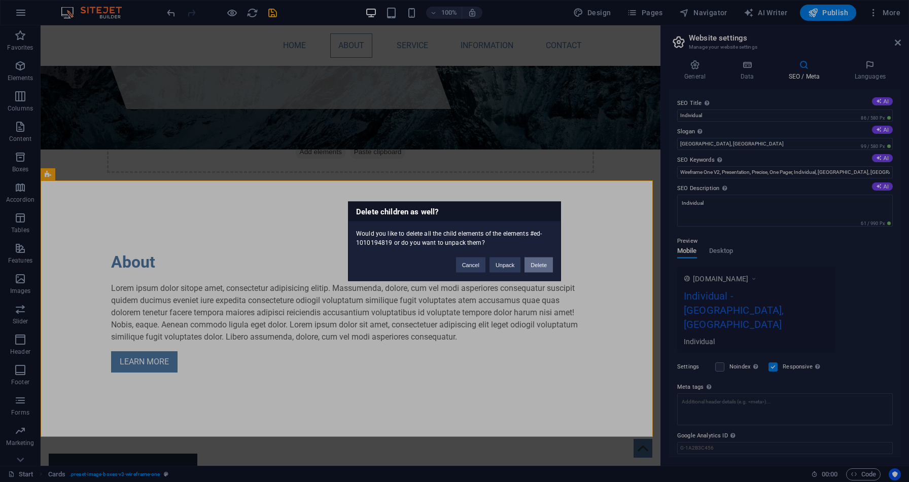
click at [534, 265] on button "Delete" at bounding box center [538, 264] width 28 height 15
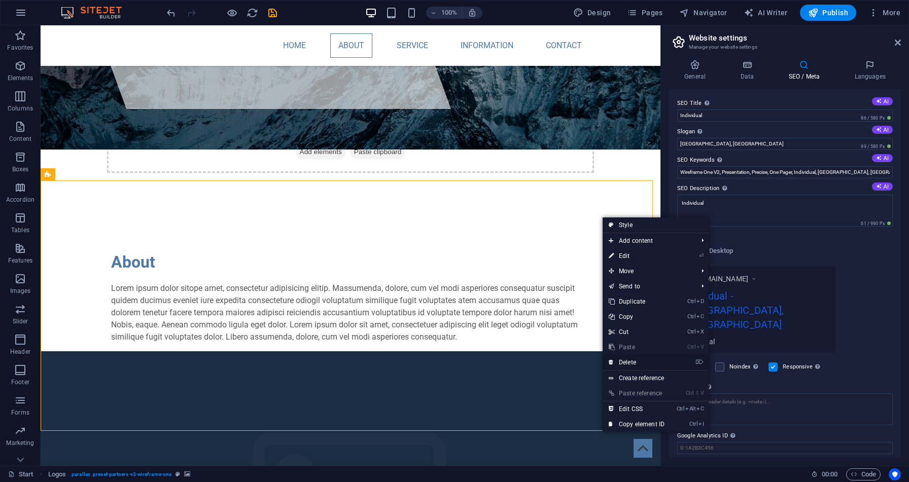
click at [629, 359] on link "⌦ Delete" at bounding box center [637, 362] width 68 height 15
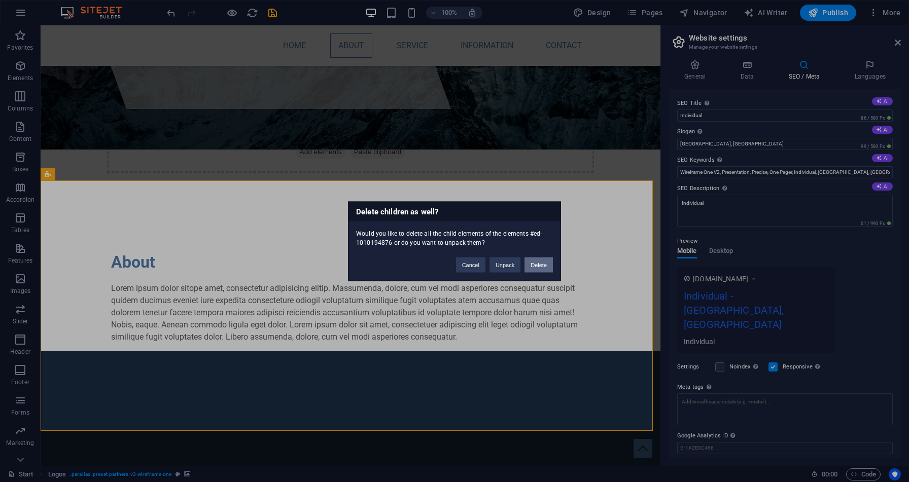
click at [538, 264] on button "Delete" at bounding box center [538, 264] width 28 height 15
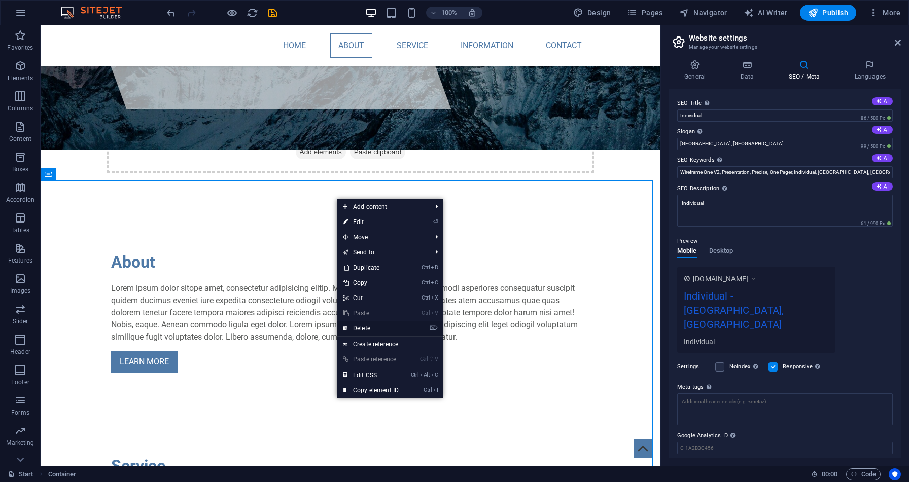
click at [368, 327] on link "⌦ Delete" at bounding box center [371, 328] width 68 height 15
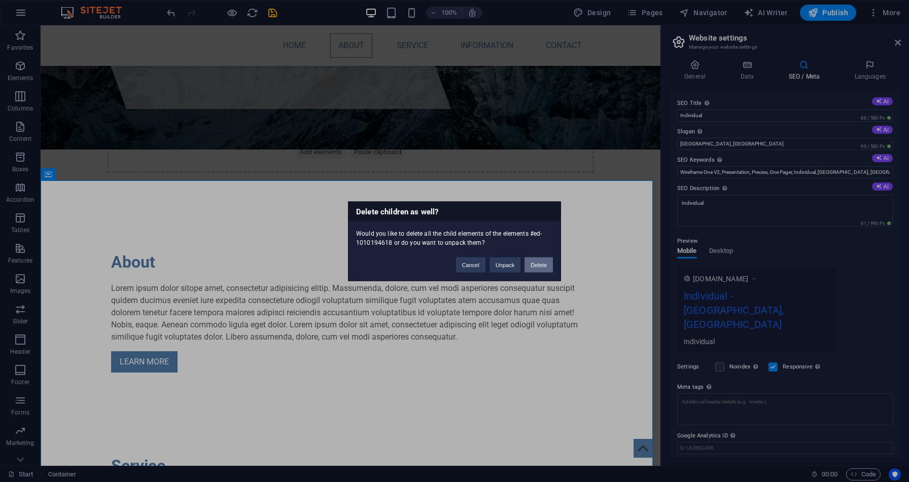
click at [536, 264] on button "Delete" at bounding box center [538, 264] width 28 height 15
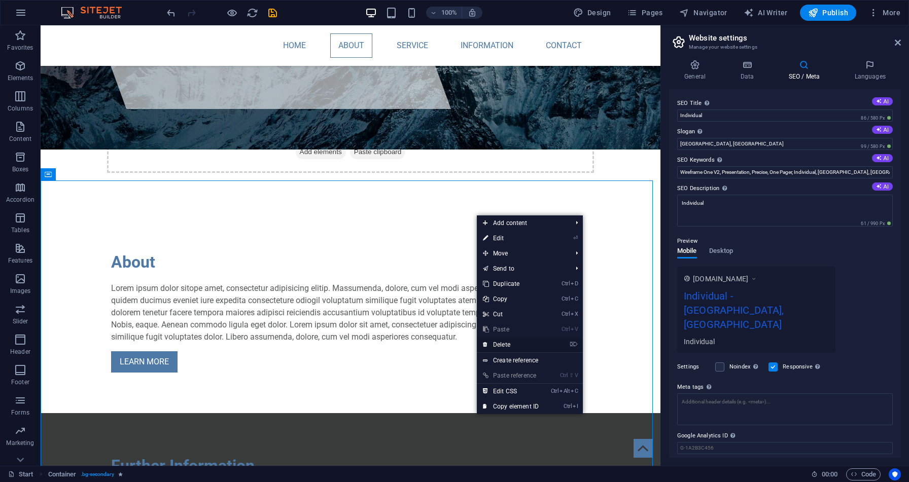
click at [508, 344] on link "⌦ Delete" at bounding box center [511, 344] width 68 height 15
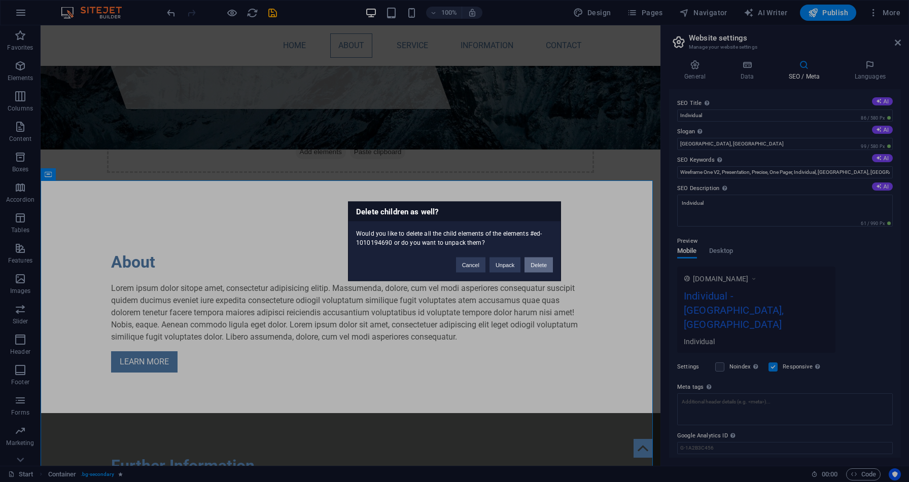
click at [536, 271] on button "Delete" at bounding box center [538, 264] width 28 height 15
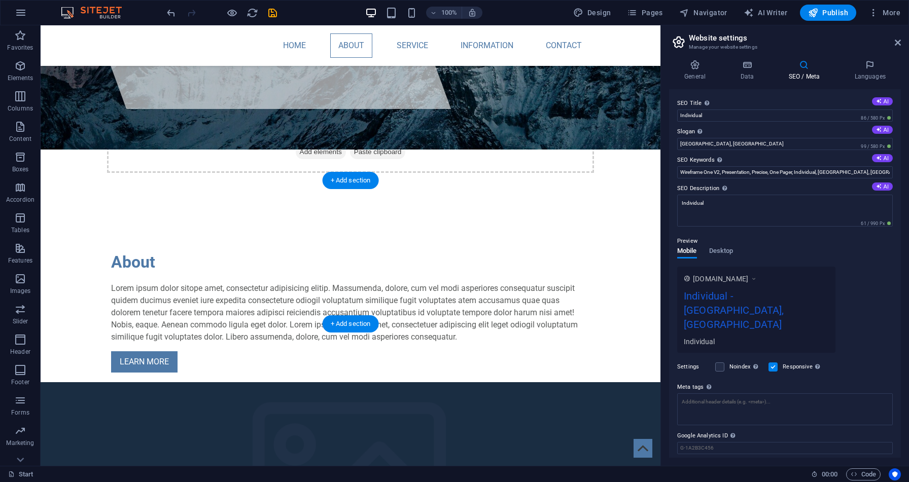
click at [557, 382] on figure at bounding box center [351, 483] width 620 height 203
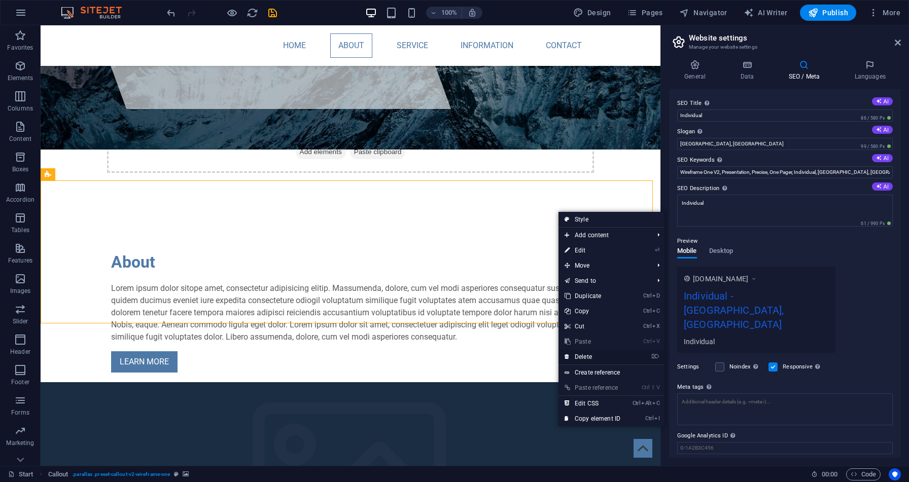
click at [583, 354] on link "⌦ Delete" at bounding box center [592, 356] width 68 height 15
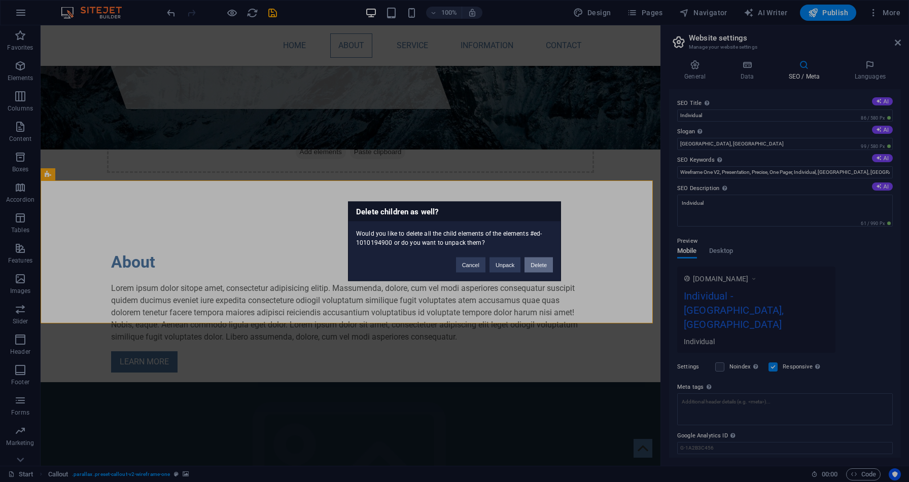
click at [538, 266] on button "Delete" at bounding box center [538, 264] width 28 height 15
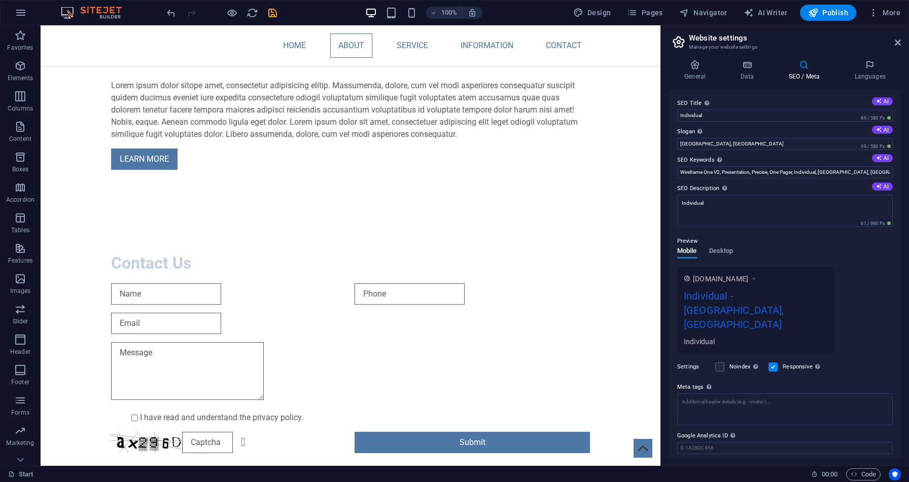
scroll to position [566, 0]
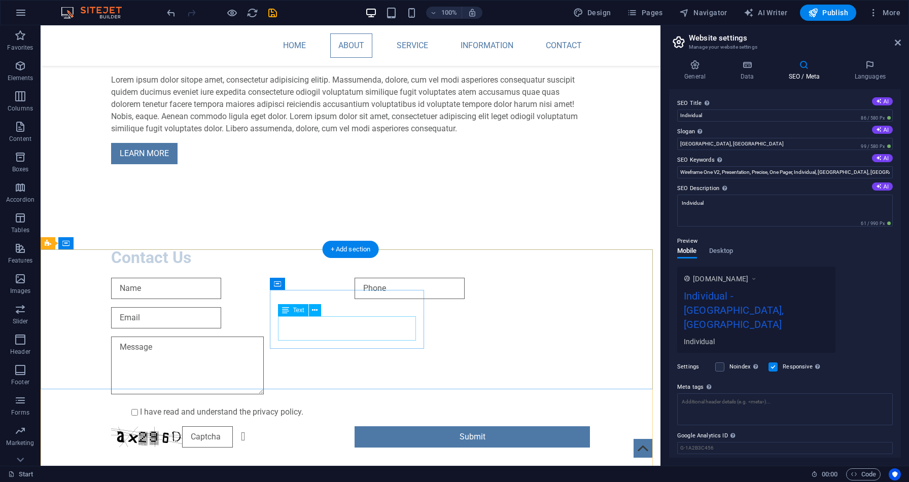
click at [312, 312] on icon at bounding box center [315, 310] width 6 height 11
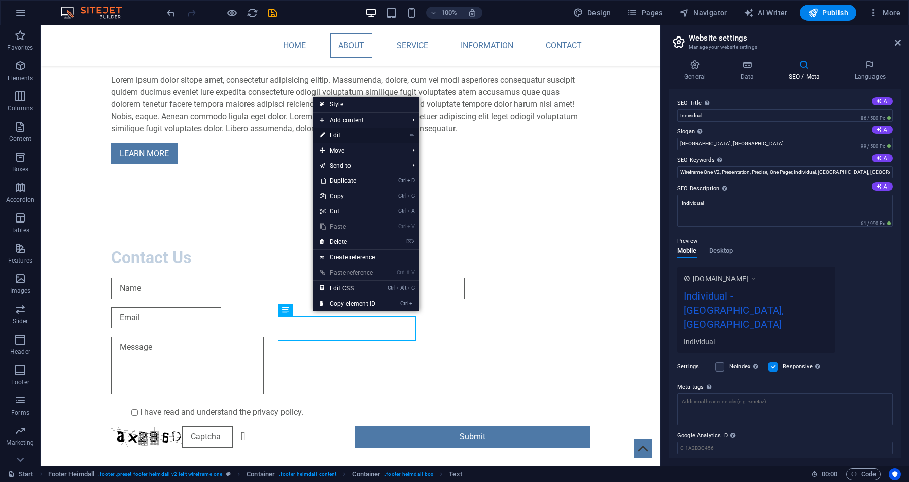
click at [340, 135] on link "⏎ Edit" at bounding box center [347, 135] width 68 height 15
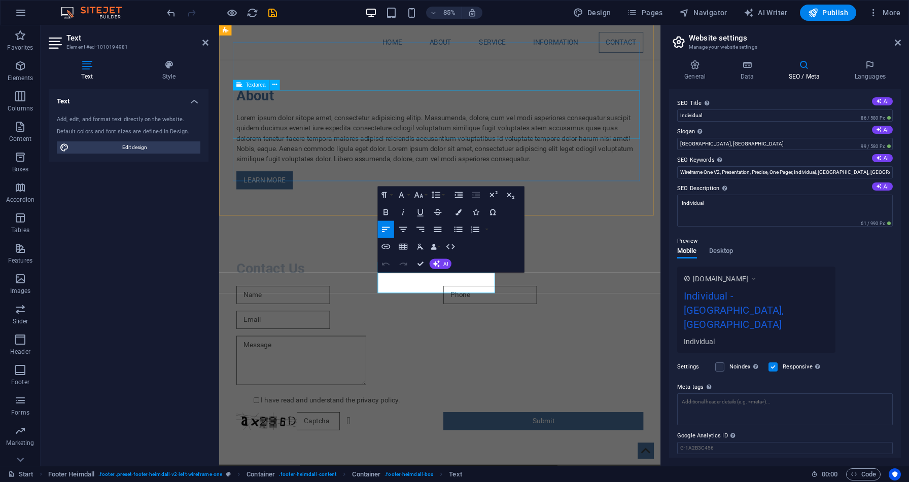
scroll to position [620, 0]
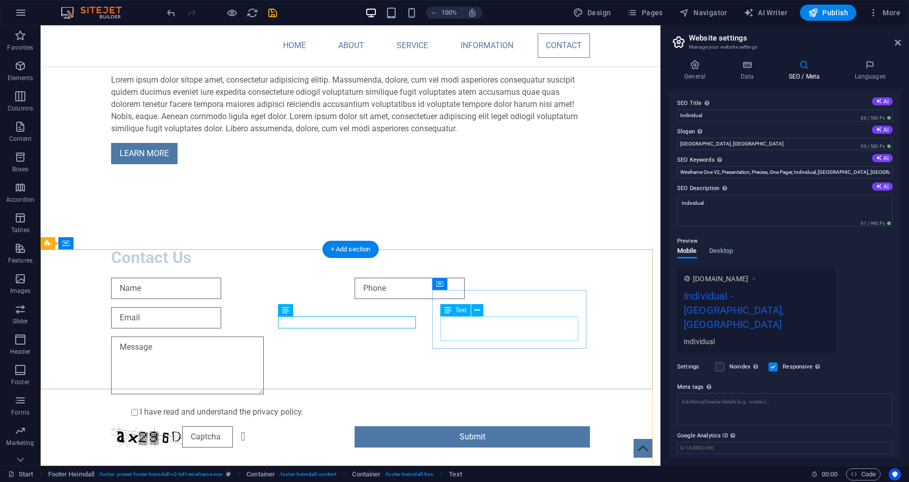
click at [471, 306] on button at bounding box center [477, 310] width 12 height 12
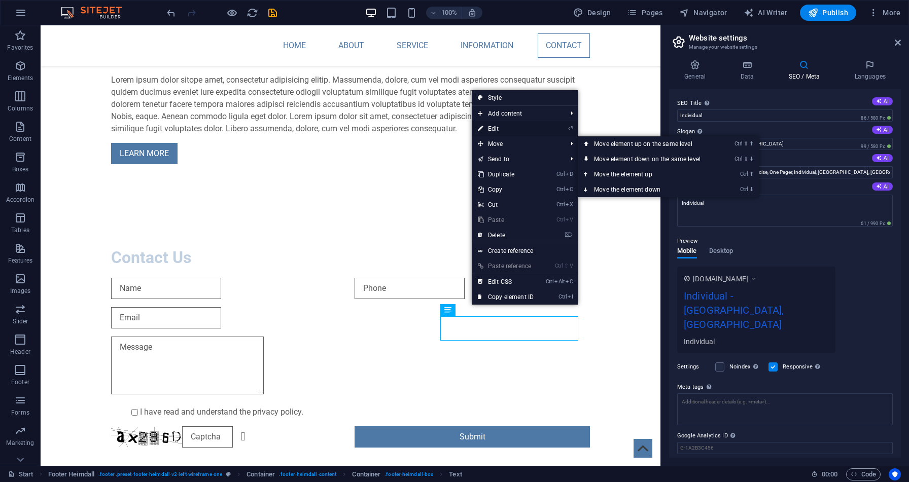
click at [501, 131] on link "⏎ Edit" at bounding box center [506, 128] width 68 height 15
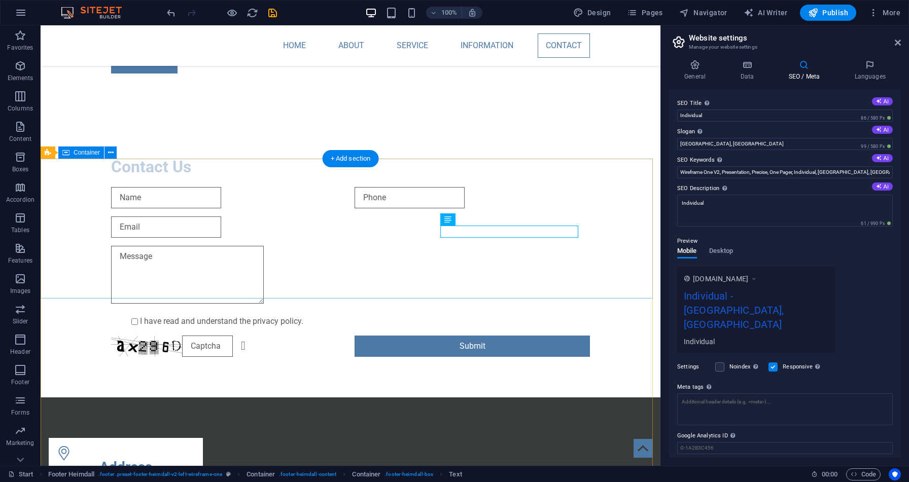
scroll to position [672, 0]
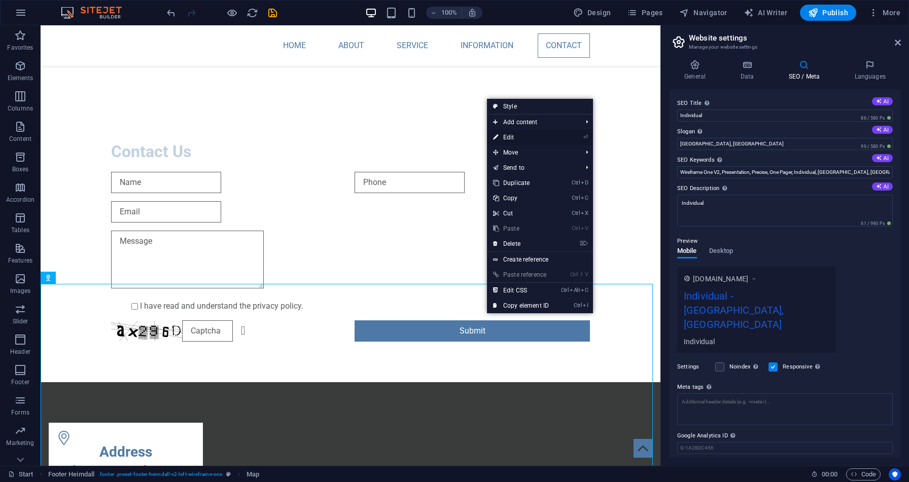
click at [513, 139] on link "⏎ Edit" at bounding box center [521, 137] width 68 height 15
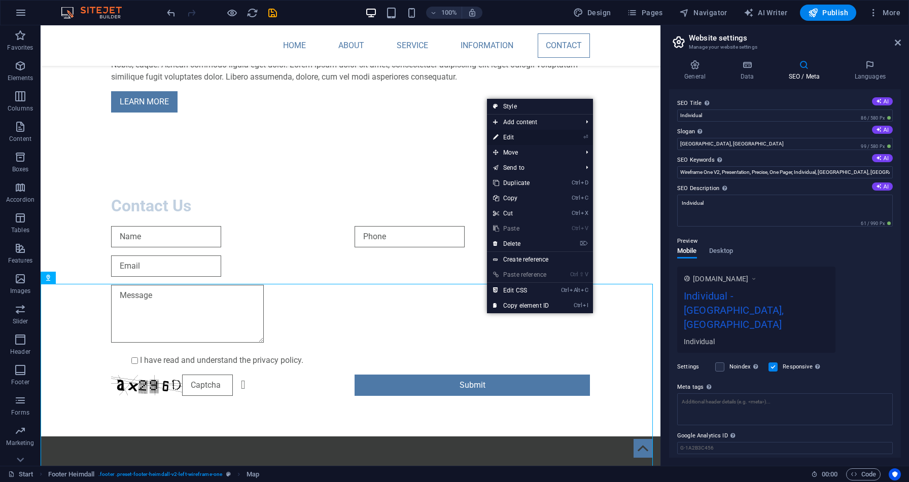
scroll to position [648, 0]
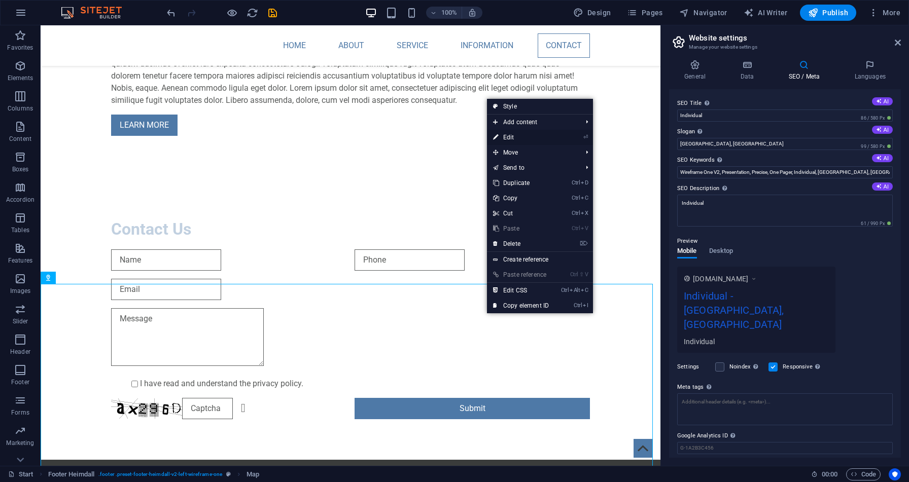
select select "1"
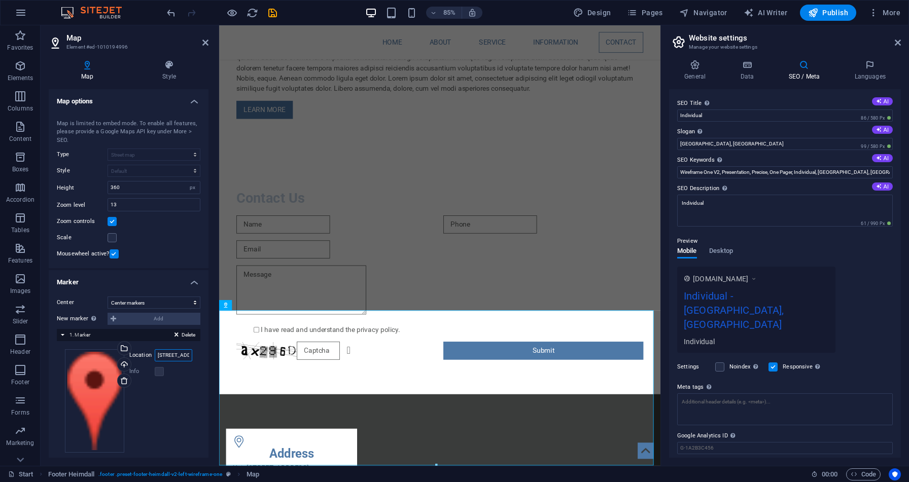
click at [167, 359] on input "353 N Central Ave Oviedo, FL 32765" at bounding box center [174, 355] width 38 height 12
drag, startPoint x: 157, startPoint y: 355, endPoint x: 201, endPoint y: 363, distance: 44.9
click at [201, 363] on div "Center Don't center Center markers Center and zoom markers New marker To enable…" at bounding box center [129, 379] width 160 height 181
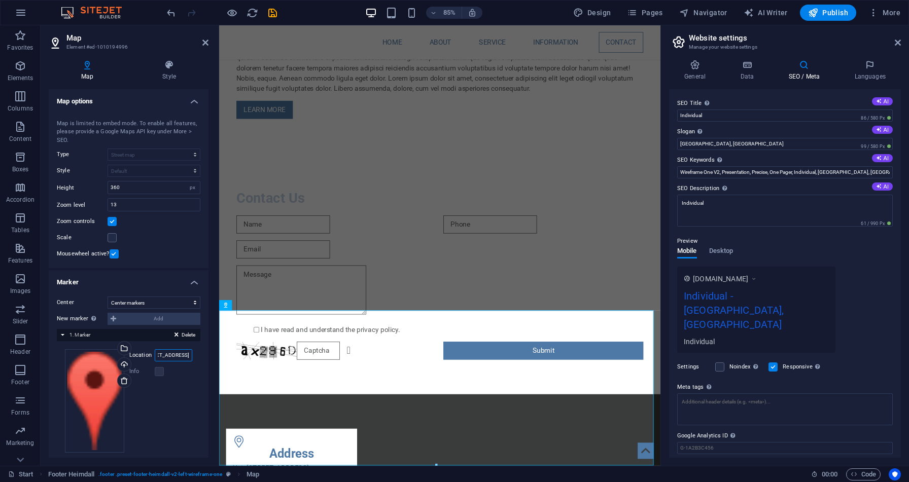
type input "209 15315 66 ave v3s2a1"
click at [186, 372] on div "Info" at bounding box center [160, 372] width 63 height 12
click at [158, 372] on label at bounding box center [159, 371] width 9 height 9
click at [158, 373] on label at bounding box center [159, 371] width 9 height 9
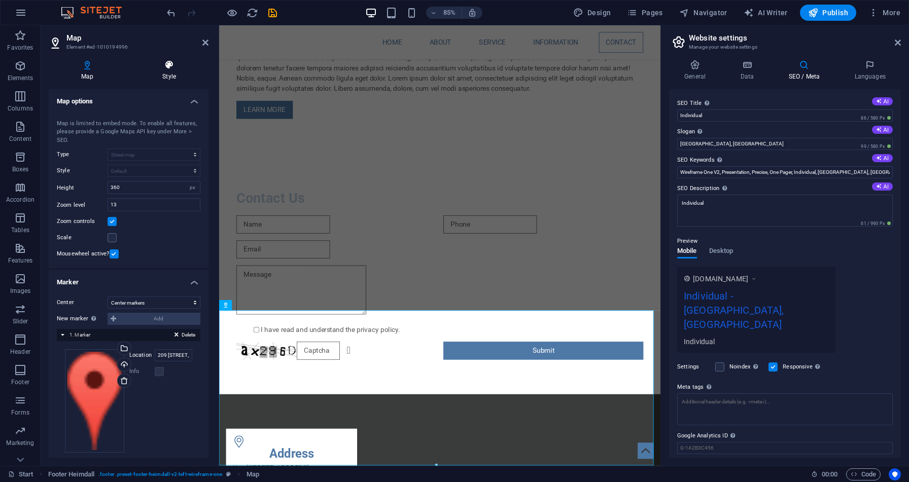
click at [174, 73] on h4 "Style" at bounding box center [169, 70] width 79 height 21
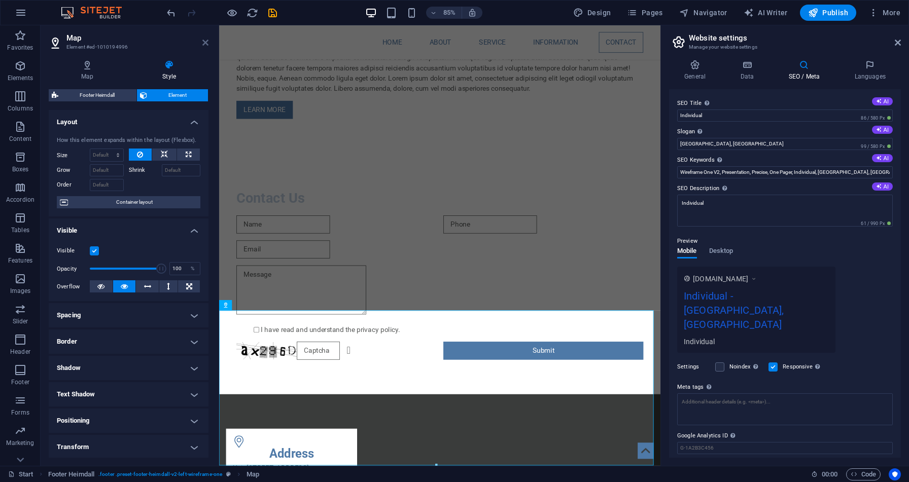
click at [203, 44] on icon at bounding box center [205, 43] width 6 height 8
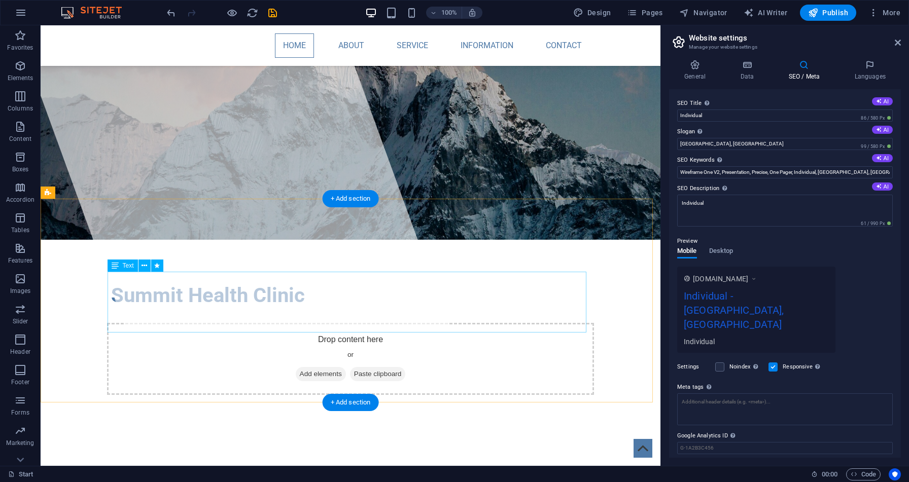
scroll to position [97, 0]
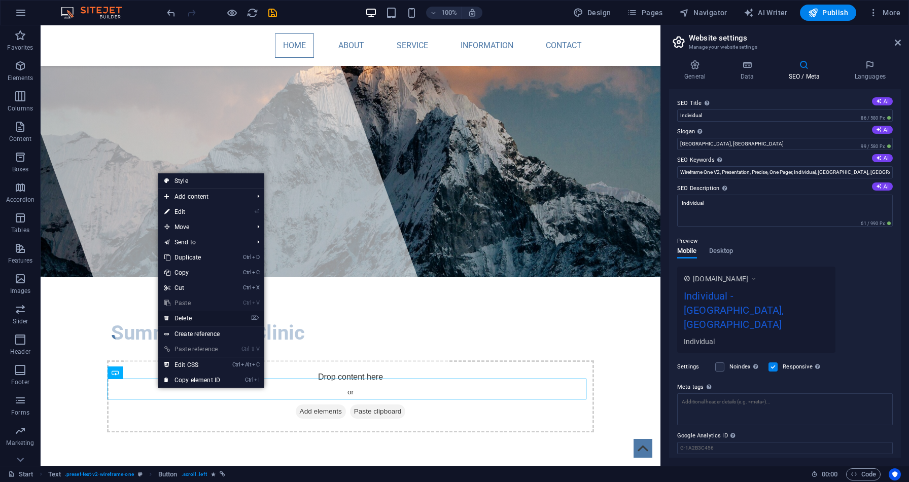
click at [183, 318] on link "⌦ Delete" at bounding box center [192, 318] width 68 height 15
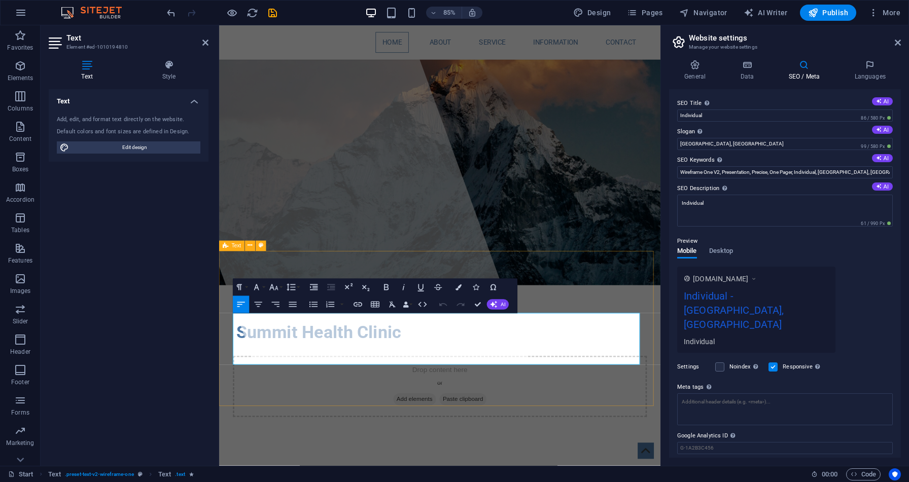
drag, startPoint x: 592, startPoint y: 416, endPoint x: 232, endPoint y: 344, distance: 366.7
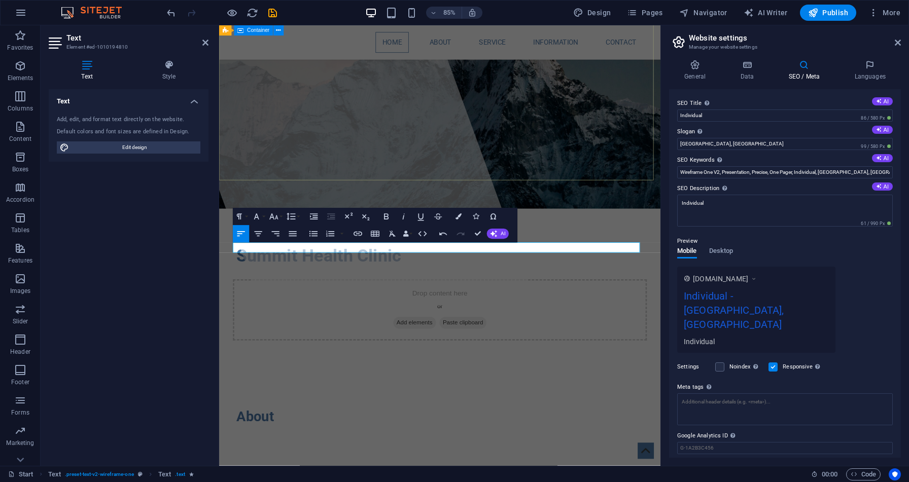
scroll to position [192, 0]
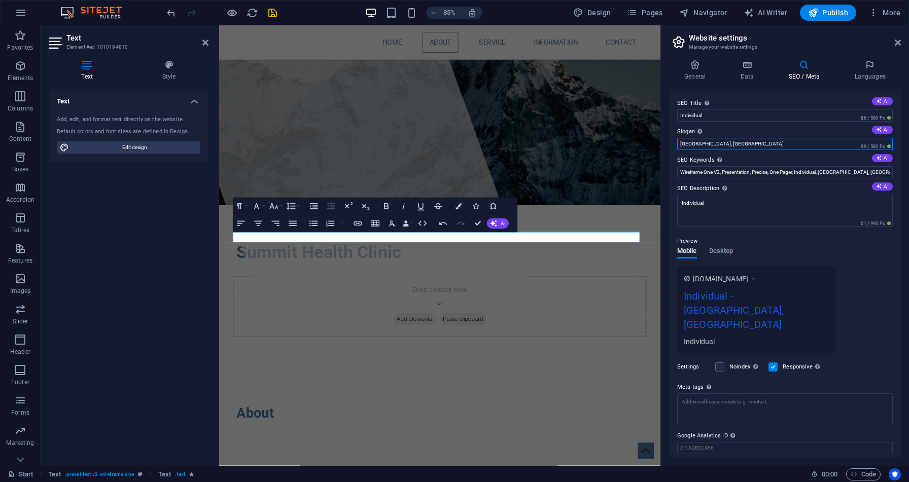
drag, startPoint x: 748, startPoint y: 147, endPoint x: 671, endPoint y: 144, distance: 76.7
click at [671, 144] on div "SEO Title The title of your website - make it something that stands out in sear…" at bounding box center [785, 273] width 232 height 369
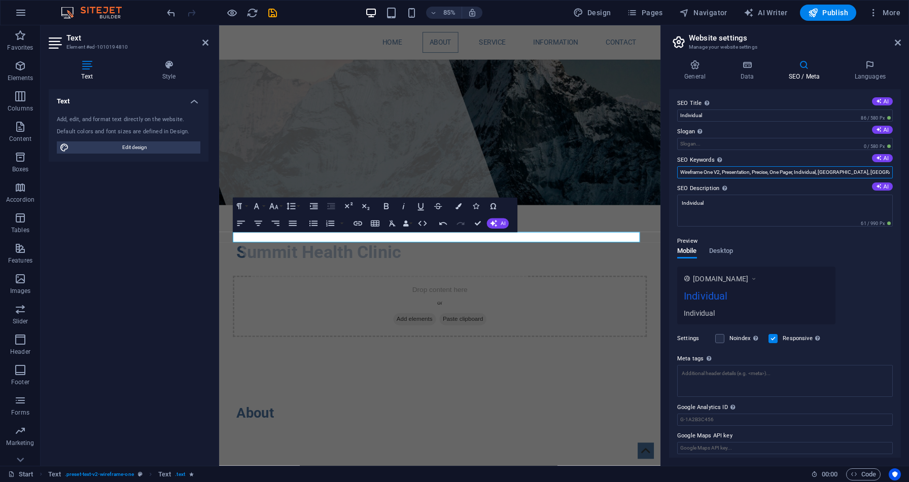
drag, startPoint x: 868, startPoint y: 170, endPoint x: 667, endPoint y: 179, distance: 200.5
click at [667, 179] on div "General Data SEO / Meta Languages Website name Individual Logo Drag files here,…" at bounding box center [785, 259] width 248 height 414
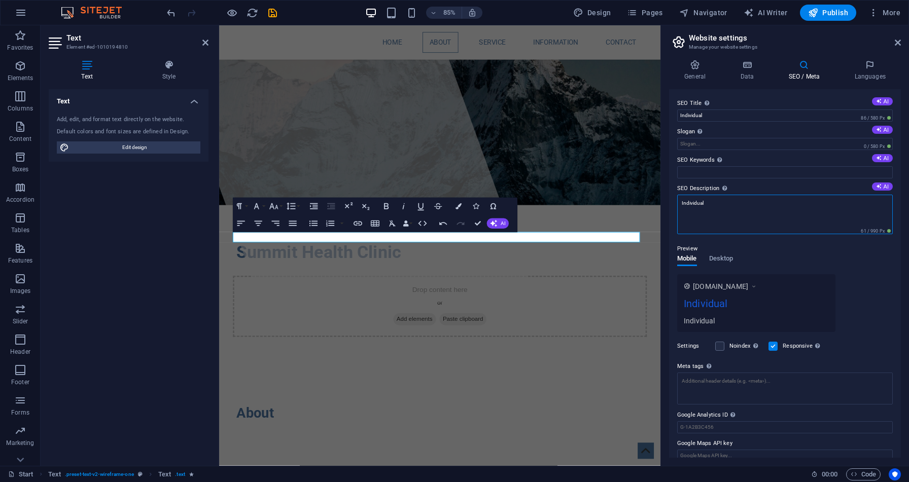
click at [697, 204] on textarea "Individual" at bounding box center [785, 215] width 216 height 40
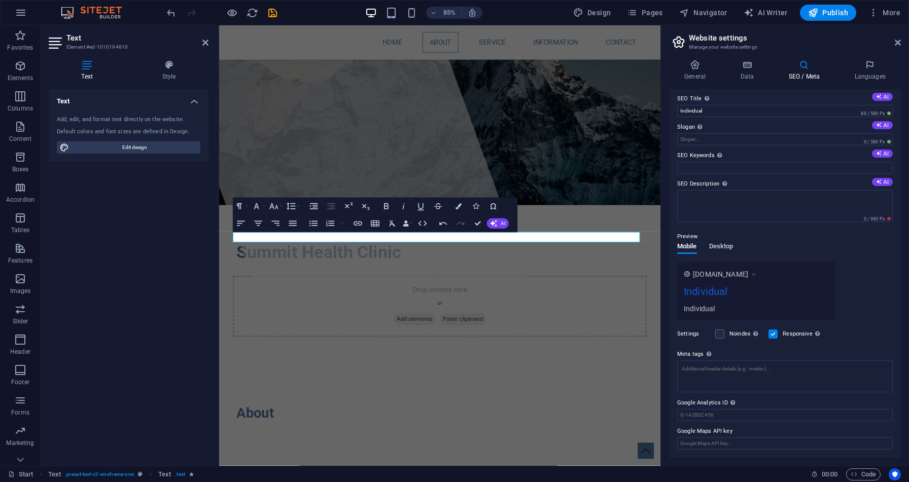
click at [720, 246] on span "Desktop" at bounding box center [721, 247] width 24 height 14
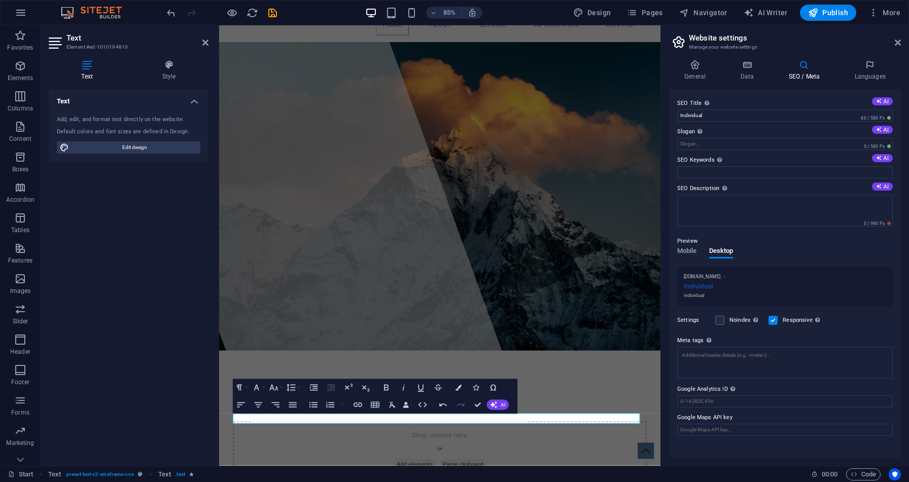
scroll to position [0, 0]
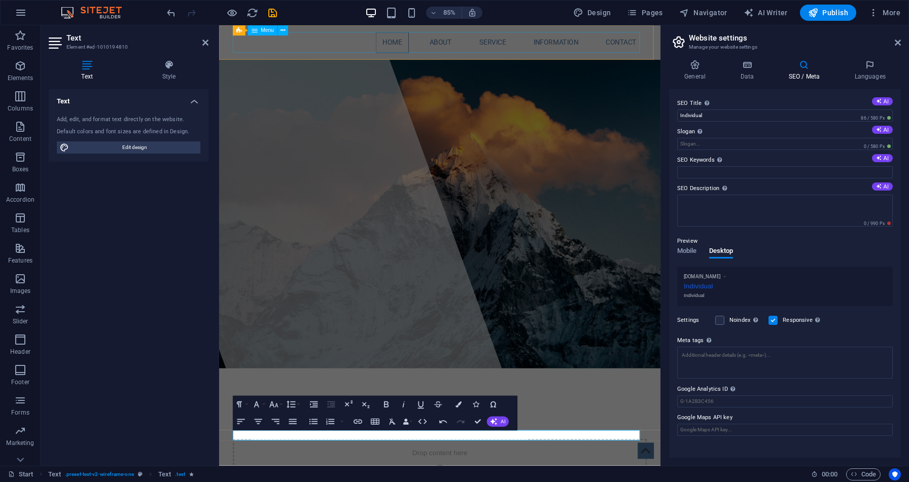
click at [525, 39] on nav "Home About Service Information Contact" at bounding box center [478, 45] width 479 height 24
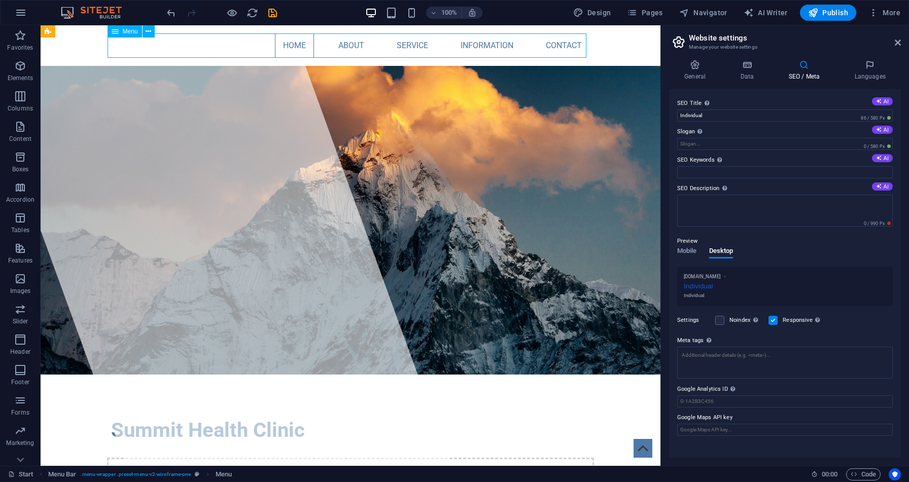
click at [480, 44] on nav "Home About Service Information Contact" at bounding box center [350, 45] width 479 height 24
click at [335, 46] on nav "Home About Service Information Contact" at bounding box center [350, 45] width 479 height 24
click at [294, 51] on nav "Home About Service Information Contact" at bounding box center [350, 45] width 479 height 24
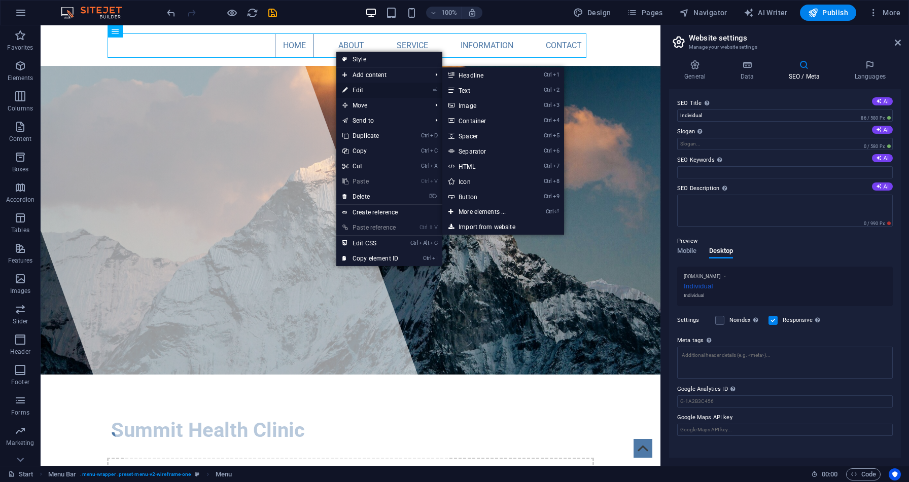
click at [361, 86] on link "⏎ Edit" at bounding box center [370, 90] width 68 height 15
select select
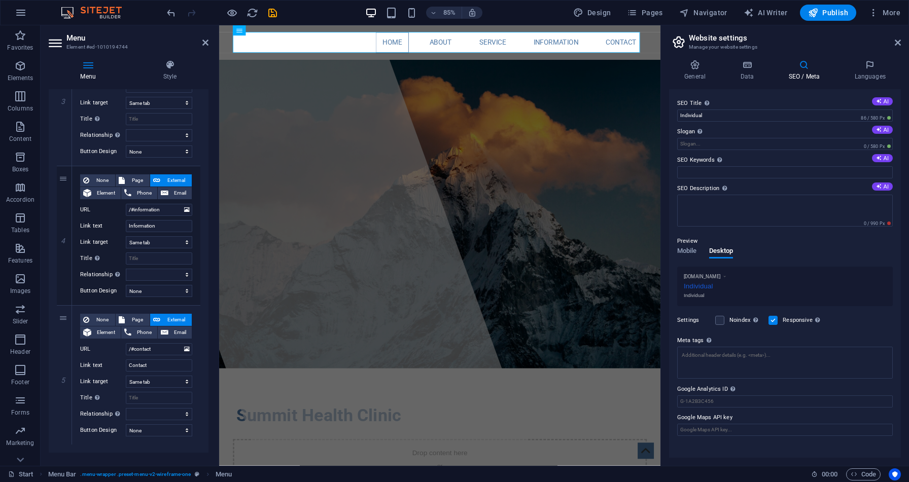
scroll to position [436, 0]
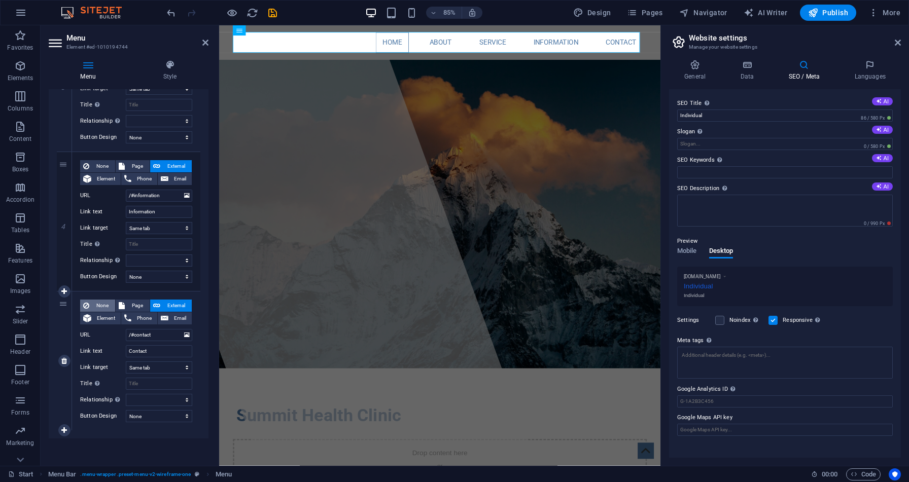
click at [99, 306] on span "None" at bounding box center [102, 306] width 20 height 12
select select
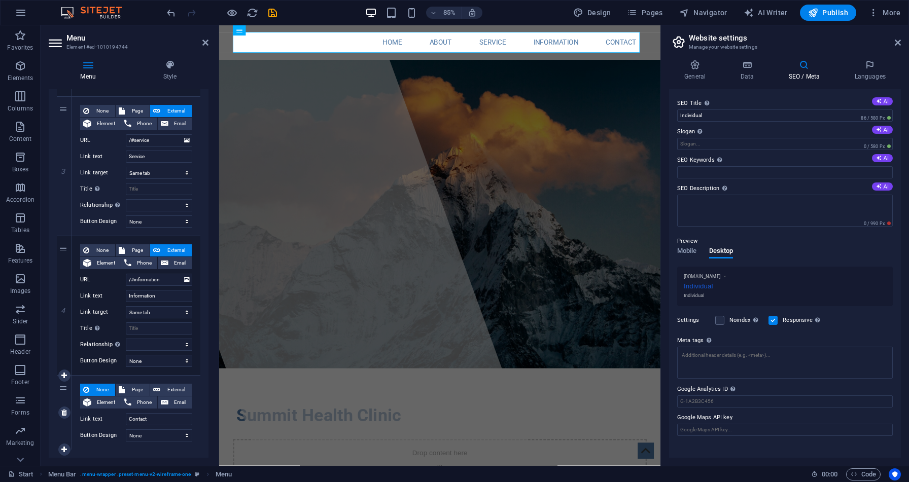
scroll to position [351, 0]
click at [98, 250] on span "None" at bounding box center [102, 251] width 20 height 12
select select
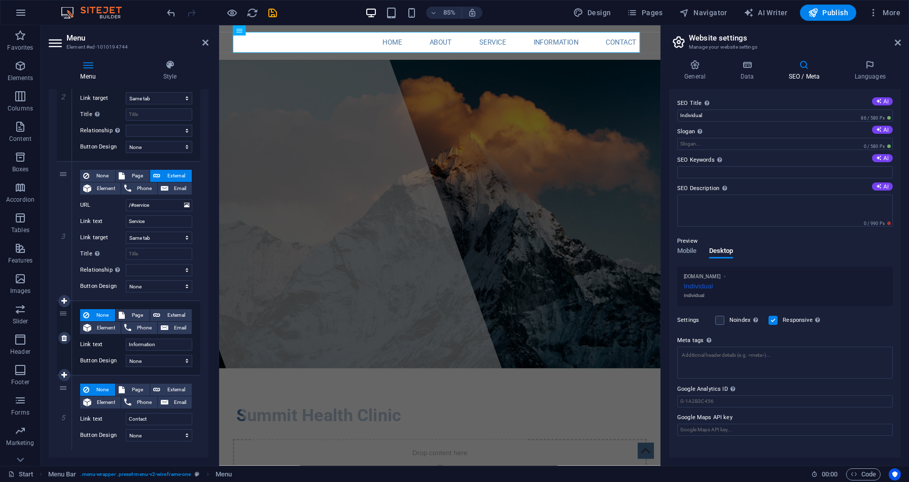
scroll to position [286, 0]
click at [67, 415] on link at bounding box center [64, 414] width 12 height 12
select select
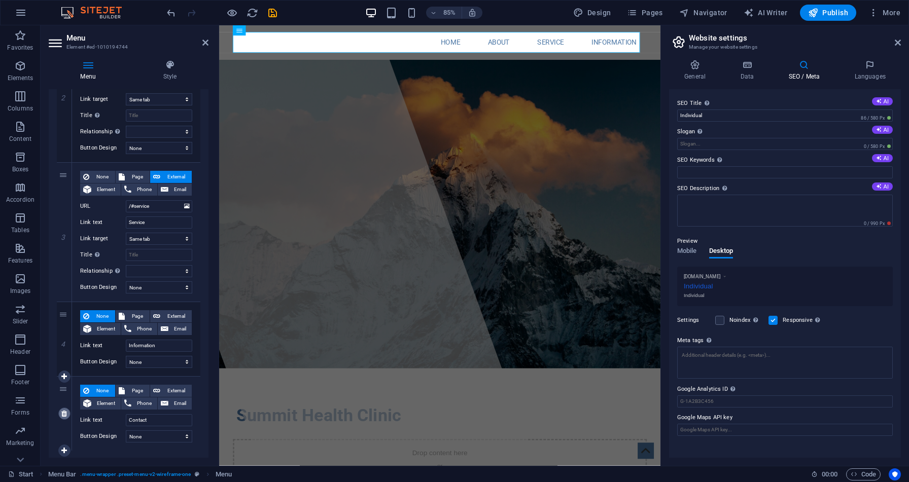
scroll to position [211, 0]
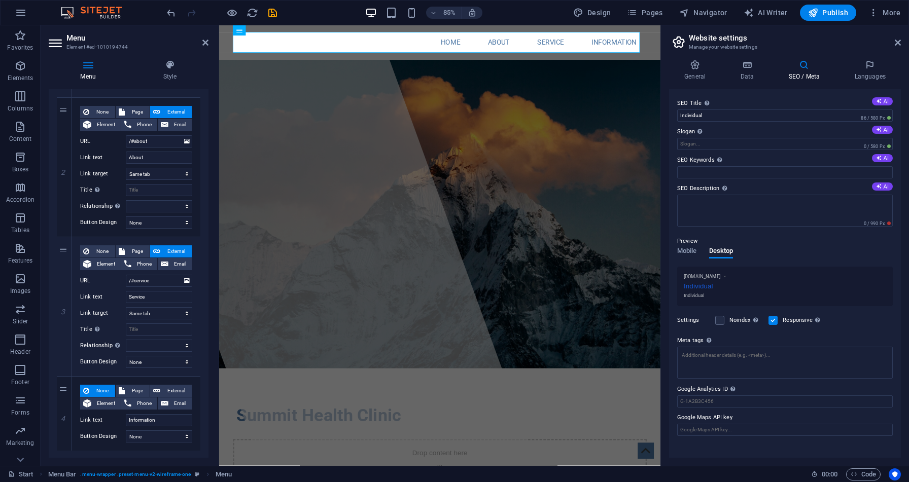
click at [0, 0] on link at bounding box center [0, 0] width 0 height 0
select select
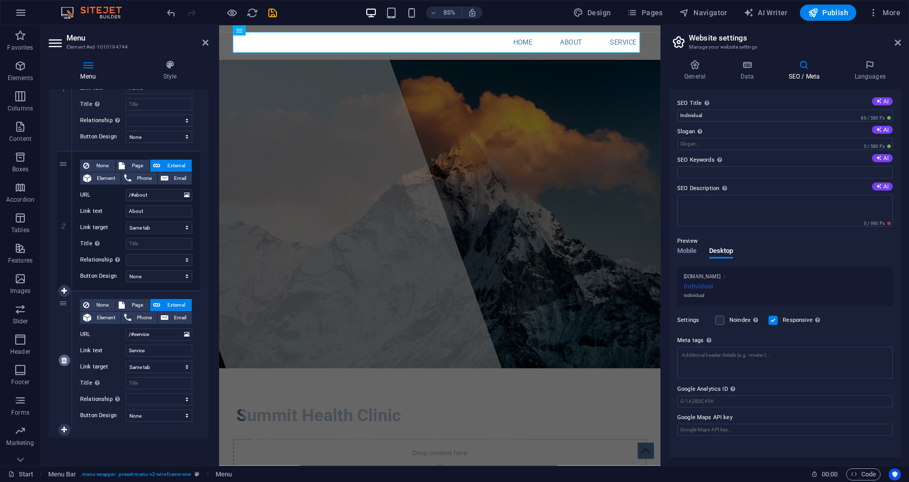
click at [63, 363] on icon at bounding box center [64, 360] width 6 height 7
select select
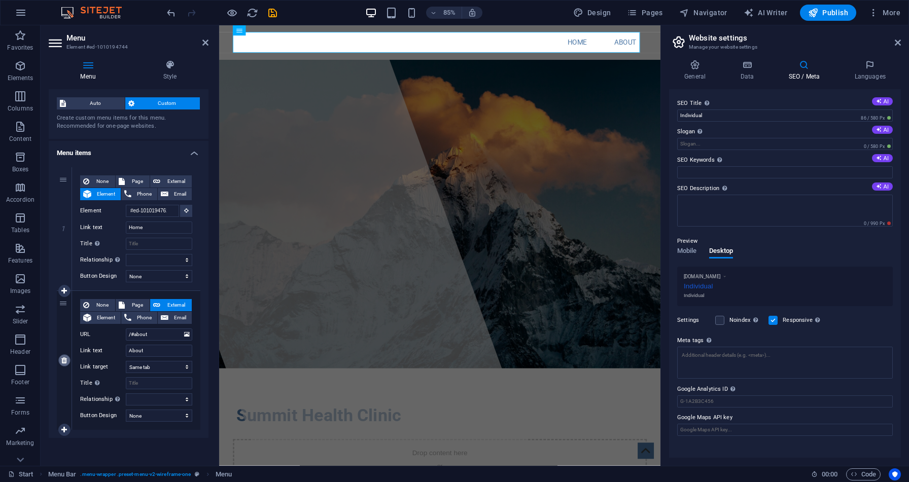
click at [62, 362] on icon at bounding box center [64, 360] width 6 height 7
select select
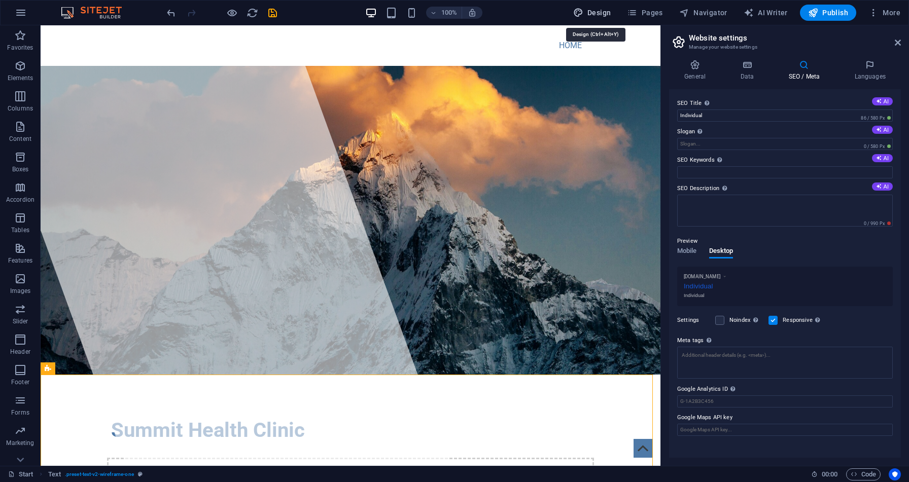
click at [606, 9] on span "Design" at bounding box center [592, 13] width 38 height 10
select select "px"
select select "400"
select select "px"
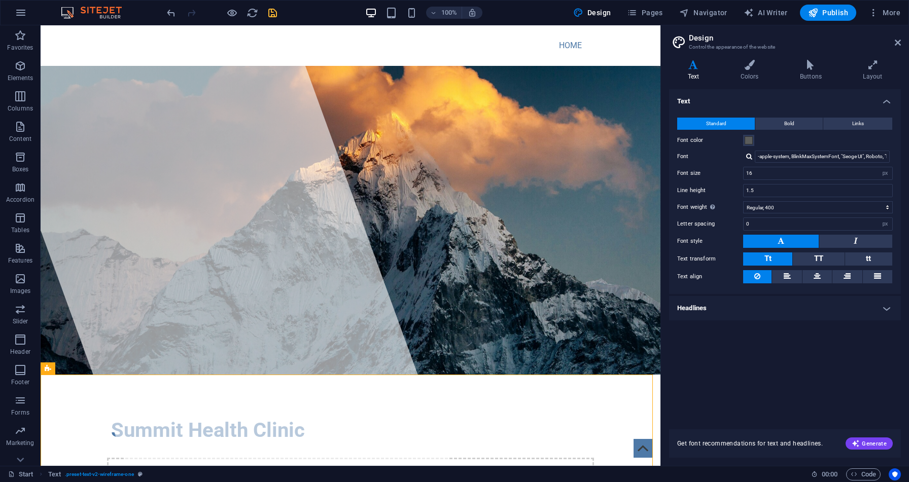
click at [272, 18] on icon "save" at bounding box center [273, 13] width 12 height 12
checkbox input "false"
